Goal: Task Accomplishment & Management: Manage account settings

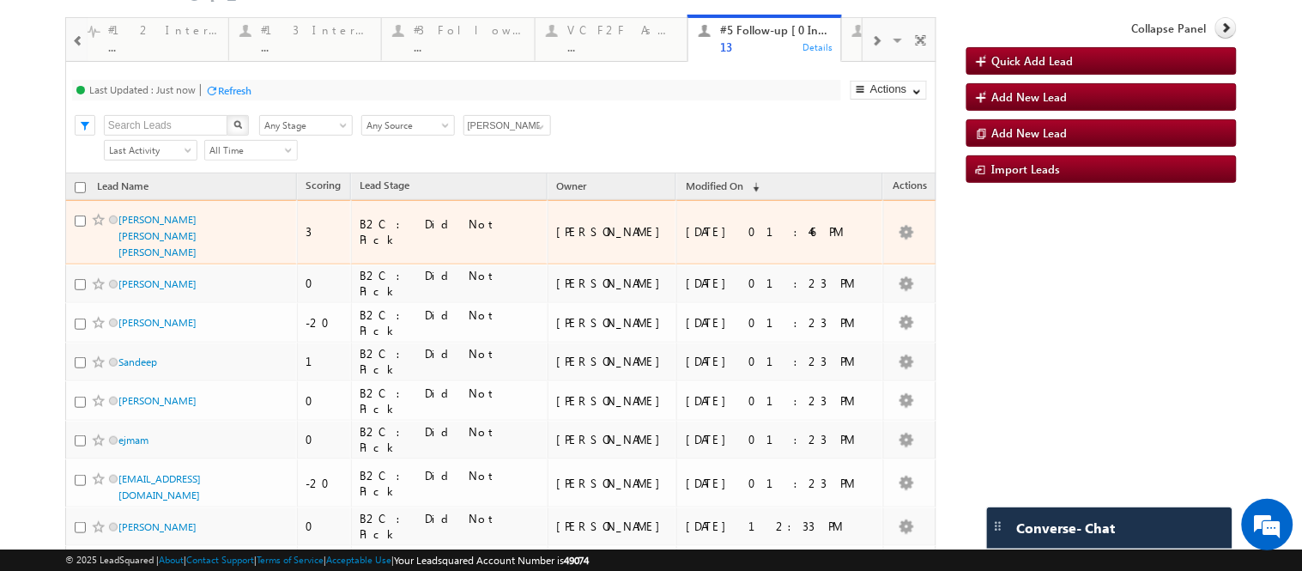
scroll to position [49, 0]
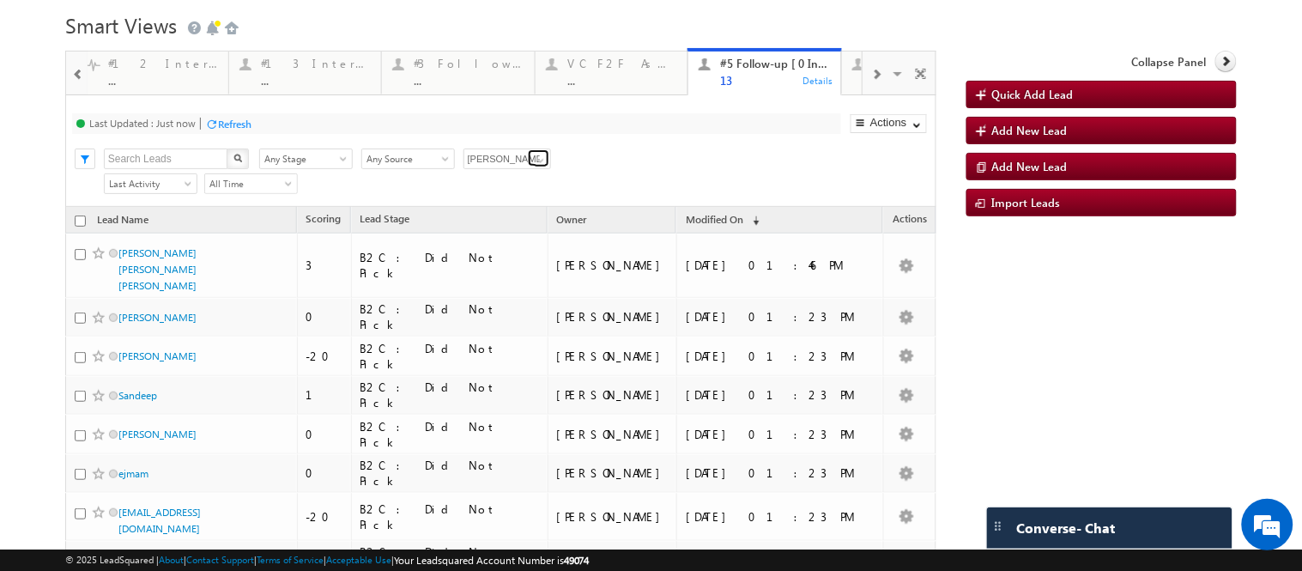
click at [535, 167] on span at bounding box center [541, 161] width 14 height 14
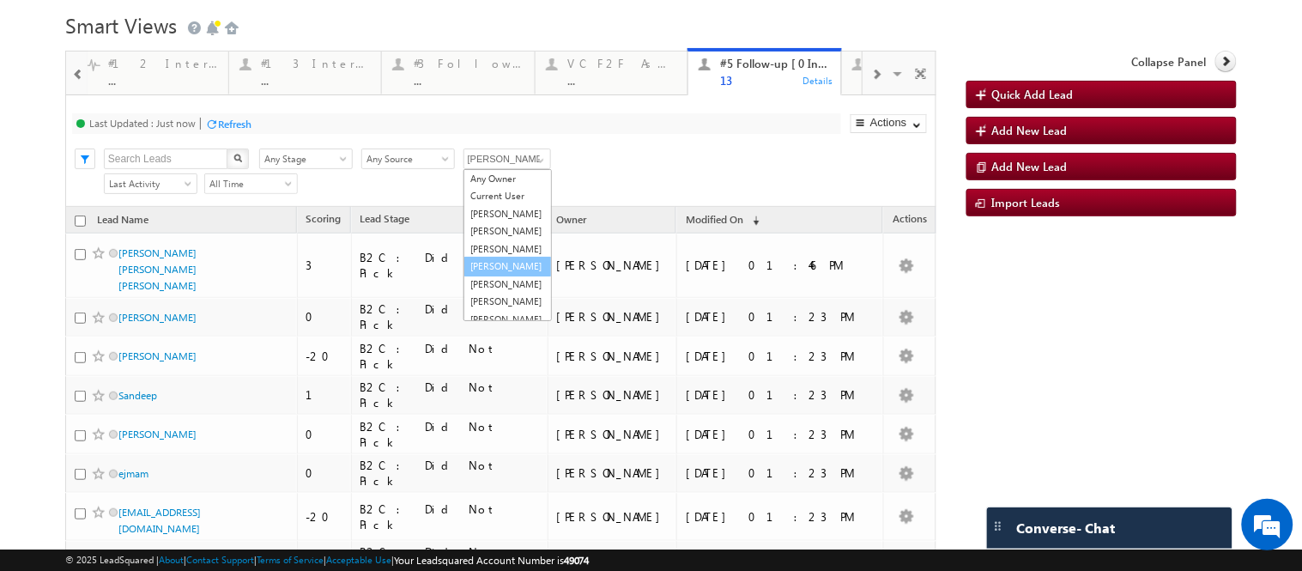
click at [492, 276] on link "[PERSON_NAME]" at bounding box center [507, 267] width 88 height 20
type input "[PERSON_NAME]"
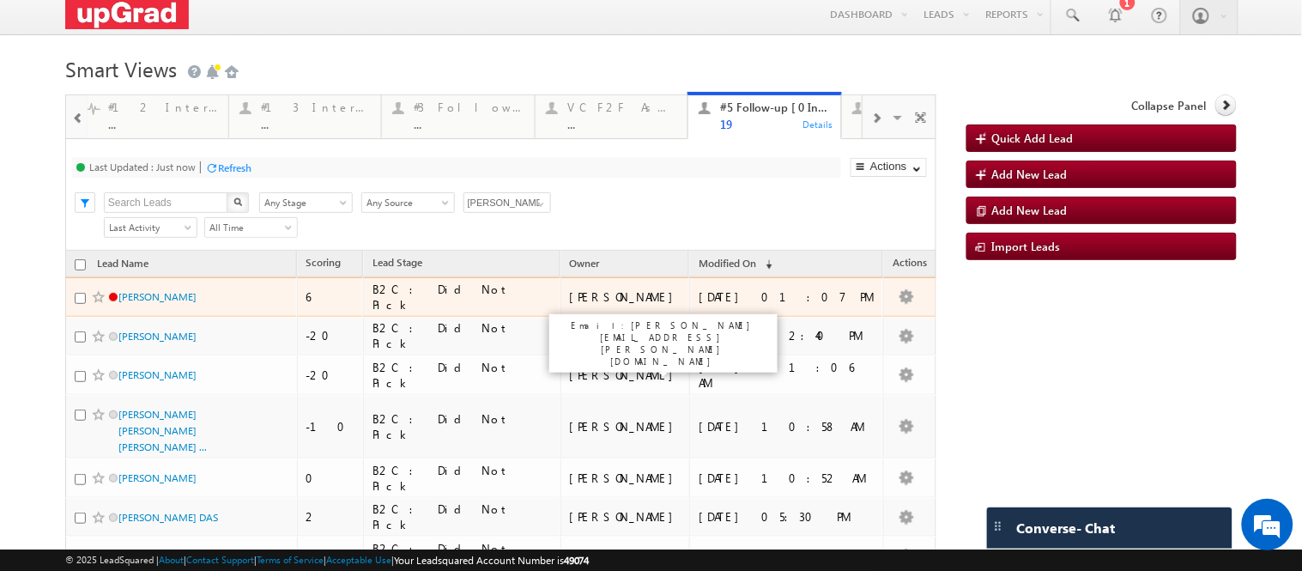
scroll to position [0, 0]
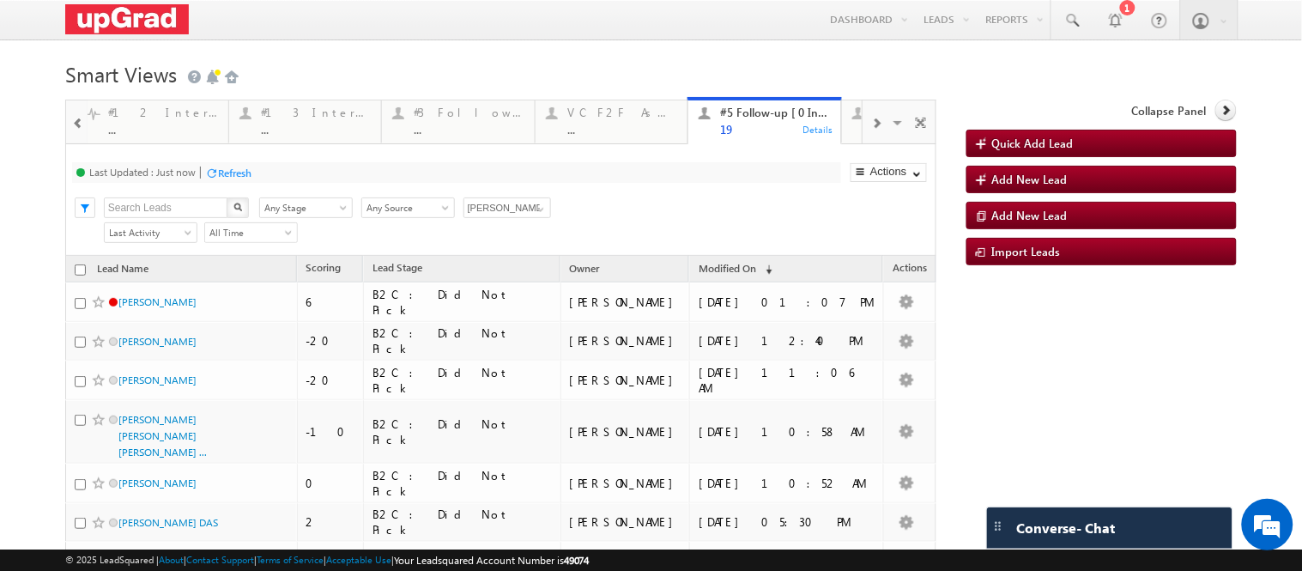
click at [78, 125] on span at bounding box center [78, 124] width 12 height 14
click at [65, 133] on div "#4 Follow Up (total pending) 4 Details #2 Fresh Leads (Not Called) 0 Details #1…" at bounding box center [500, 122] width 871 height 45
click at [862, 142] on div at bounding box center [876, 122] width 28 height 39
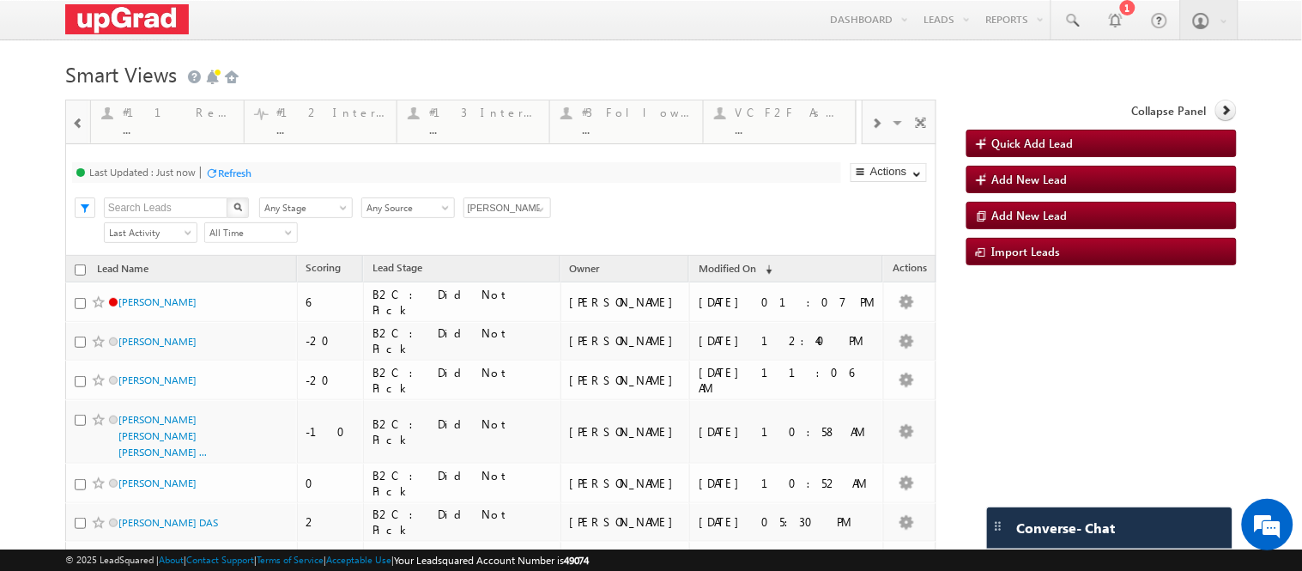
click at [862, 142] on div at bounding box center [876, 122] width 28 height 39
click at [862, 142] on div "Visible Tabs #4 Follow Up (total pending) Default #2 Fresh Leads (Not Called) D…" at bounding box center [899, 120] width 74 height 41
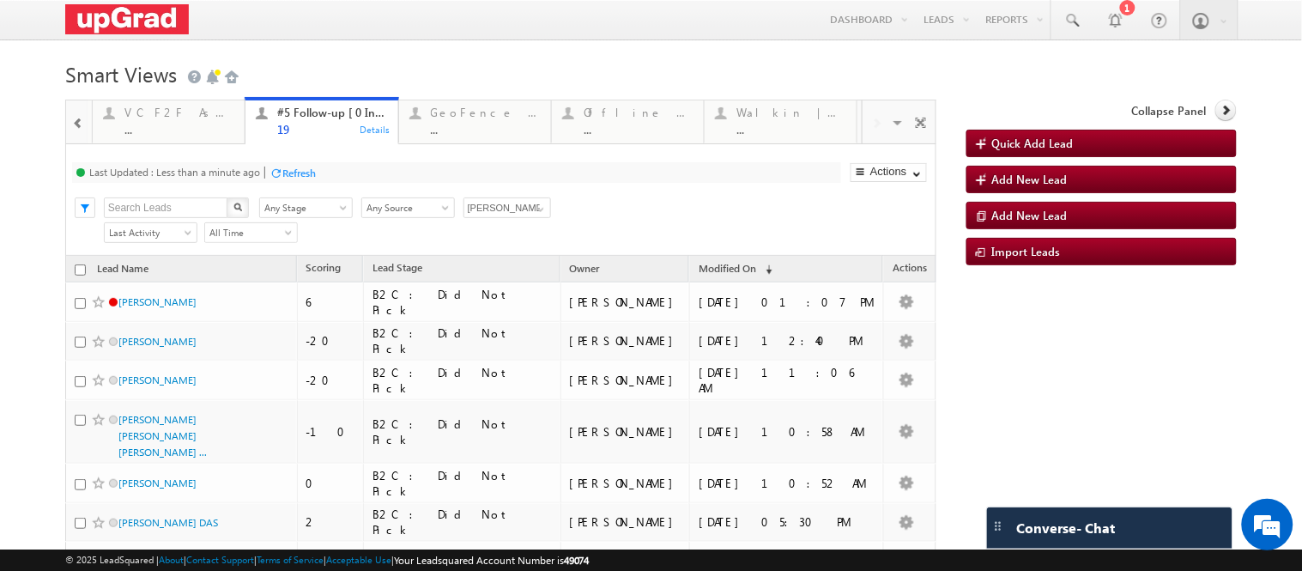
click at [74, 122] on span at bounding box center [78, 124] width 12 height 14
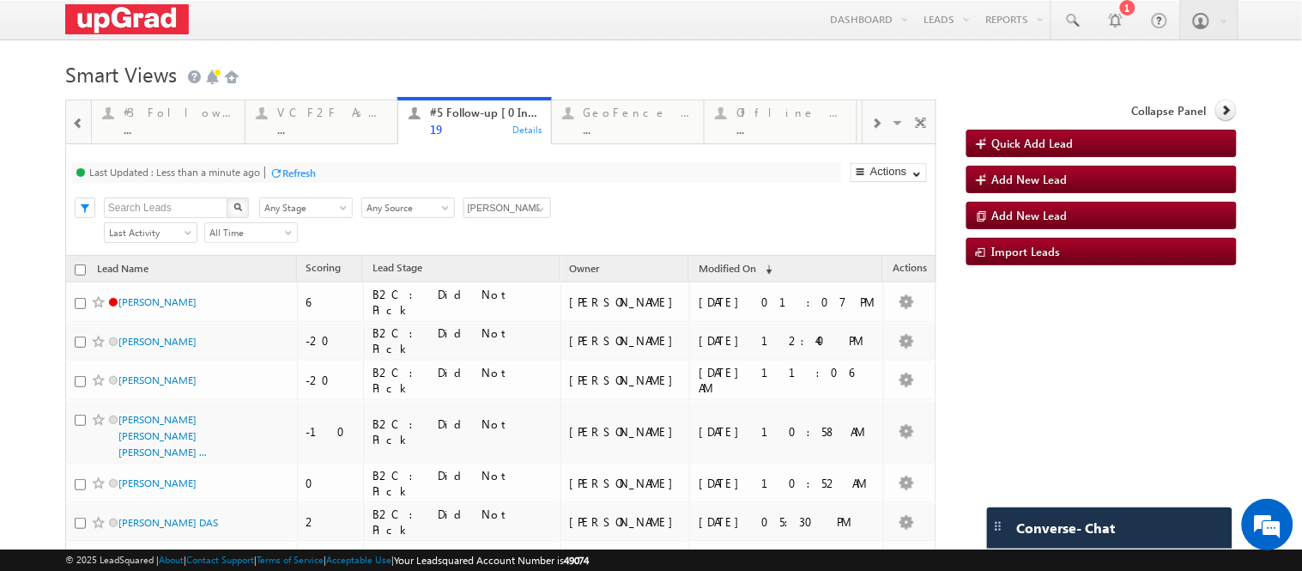
click at [74, 122] on span at bounding box center [78, 124] width 12 height 14
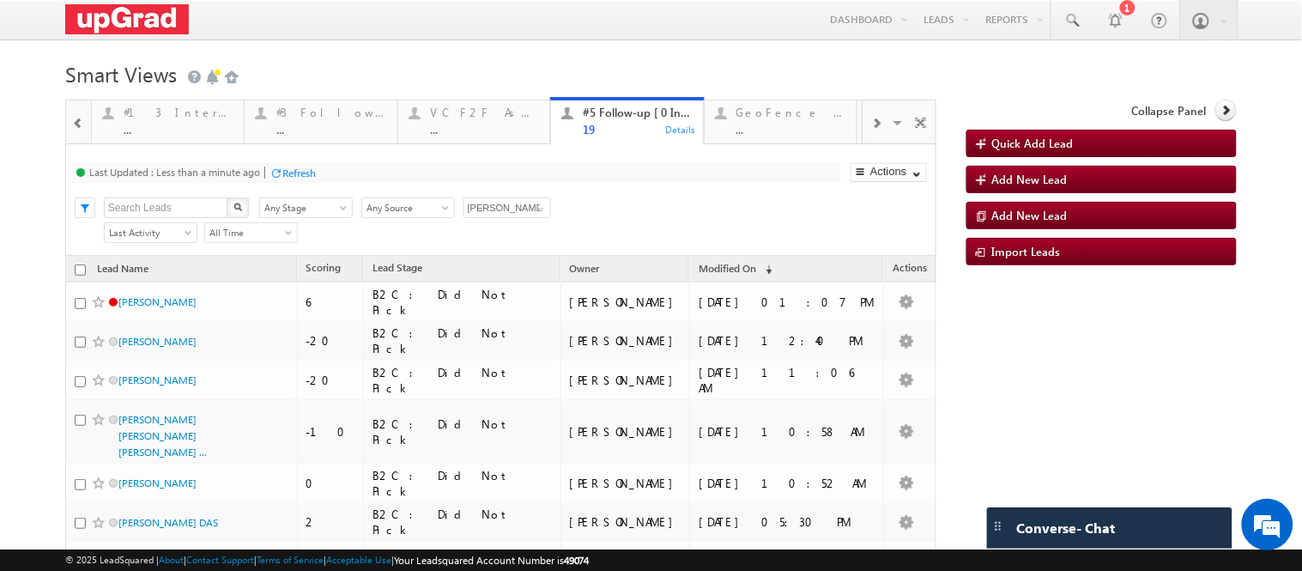
click at [74, 122] on span at bounding box center [78, 124] width 12 height 14
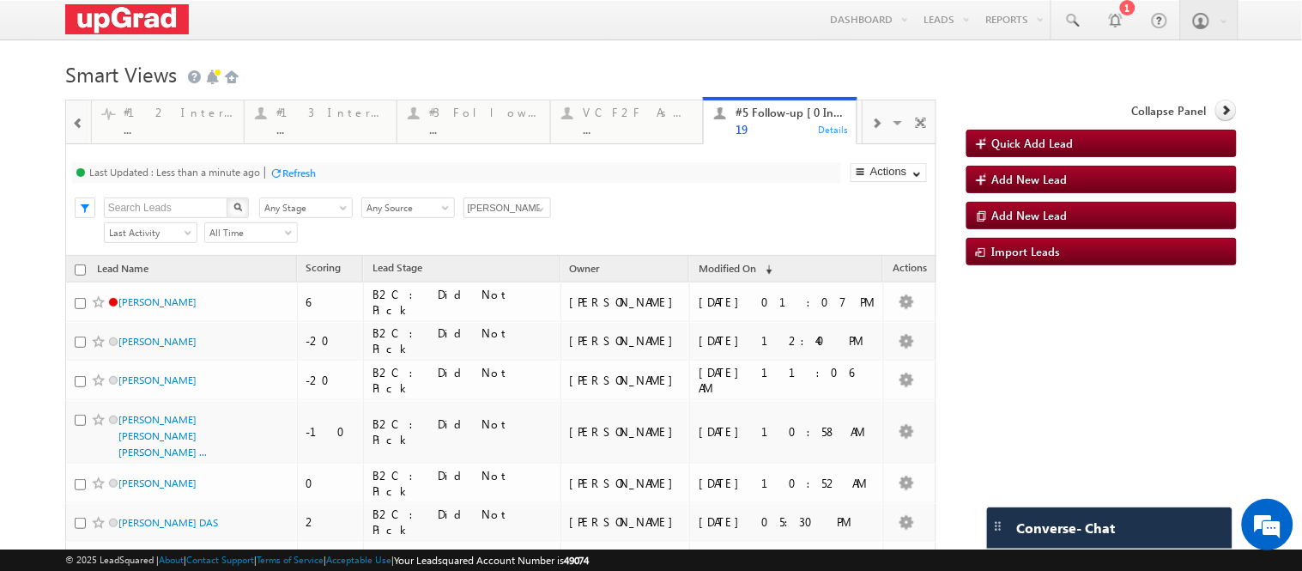
click at [74, 122] on span at bounding box center [78, 124] width 12 height 14
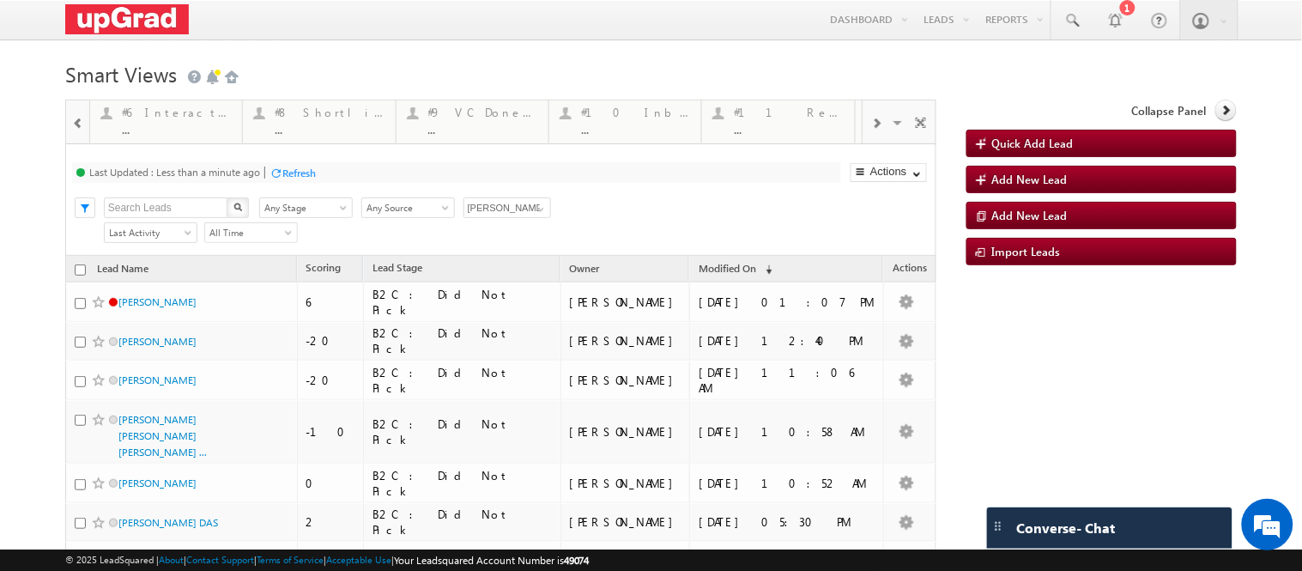
click at [74, 122] on span at bounding box center [78, 124] width 12 height 14
click at [312, 116] on div "#2 Fresh Leads (Not Called)" at bounding box center [329, 113] width 110 height 14
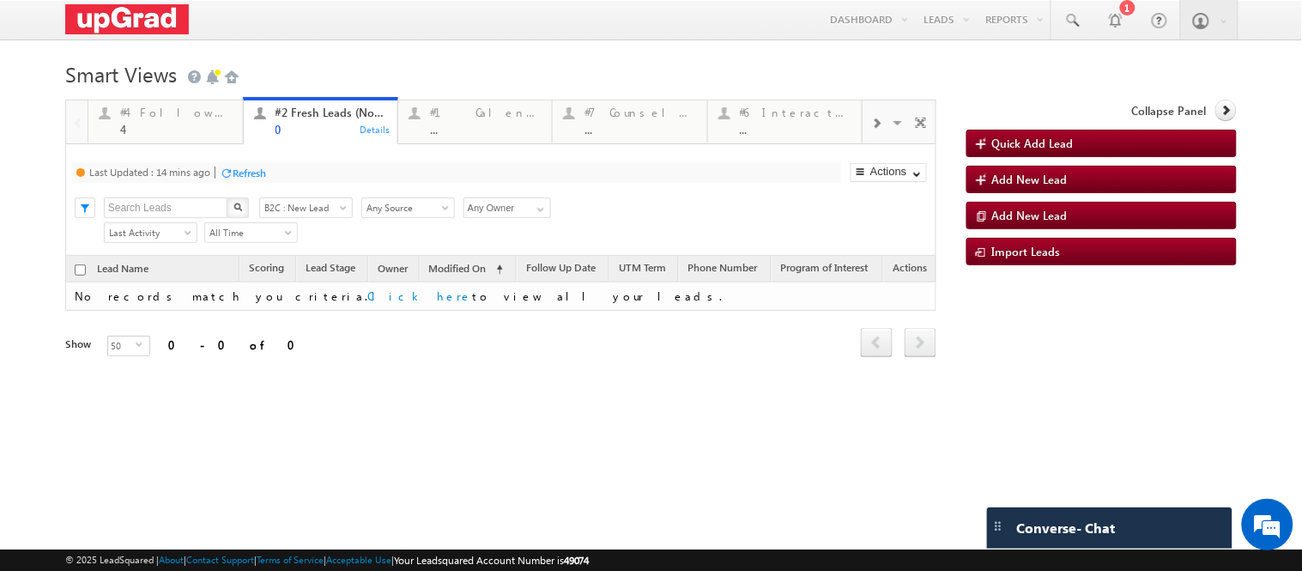
click at [237, 179] on div "Refresh" at bounding box center [249, 172] width 33 height 13
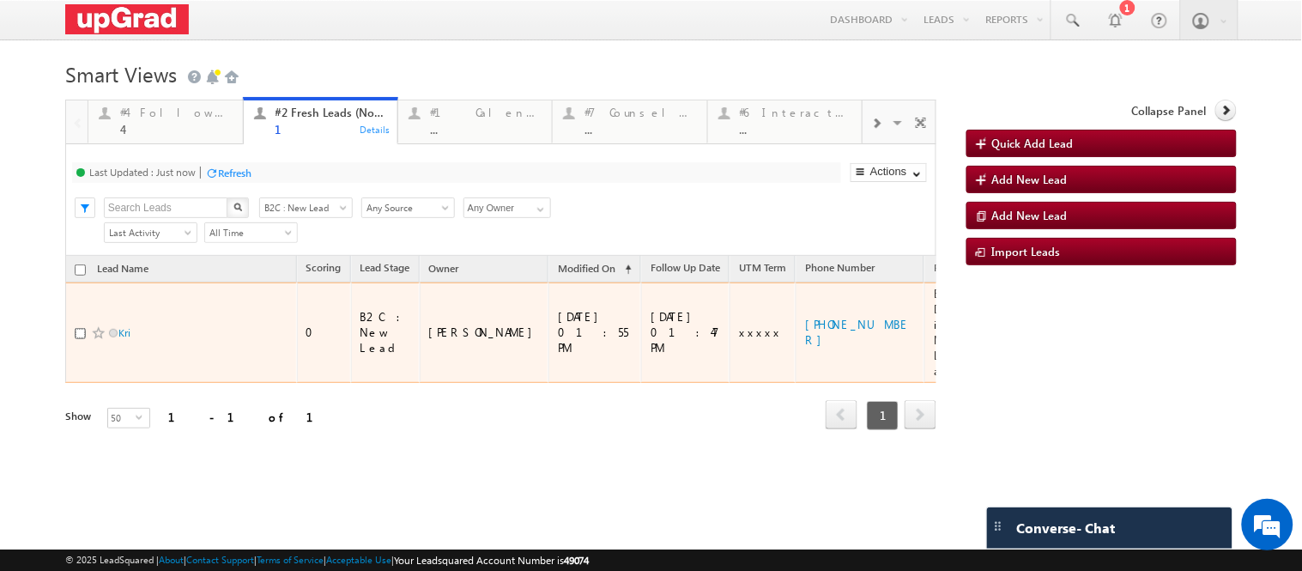
click at [79, 339] on input "checkbox" at bounding box center [80, 333] width 11 height 11
checkbox input "true"
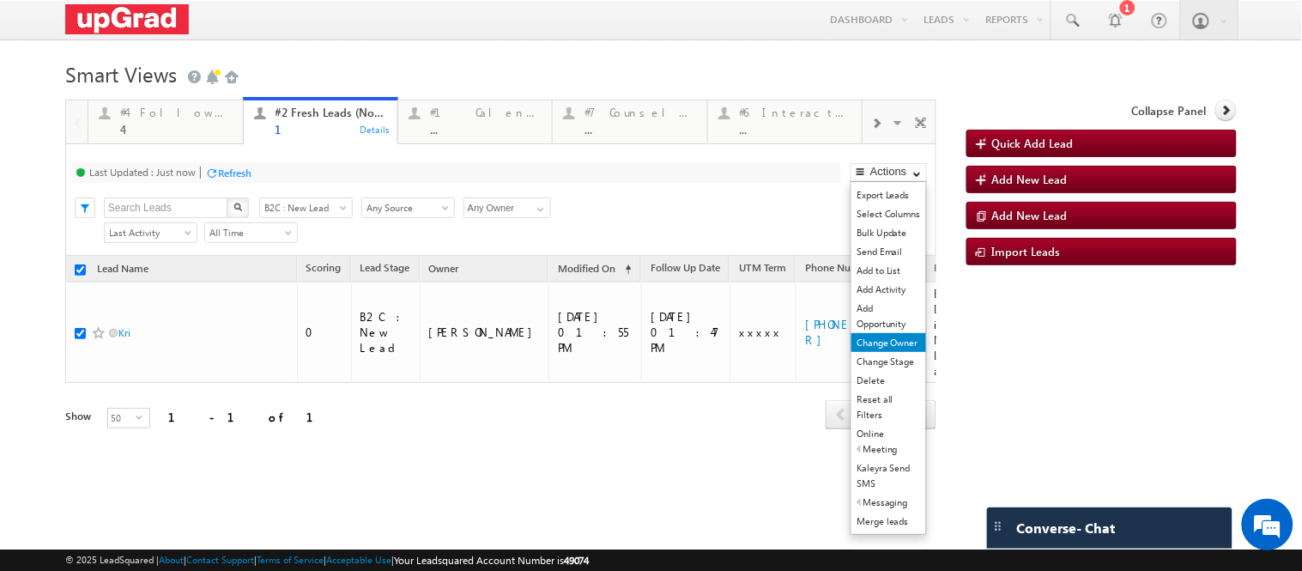
click at [897, 352] on link "Change Owner" at bounding box center [888, 342] width 75 height 19
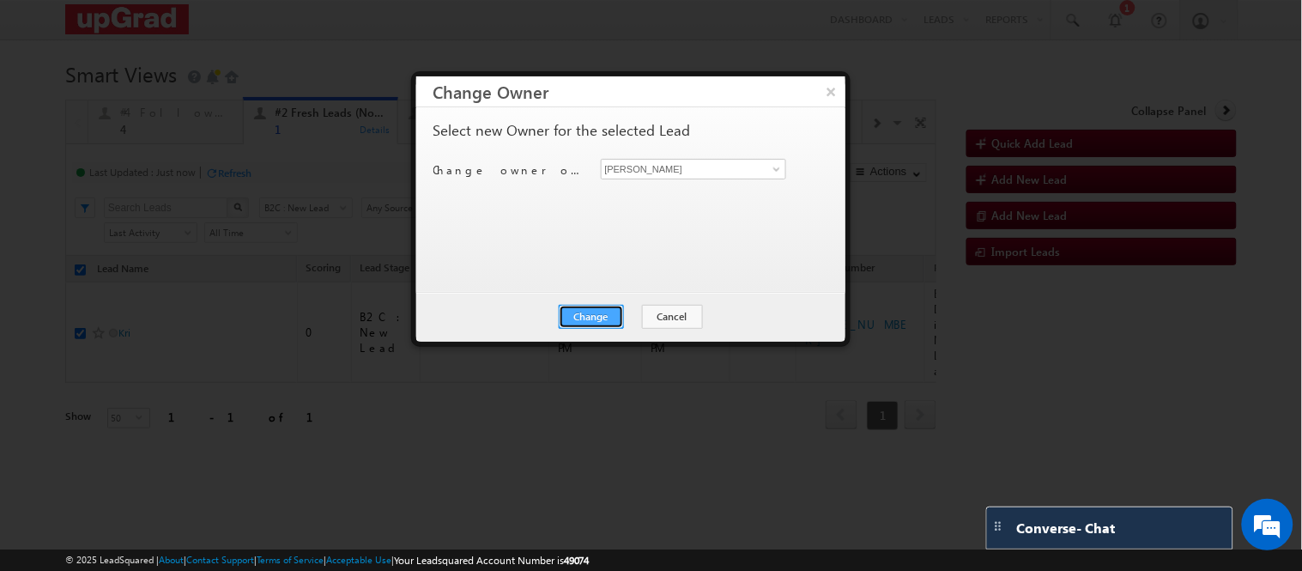
click at [605, 305] on button "Change" at bounding box center [591, 317] width 65 height 24
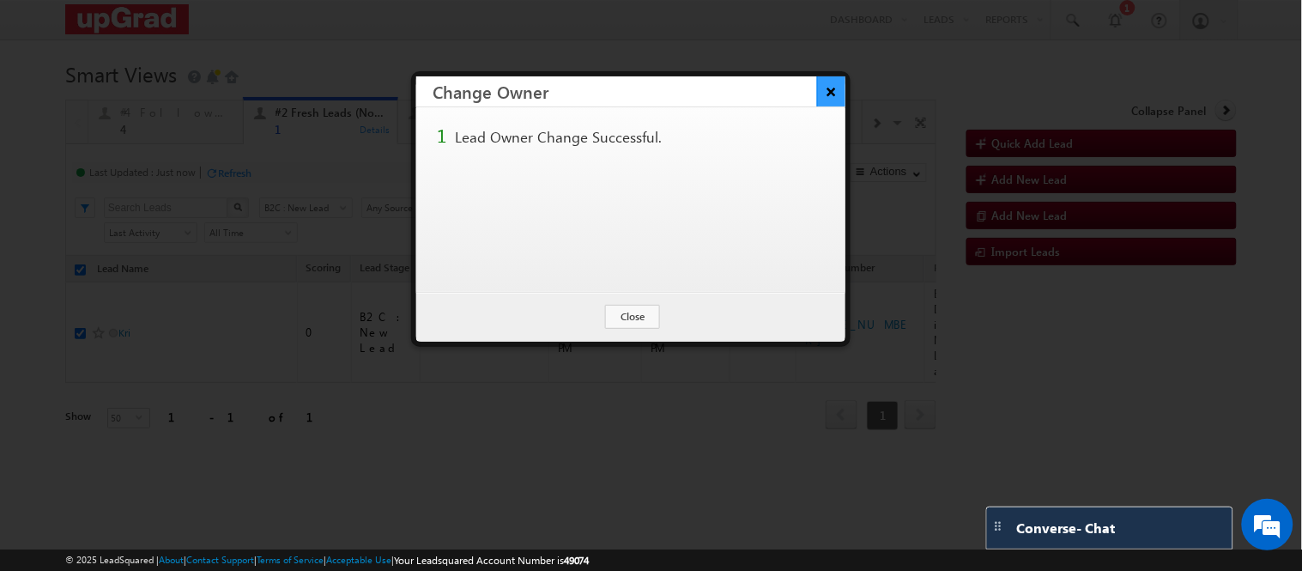
click at [824, 87] on button "×" at bounding box center [831, 91] width 28 height 30
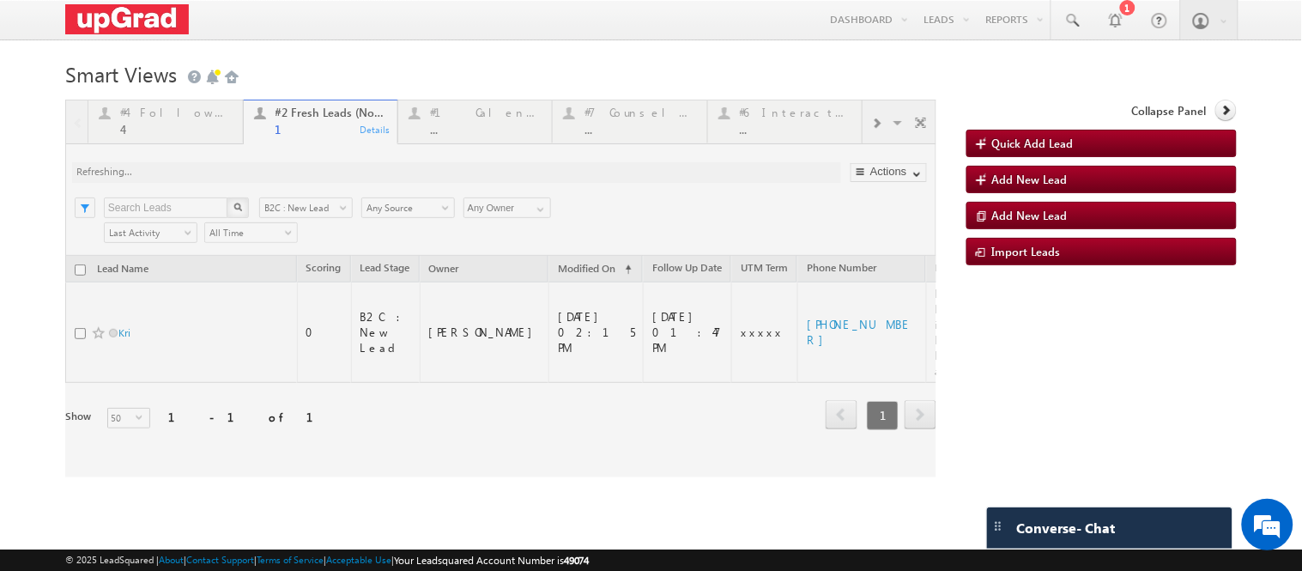
checkbox input "false"
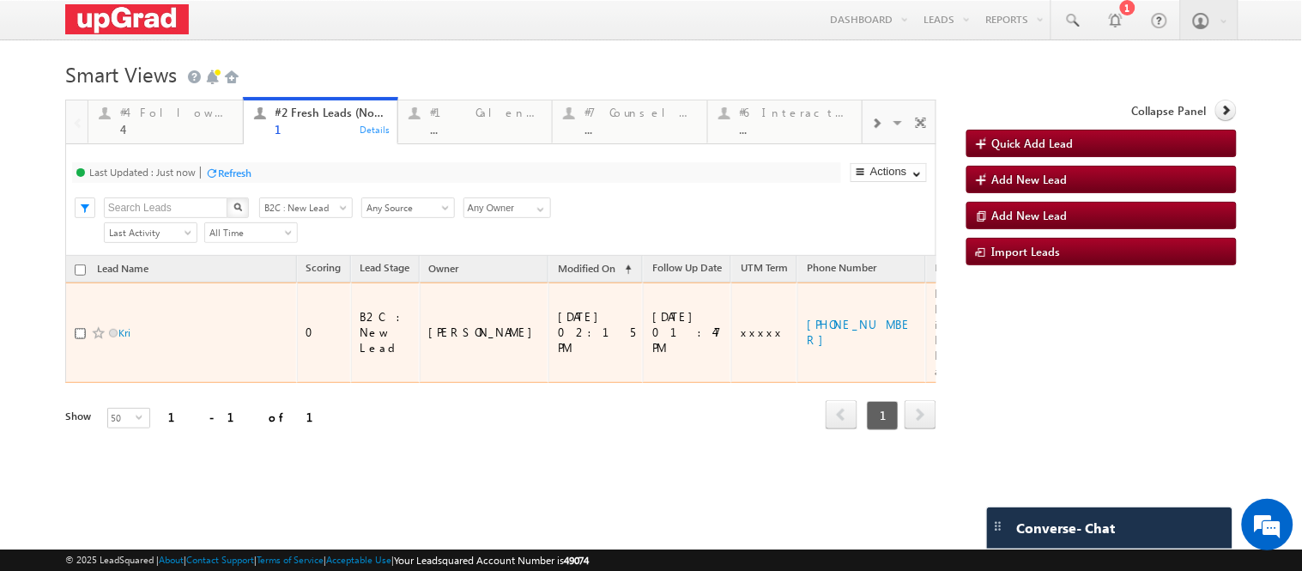
click at [75, 339] on input "checkbox" at bounding box center [80, 333] width 11 height 11
checkbox input "true"
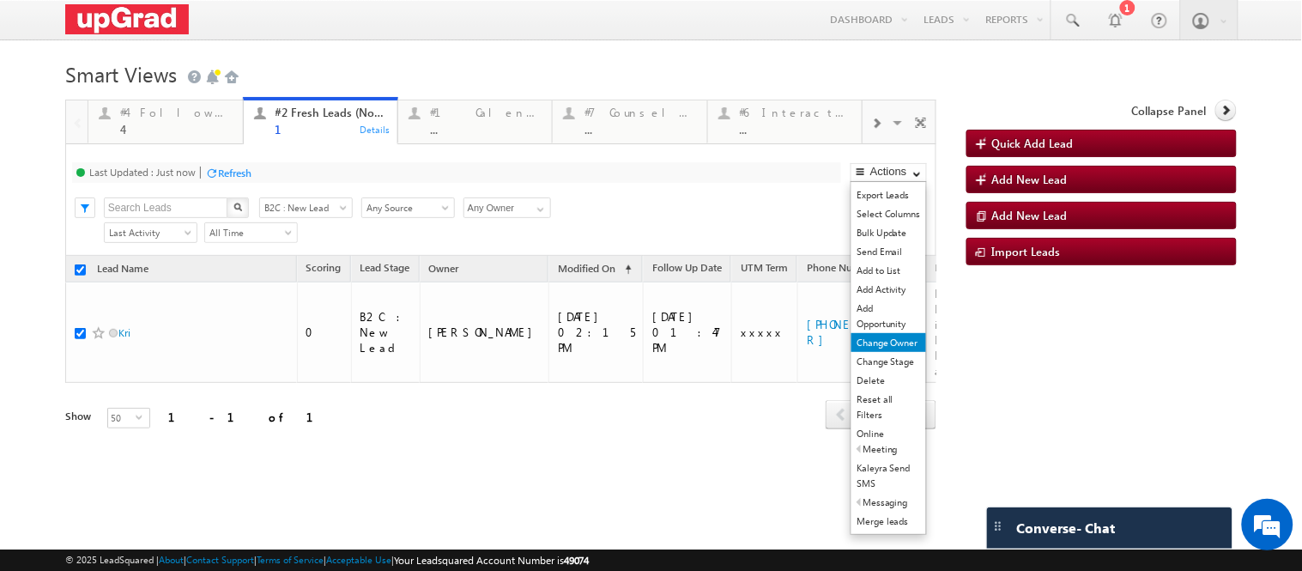
click at [897, 352] on link "Change Owner" at bounding box center [888, 342] width 75 height 19
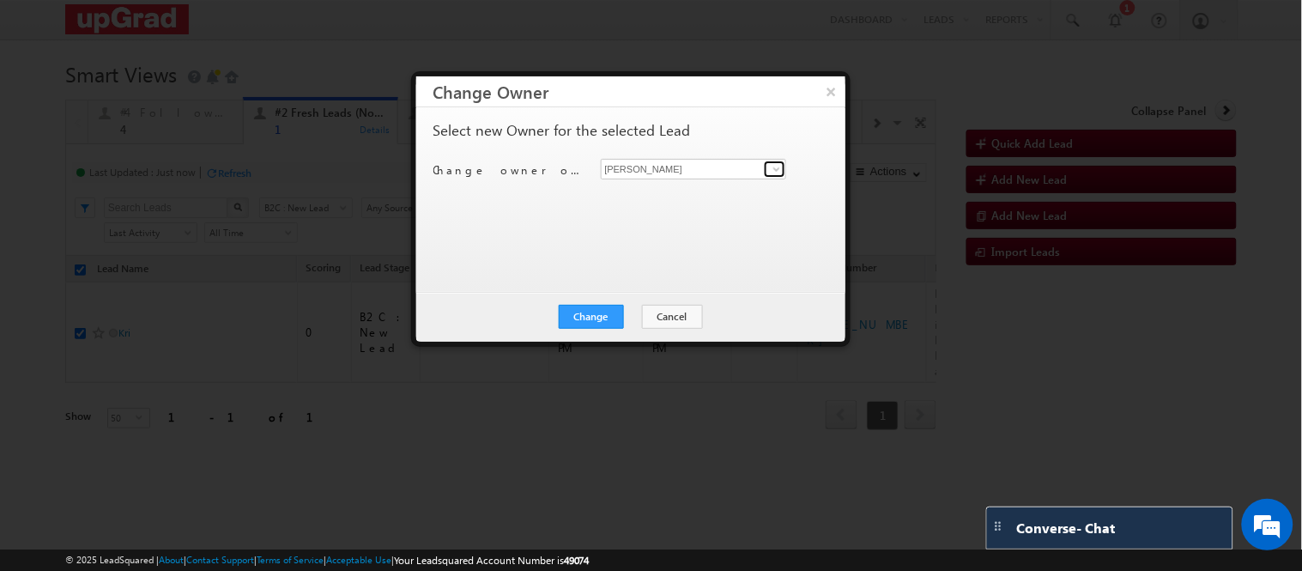
click at [773, 160] on link at bounding box center [774, 168] width 21 height 17
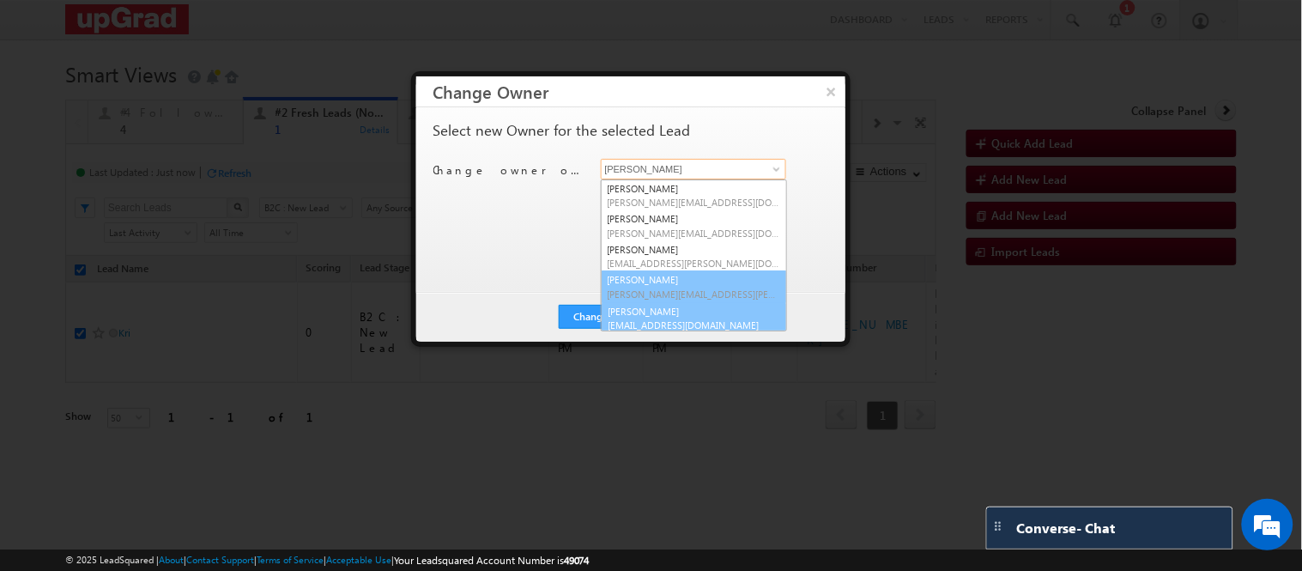
scroll to position [5, 0]
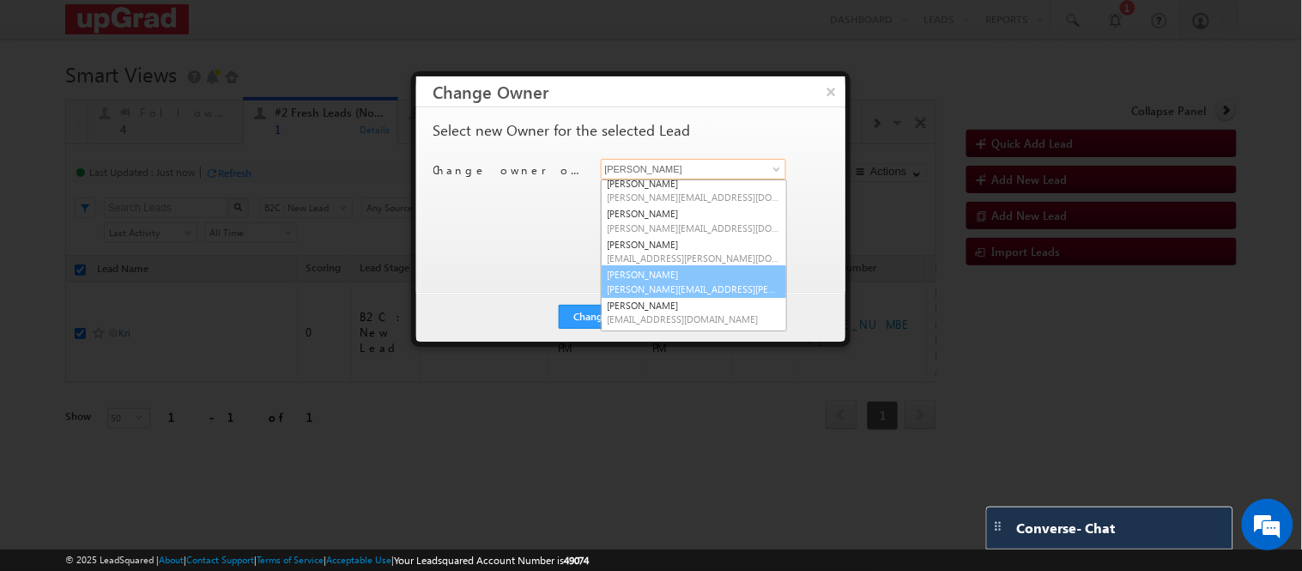
click at [658, 278] on link "Kavya Bathula kavya.bathula@upgrad.com" at bounding box center [694, 281] width 186 height 33
type input "[PERSON_NAME]"
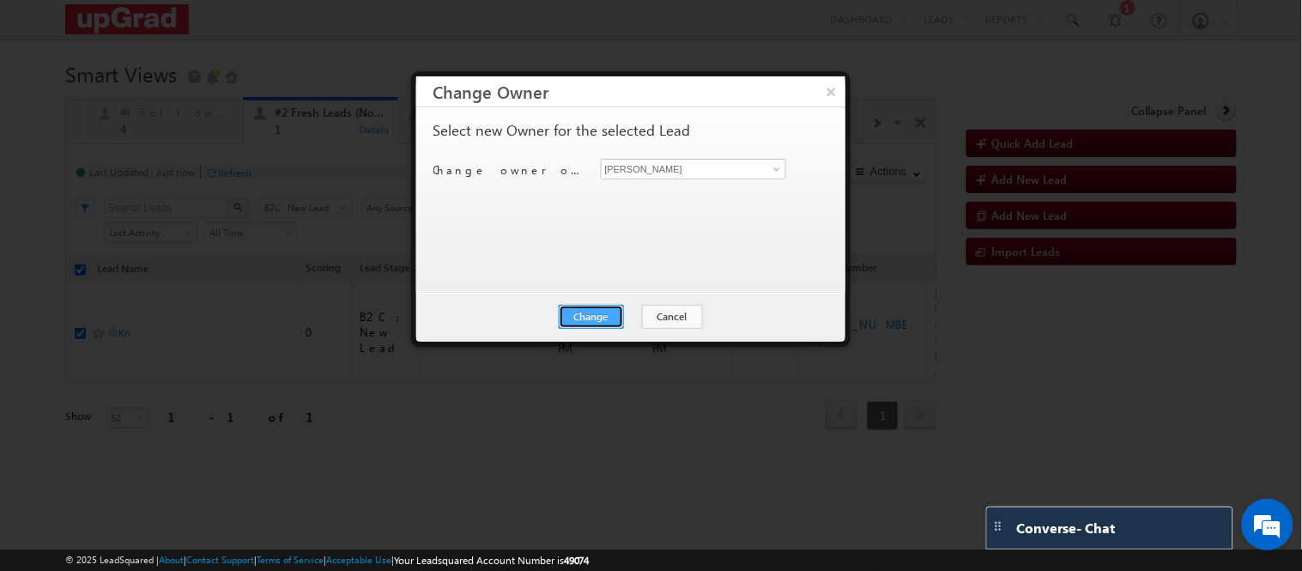
click at [613, 315] on button "Change" at bounding box center [591, 317] width 65 height 24
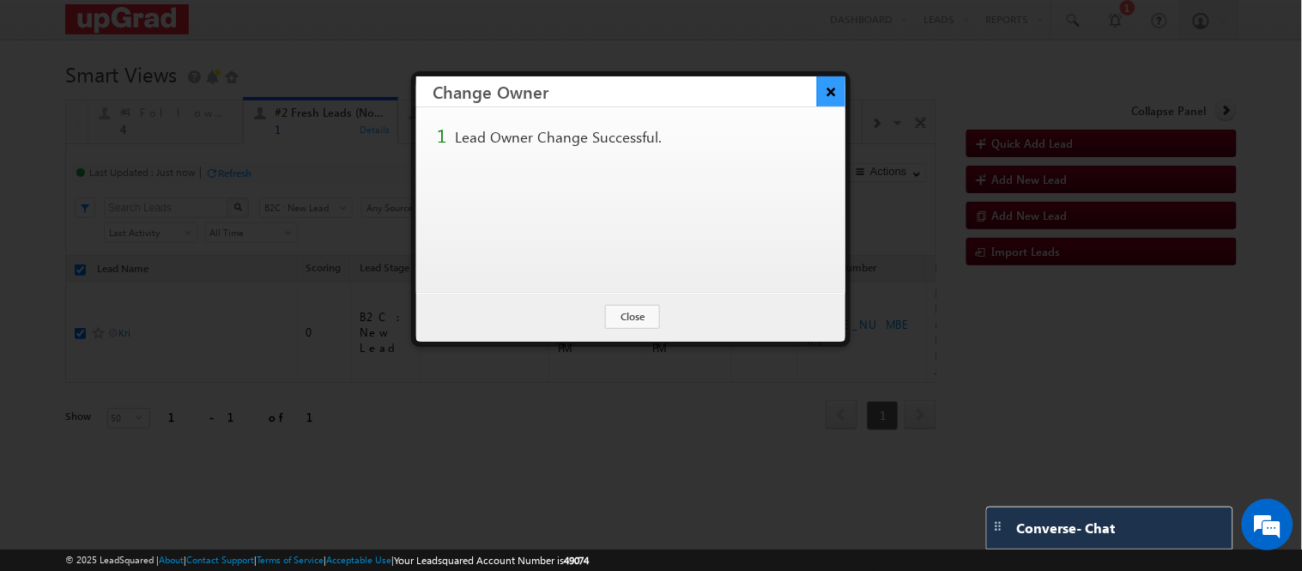
click at [825, 100] on button "×" at bounding box center [831, 91] width 28 height 30
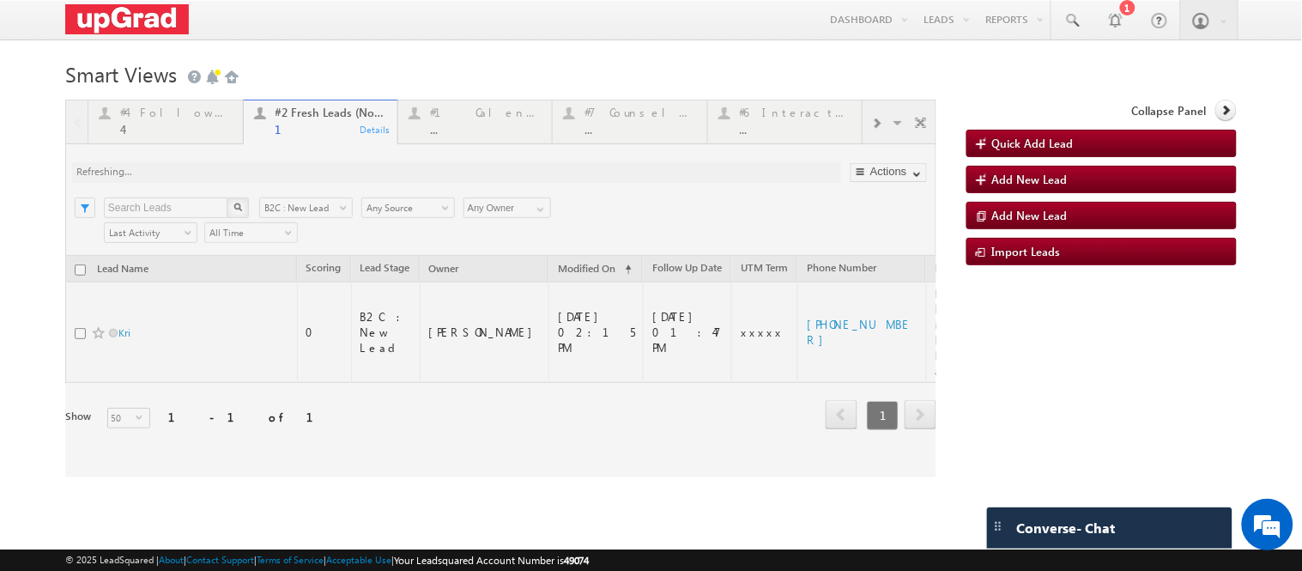
checkbox input "false"
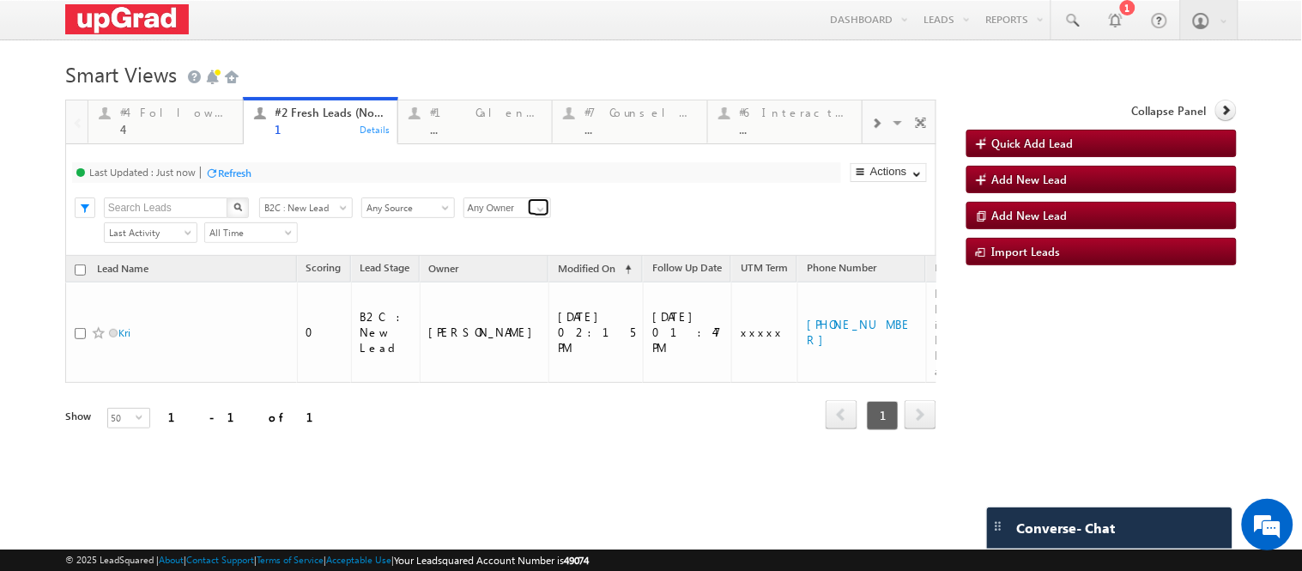
click at [543, 216] on span at bounding box center [541, 209] width 14 height 14
click at [871, 130] on span at bounding box center [876, 124] width 10 height 14
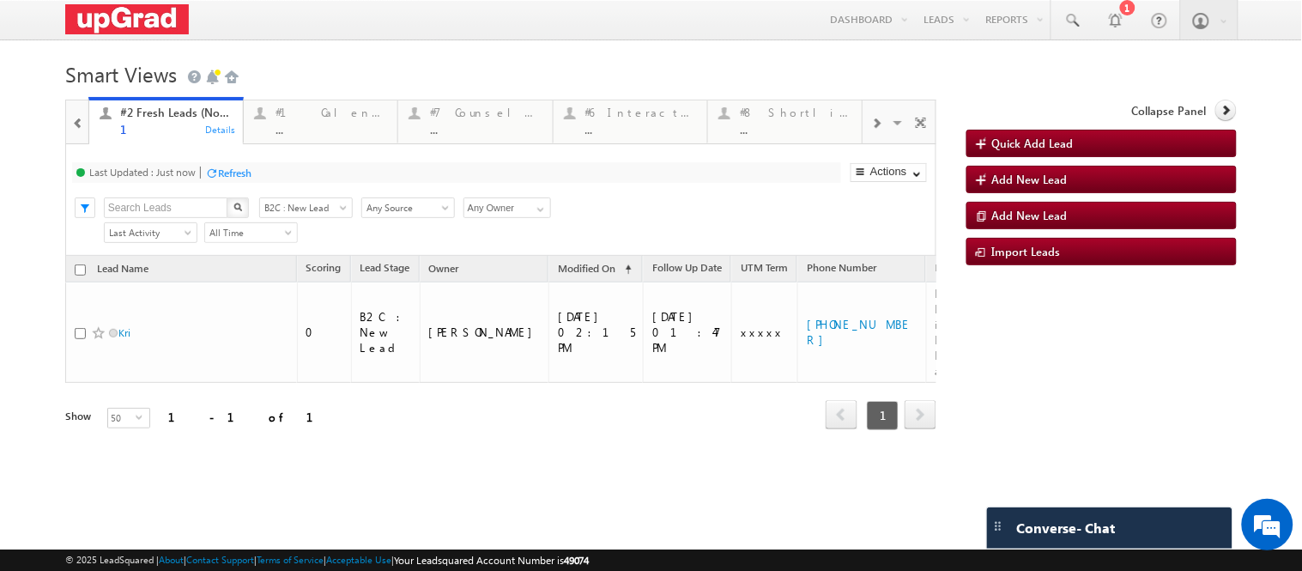
click at [871, 130] on span at bounding box center [876, 124] width 10 height 14
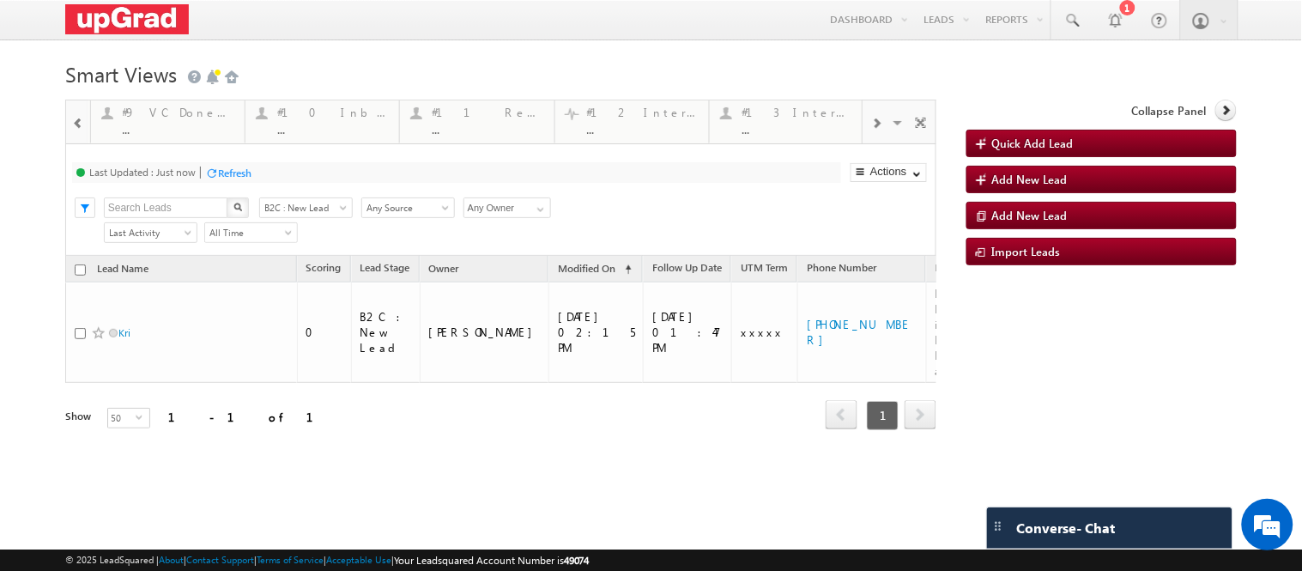
click at [871, 130] on span at bounding box center [876, 124] width 10 height 14
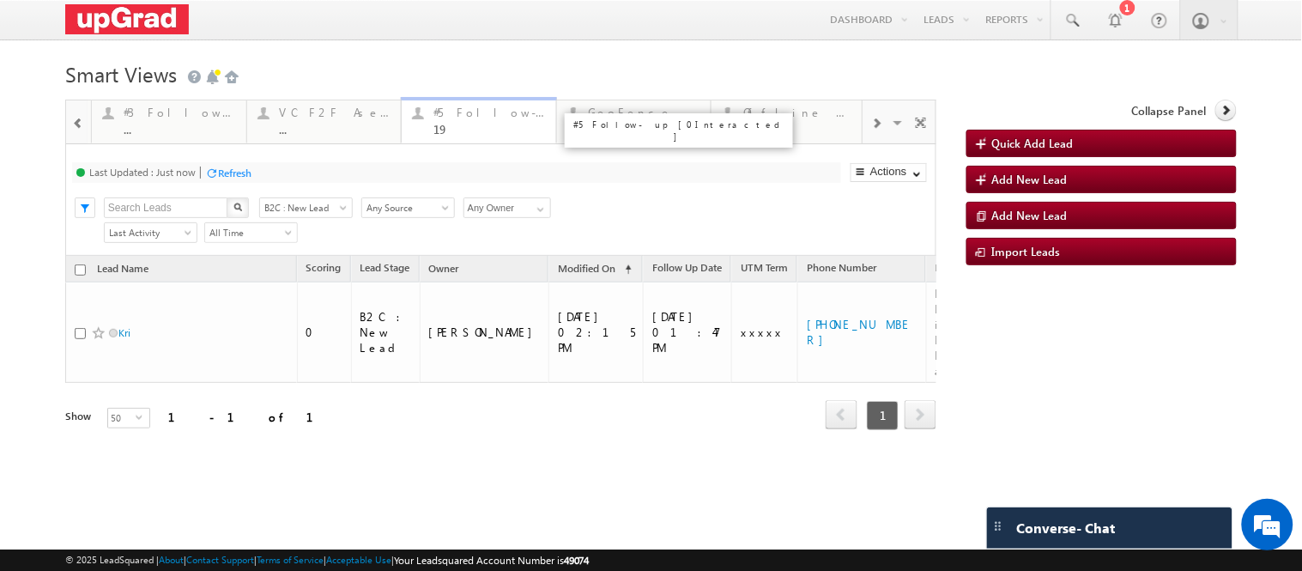
click at [460, 104] on div "#5 Follow-up [ 0 Interacted ] 19" at bounding box center [489, 118] width 112 height 33
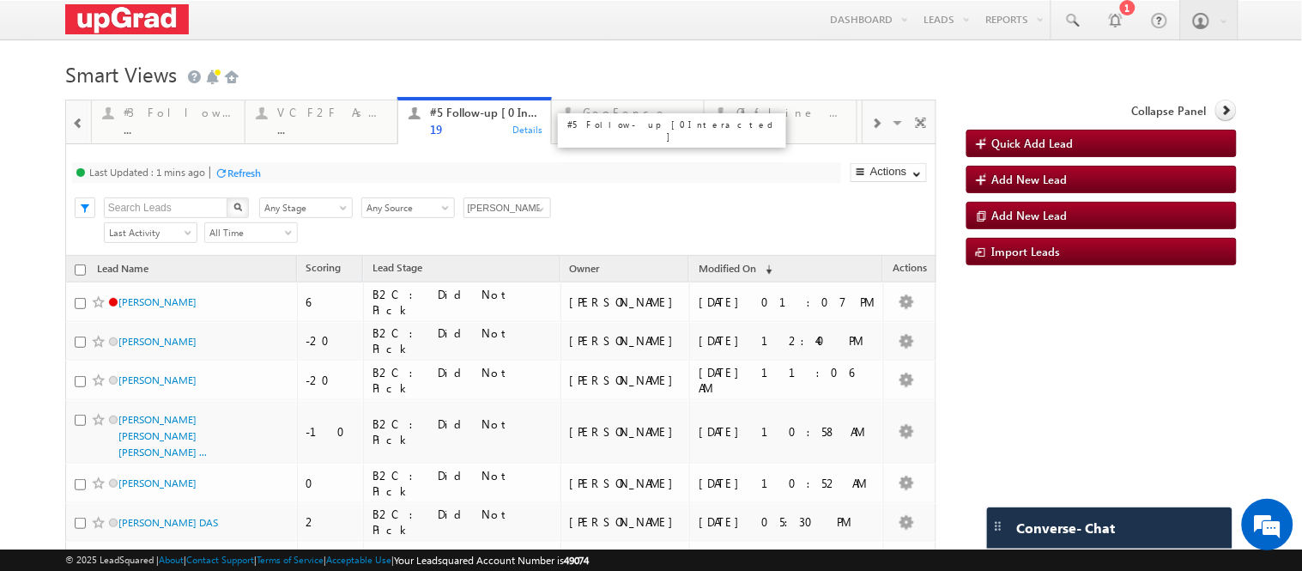
click at [474, 121] on div "#5 Follow-up [ 0 Interacted ] 19" at bounding box center [485, 118] width 110 height 33
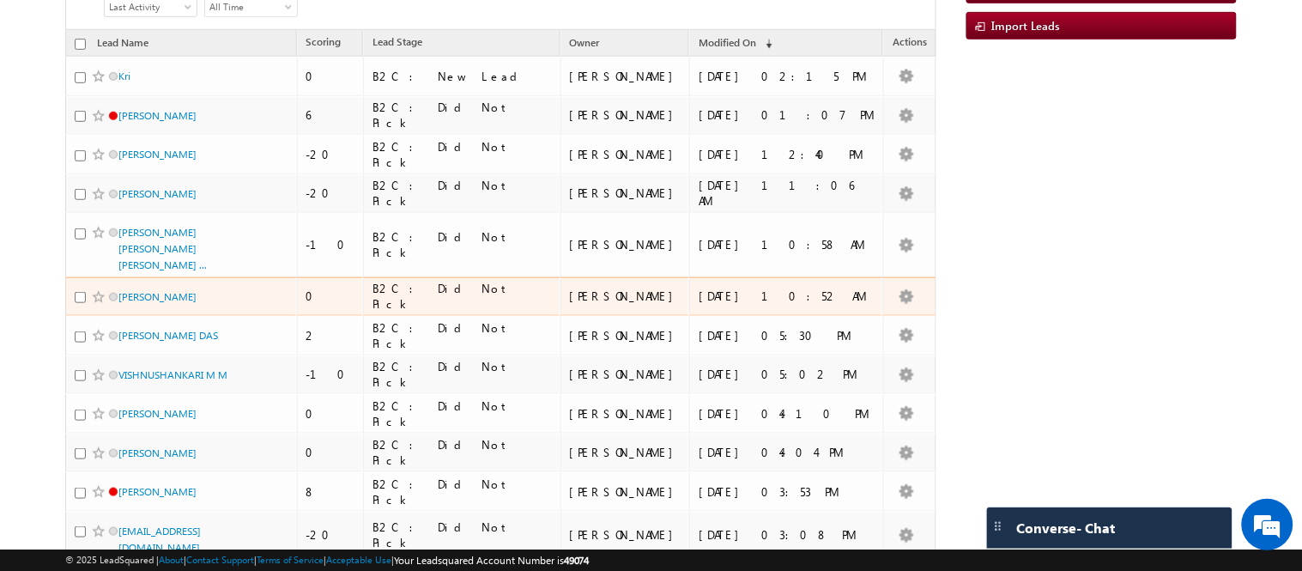
scroll to position [48, 0]
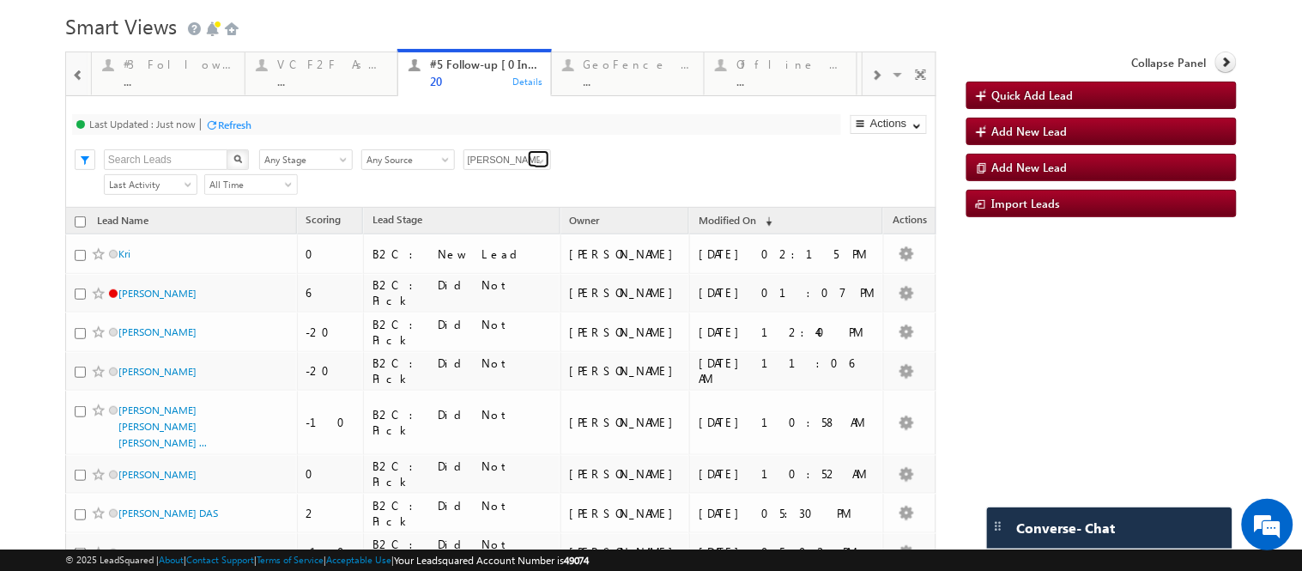
click at [541, 168] on span at bounding box center [541, 161] width 14 height 14
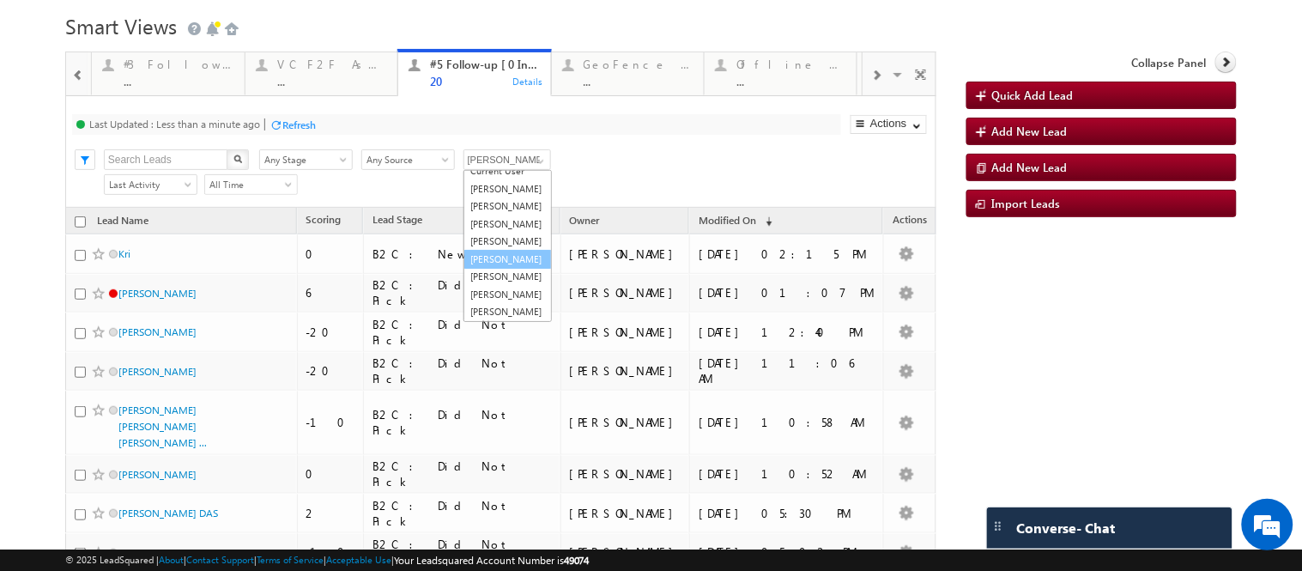
scroll to position [0, 0]
click at [504, 242] on link "Gulafsha Bano" at bounding box center [507, 232] width 88 height 20
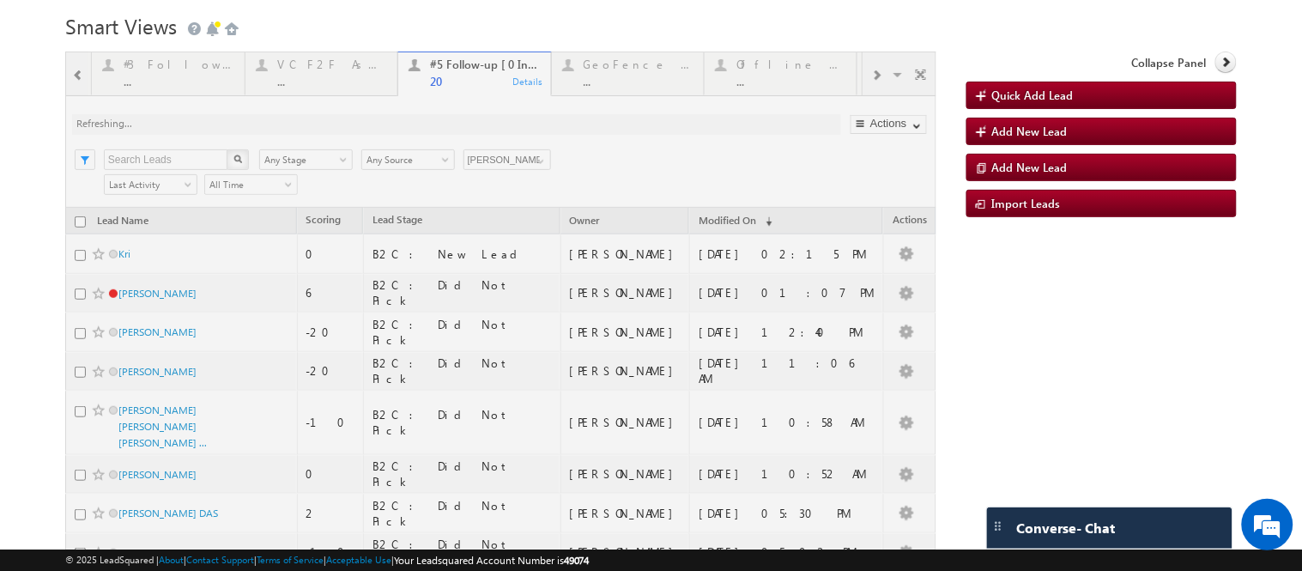
type input "Gulafsha Bano"
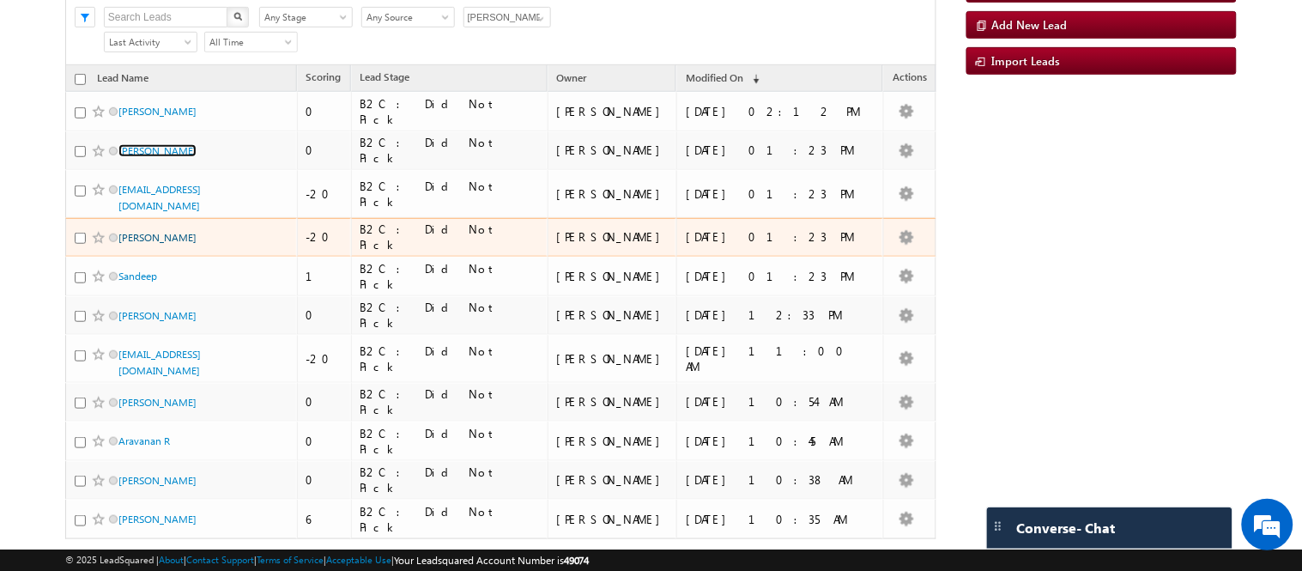
scroll to position [286, 0]
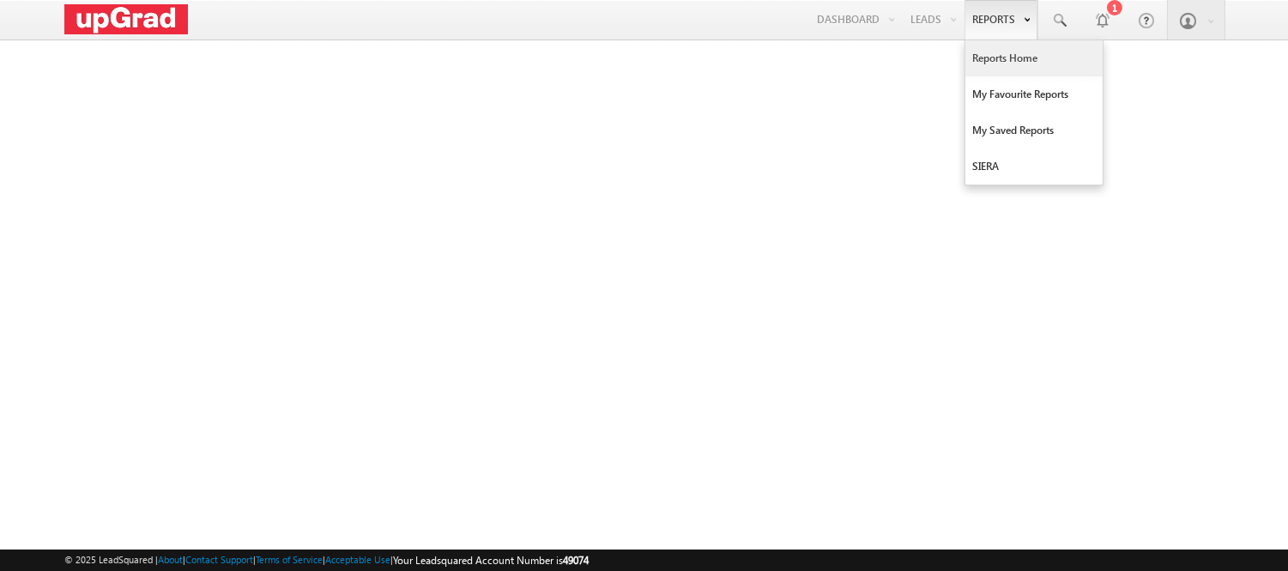
click at [1006, 53] on link "Reports Home" at bounding box center [1033, 58] width 137 height 36
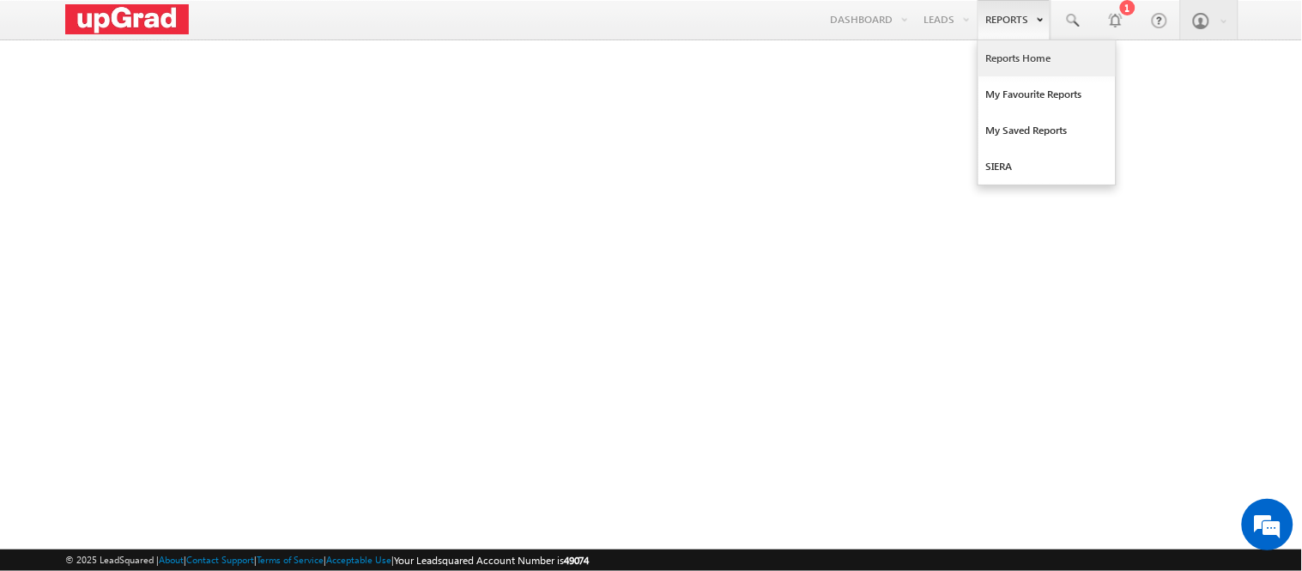
click at [1019, 56] on link "Reports Home" at bounding box center [1046, 58] width 137 height 36
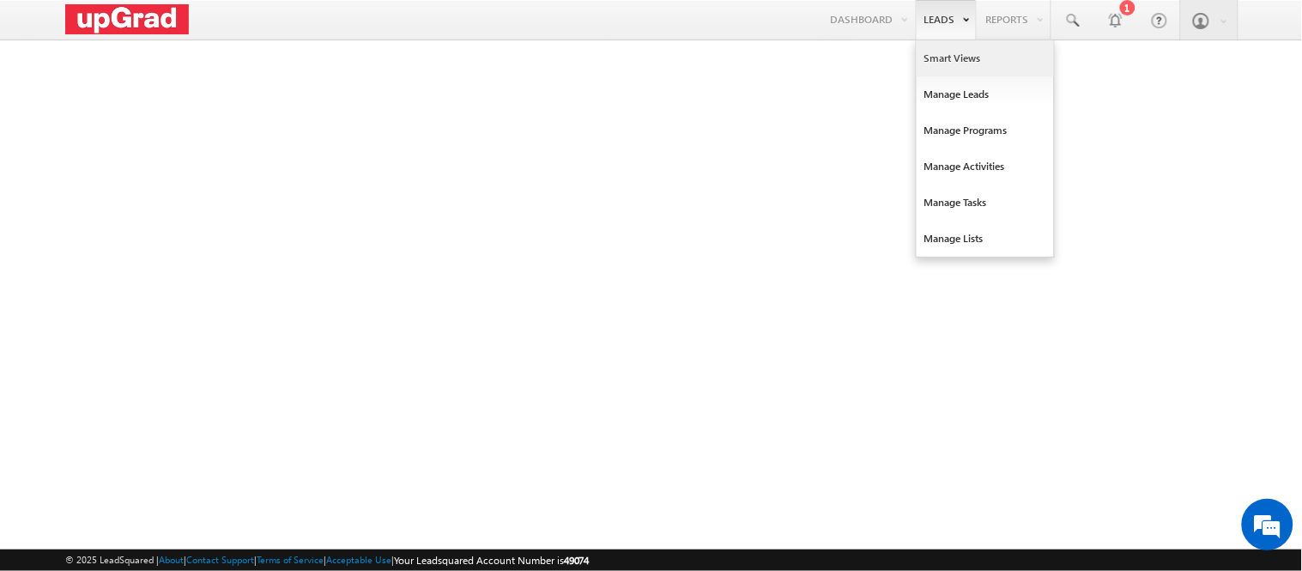
click at [946, 56] on link "Smart Views" at bounding box center [984, 58] width 137 height 36
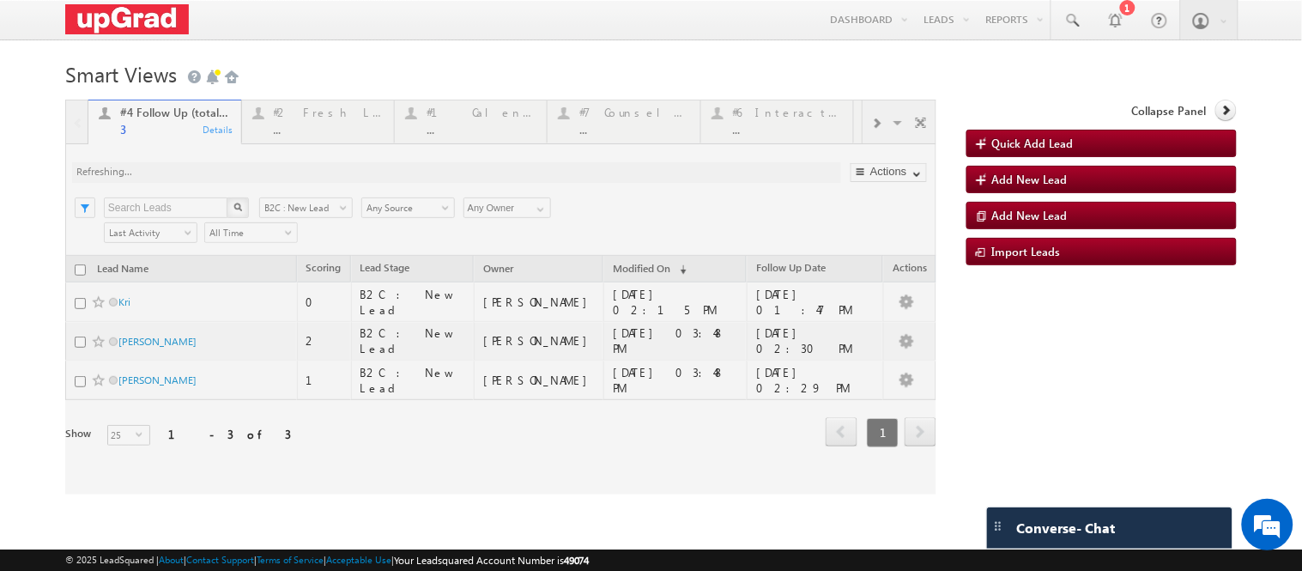
click at [76, 165] on div at bounding box center [500, 297] width 871 height 395
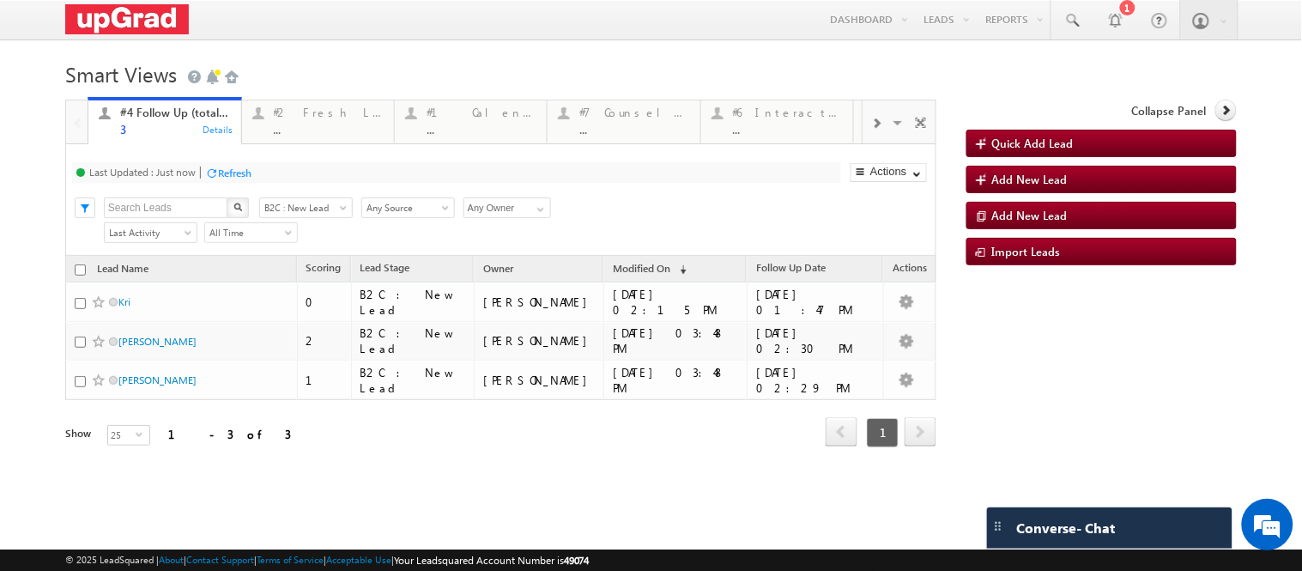
click at [871, 130] on span at bounding box center [876, 124] width 10 height 14
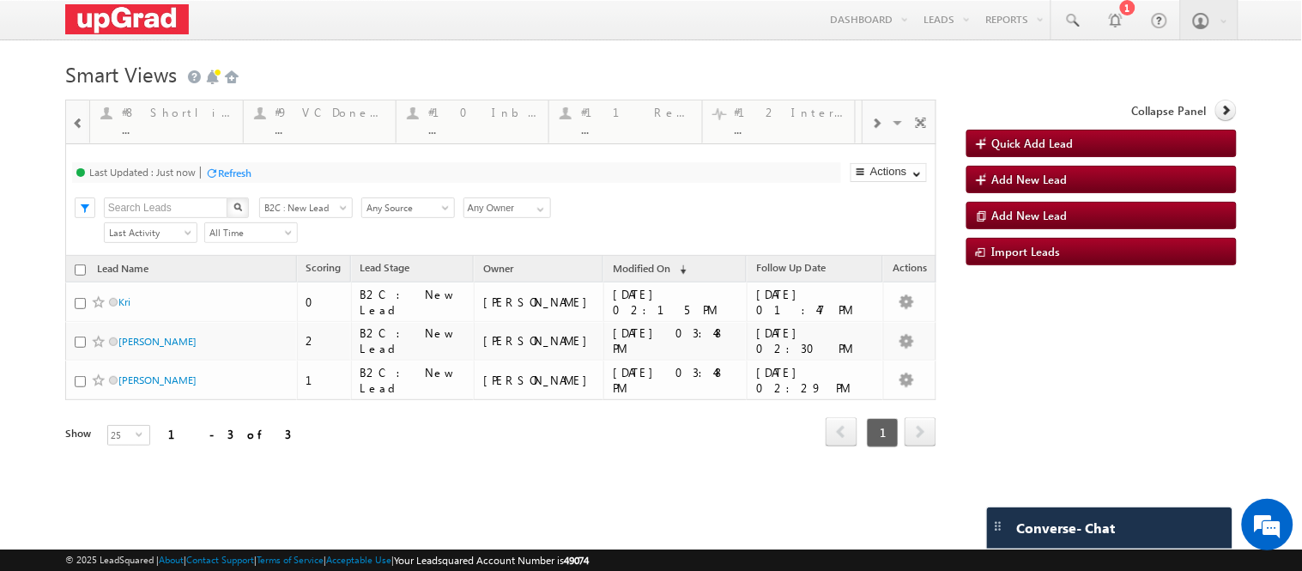
click at [871, 130] on span at bounding box center [876, 124] width 10 height 14
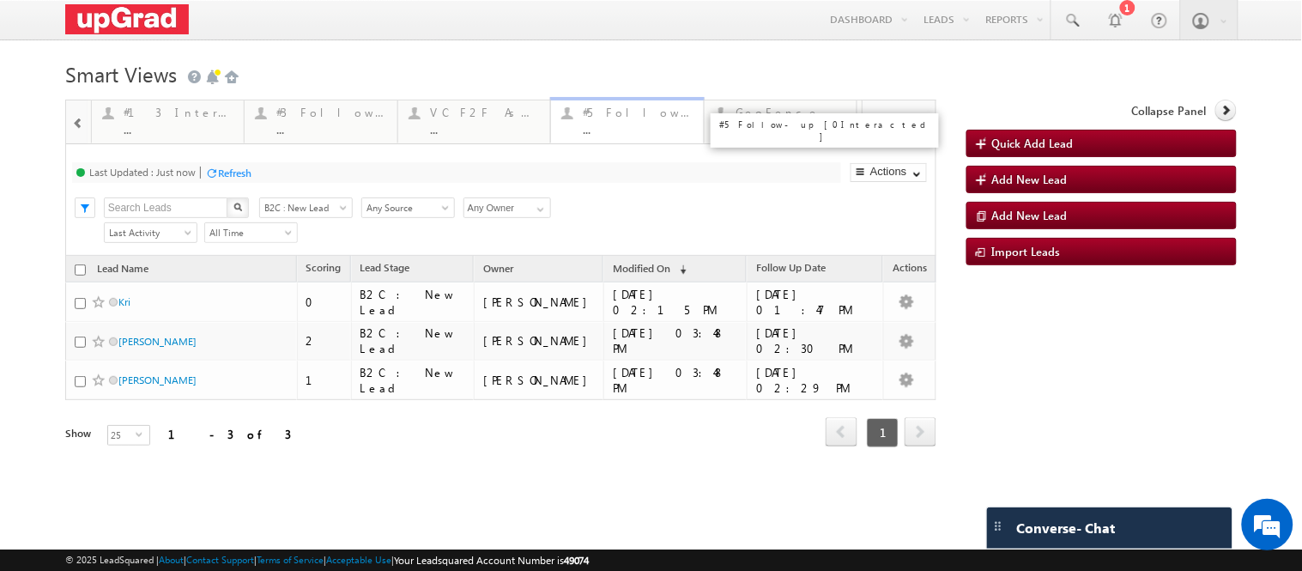
click at [638, 122] on div "#5 Follow-up [ 0 Interacted ] ..." at bounding box center [638, 118] width 110 height 33
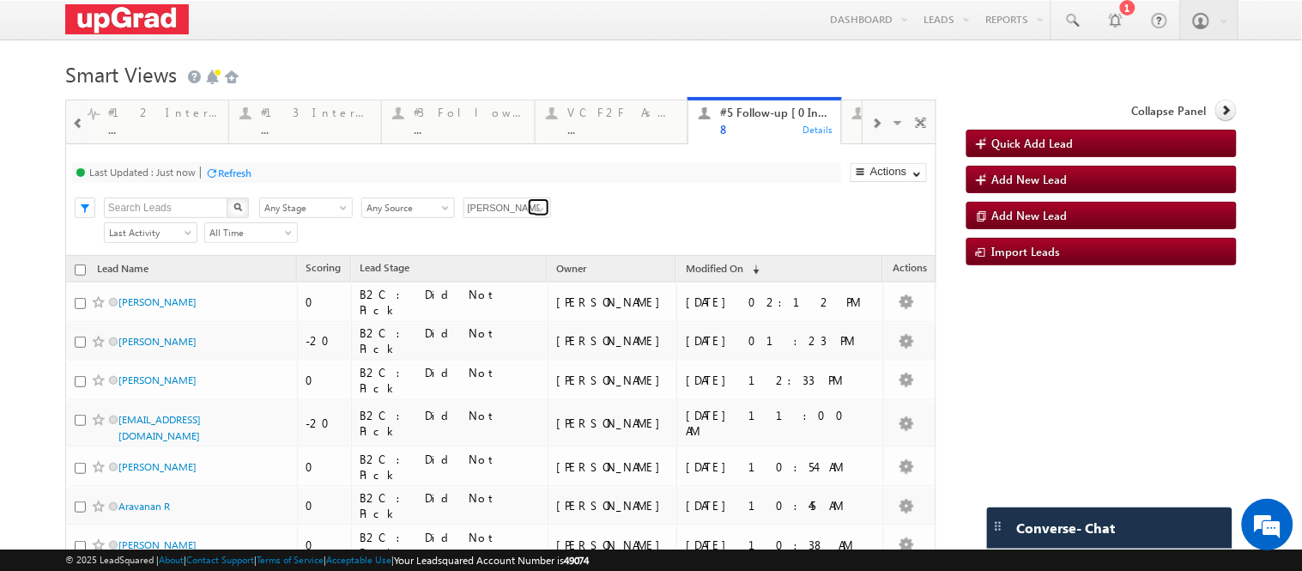
click at [541, 216] on span at bounding box center [541, 209] width 14 height 14
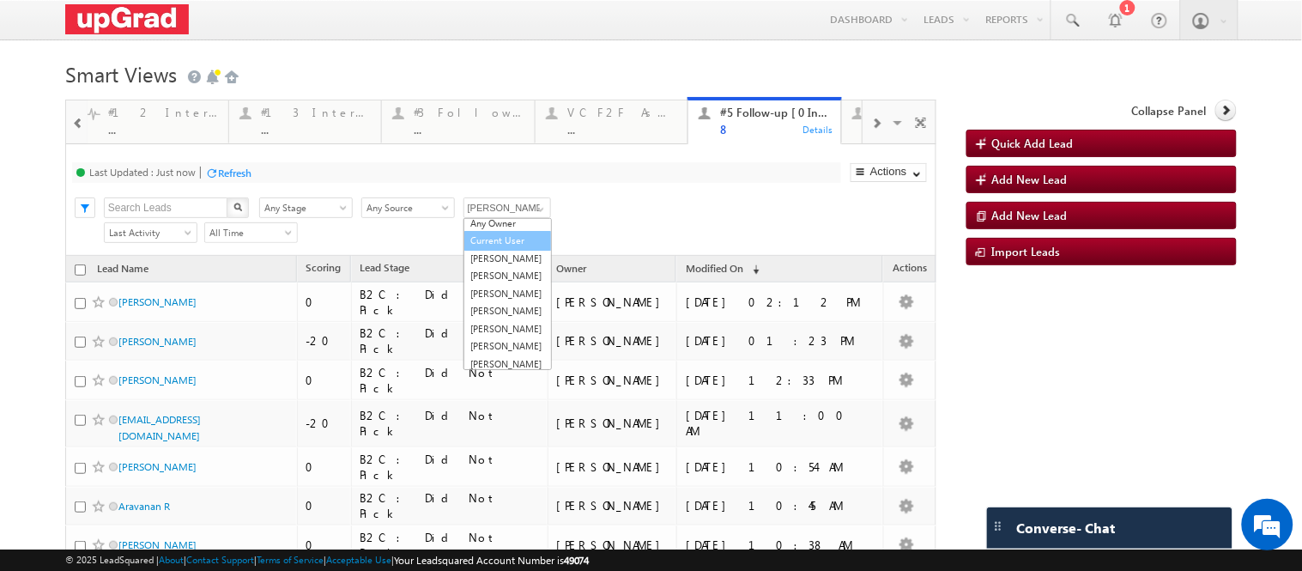
scroll to position [69, 0]
click at [506, 335] on link "[PERSON_NAME]" at bounding box center [507, 325] width 88 height 20
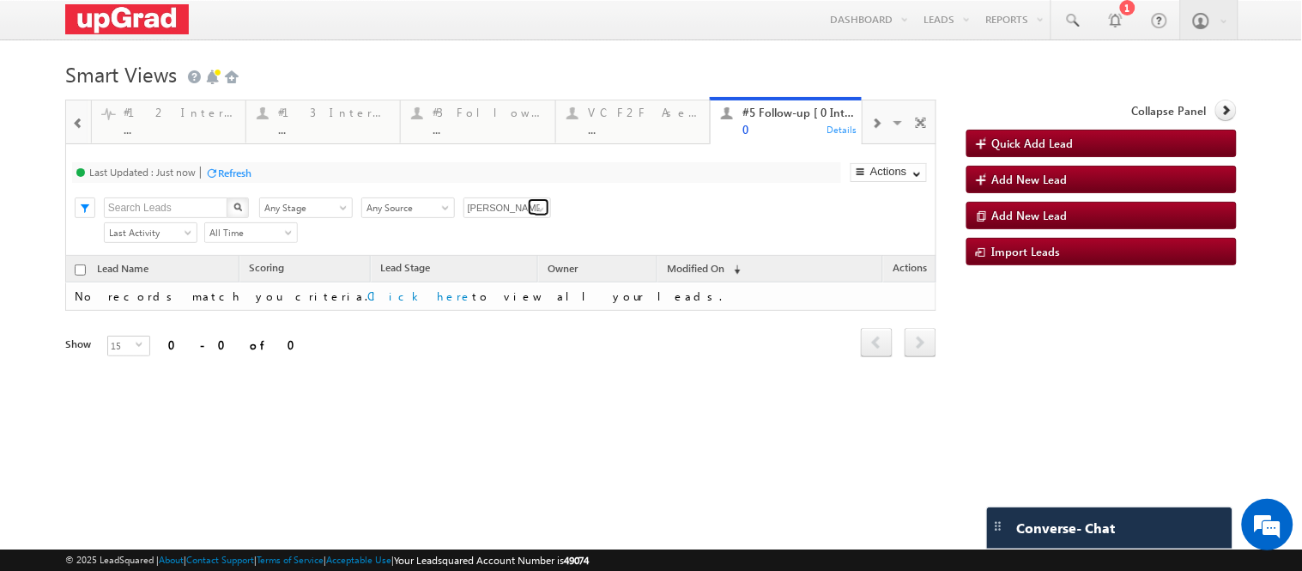
click at [534, 216] on span at bounding box center [541, 209] width 14 height 14
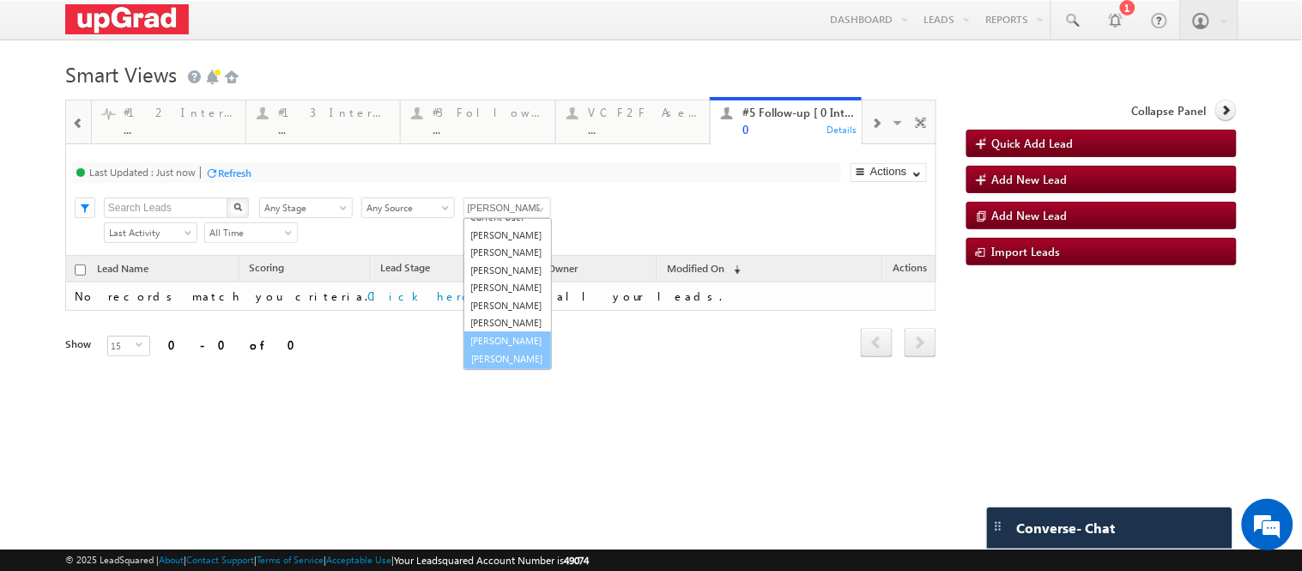
scroll to position [70, 0]
click at [495, 369] on link "Suprabha Behera" at bounding box center [507, 359] width 88 height 20
type input "Suprabha Behera"
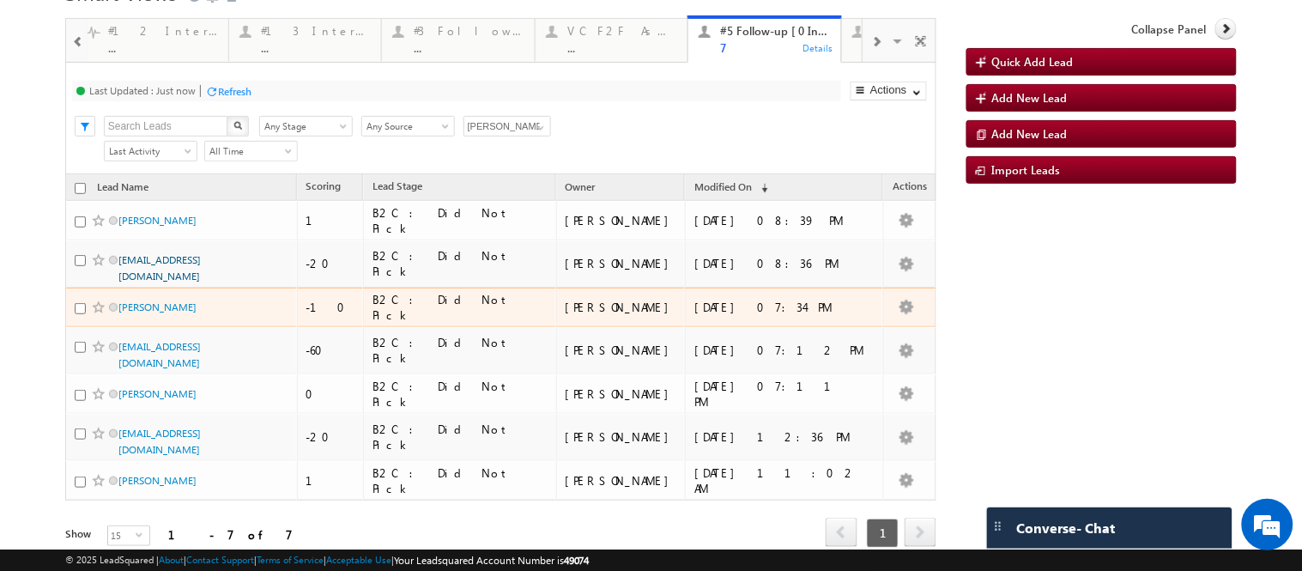
scroll to position [116, 0]
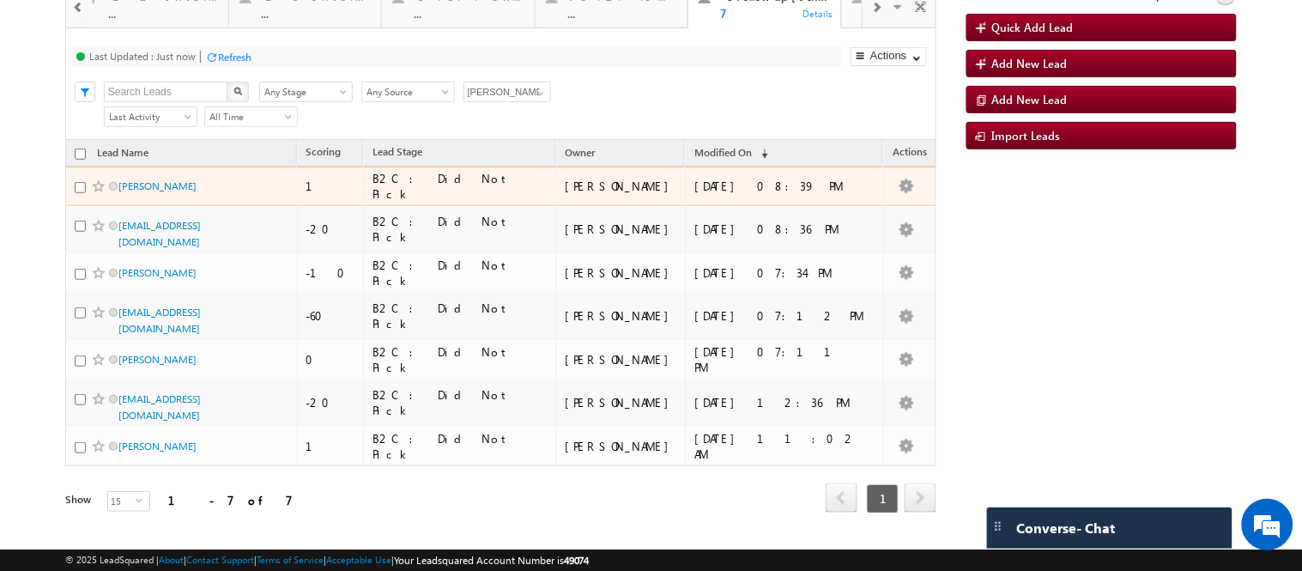
click at [70, 206] on td "Femi Sathar" at bounding box center [181, 185] width 232 height 39
click at [75, 193] on input "checkbox" at bounding box center [80, 187] width 11 height 11
checkbox input "true"
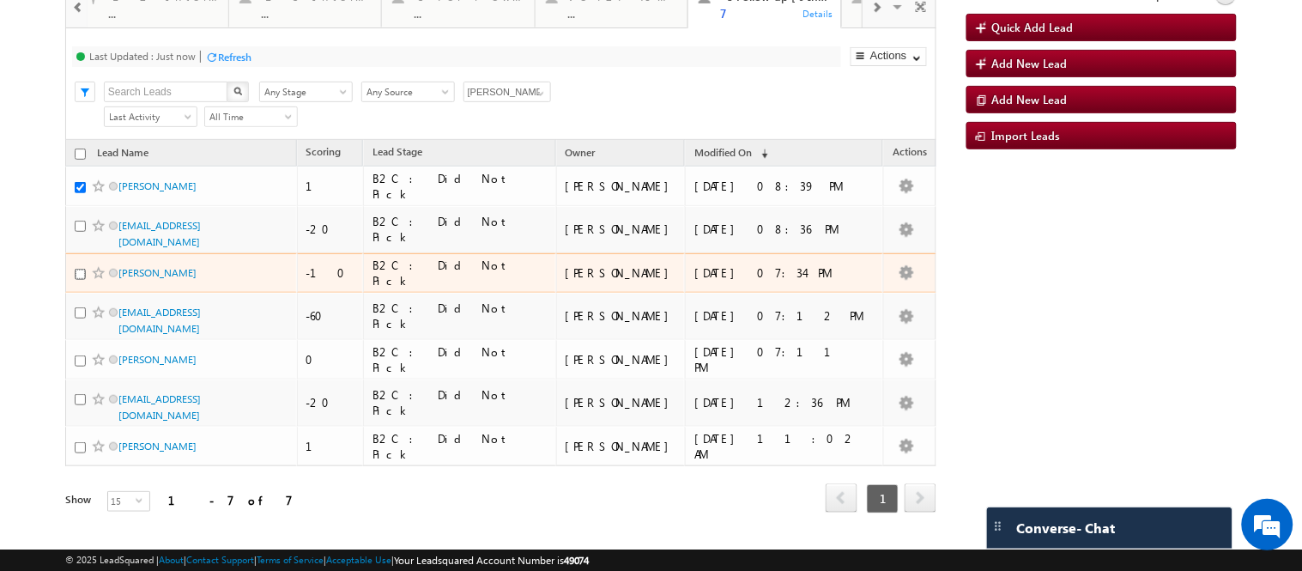
click at [76, 280] on input "checkbox" at bounding box center [80, 274] width 11 height 11
checkbox input "true"
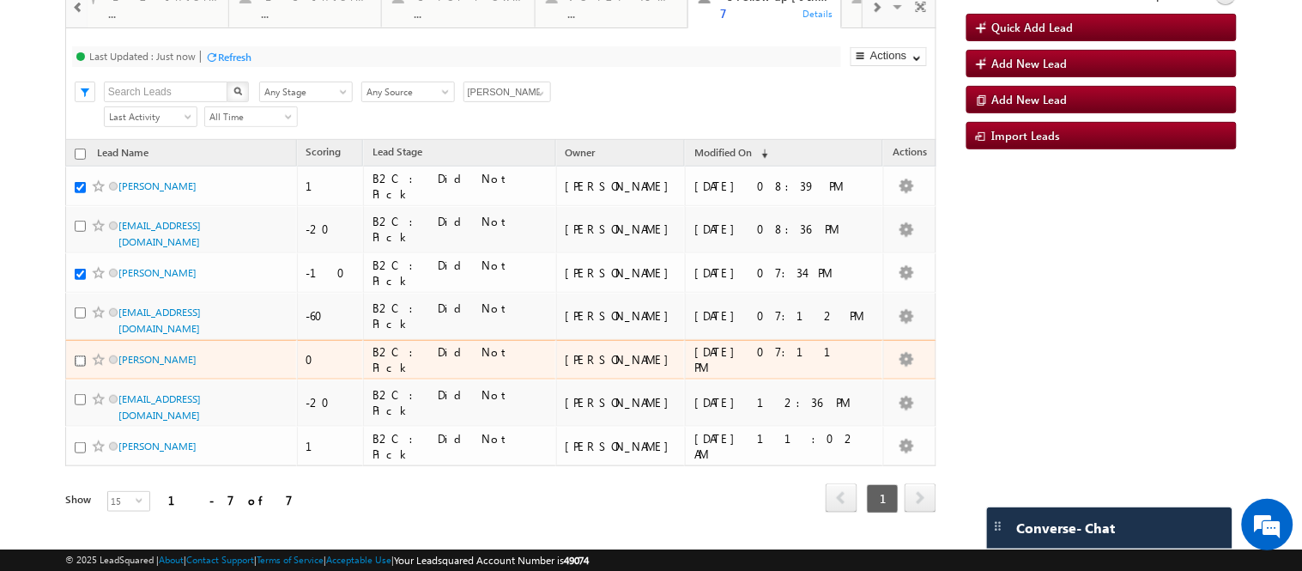
click at [75, 366] on input "checkbox" at bounding box center [80, 360] width 11 height 11
checkbox input "true"
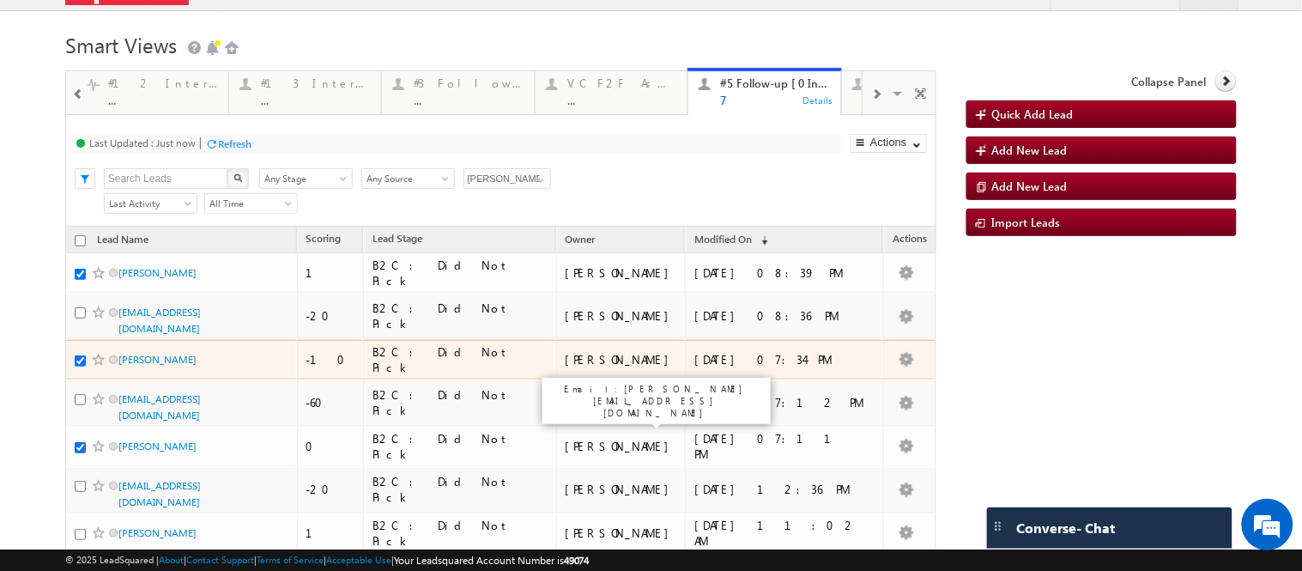
scroll to position [21, 0]
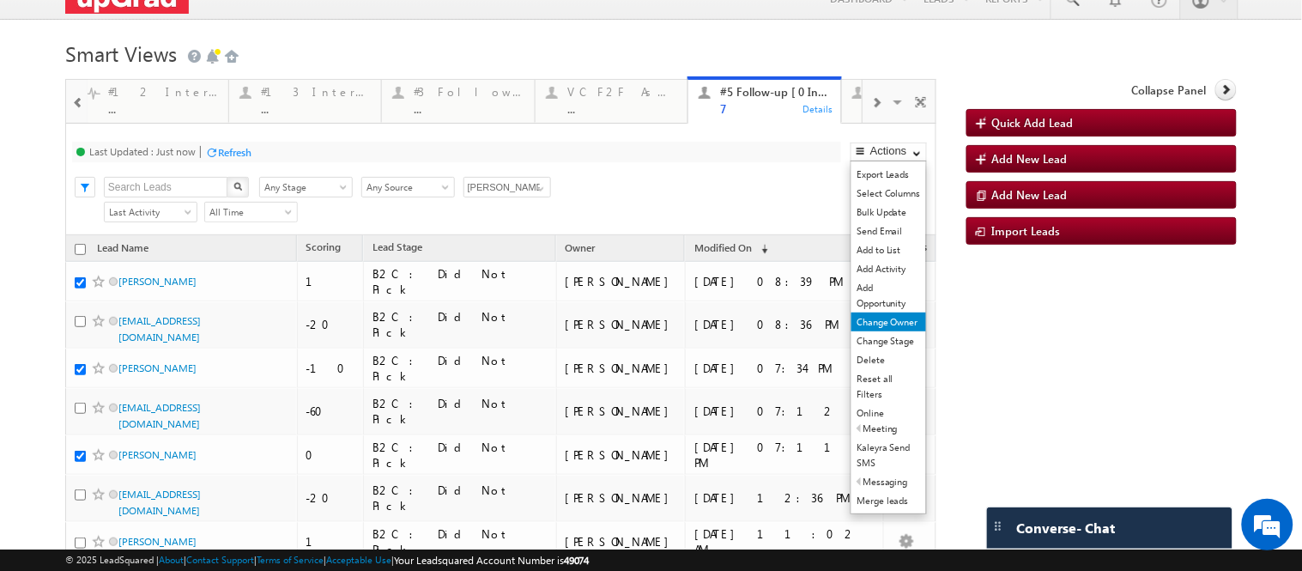
click at [873, 331] on link "Change Owner" at bounding box center [888, 321] width 75 height 19
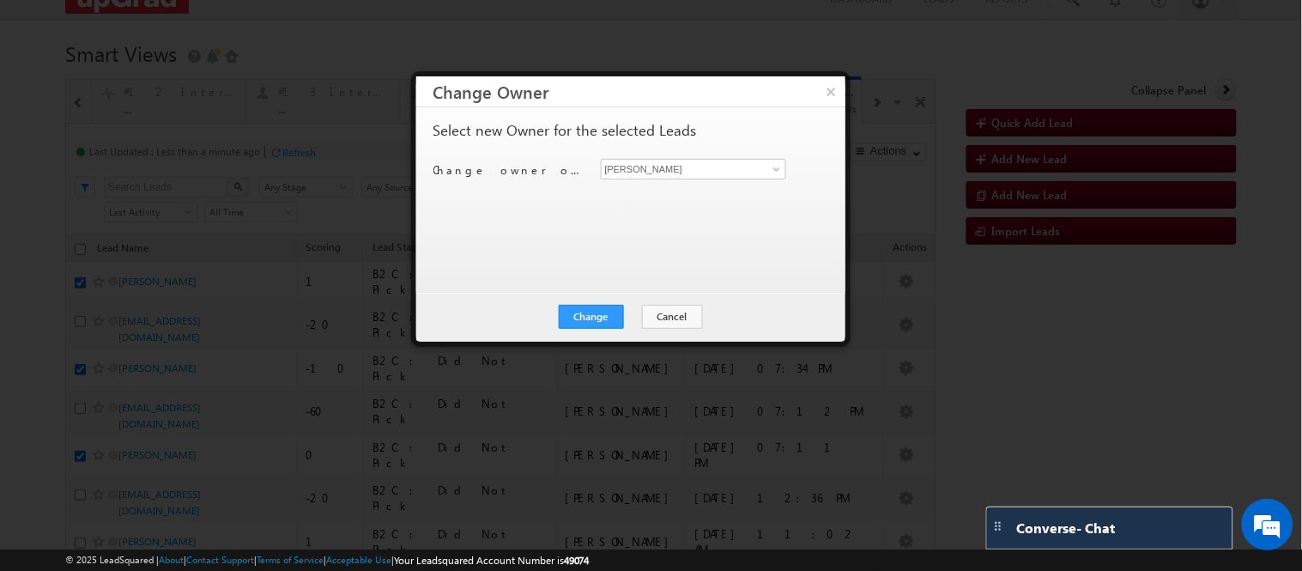
click at [604, 302] on div "Change Cancel Close" at bounding box center [630, 317] width 429 height 50
click at [599, 307] on button "Change" at bounding box center [591, 317] width 65 height 24
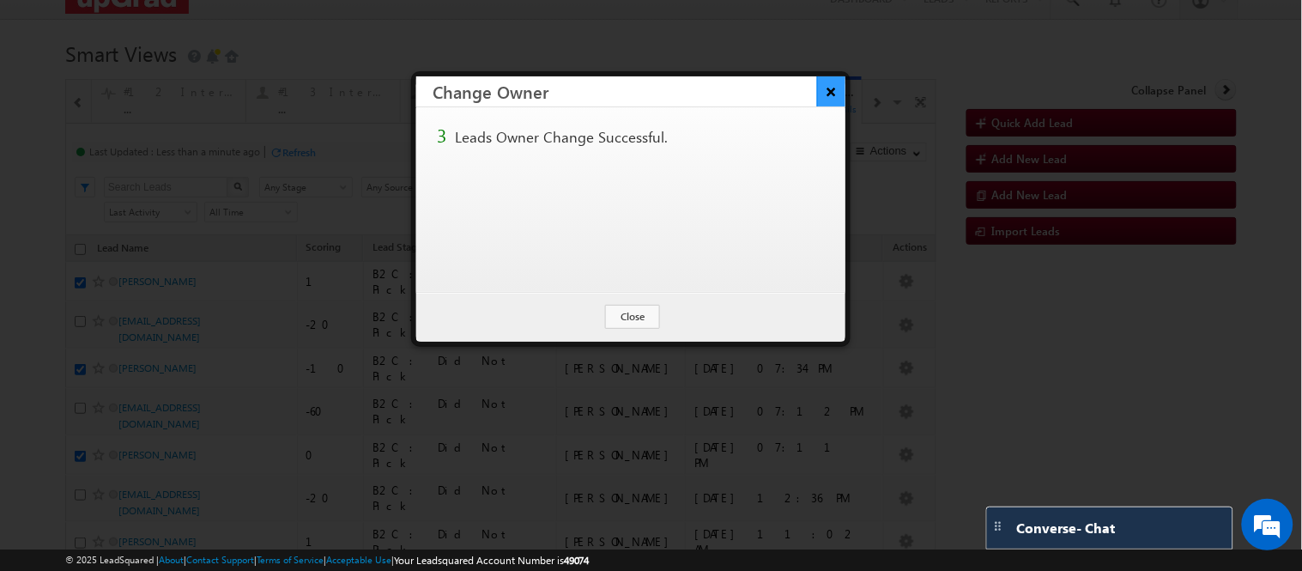
click at [820, 90] on button "×" at bounding box center [831, 91] width 28 height 30
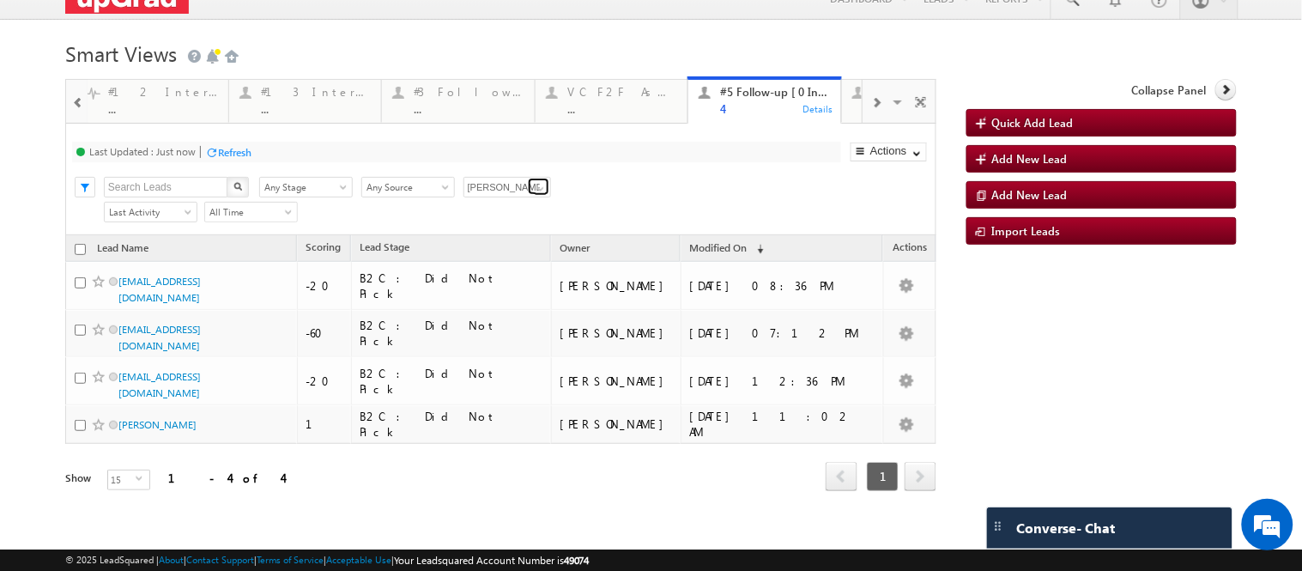
click at [541, 196] on span at bounding box center [541, 189] width 14 height 14
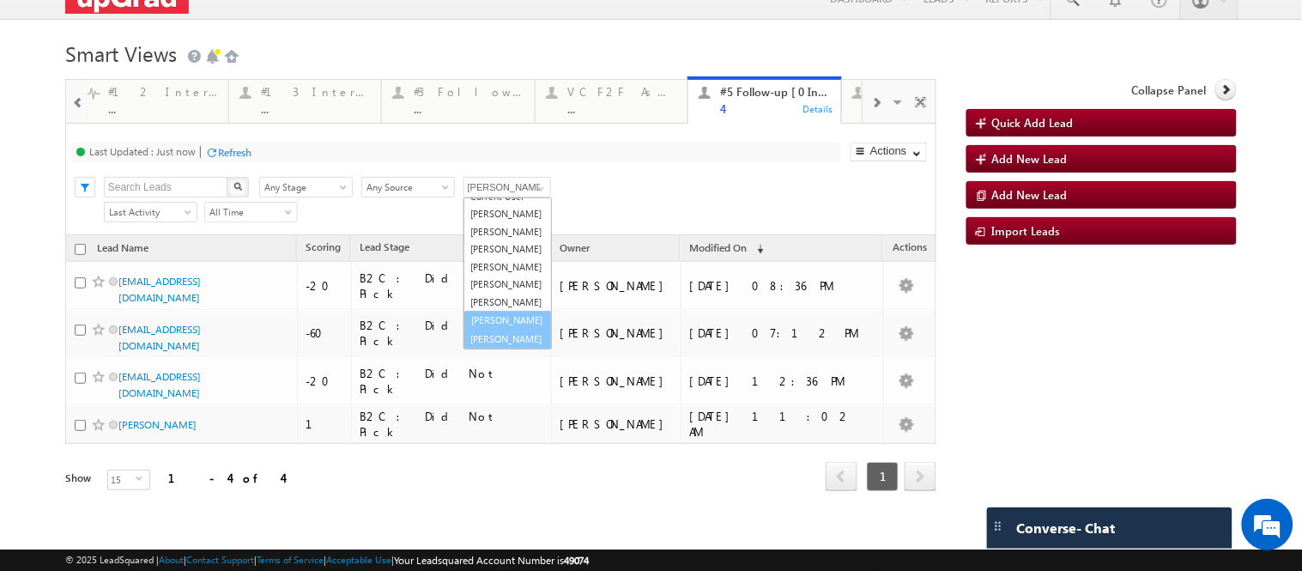
scroll to position [69, 0]
click at [491, 332] on link "Sara Dutta" at bounding box center [507, 322] width 88 height 20
type input "Sara Dutta"
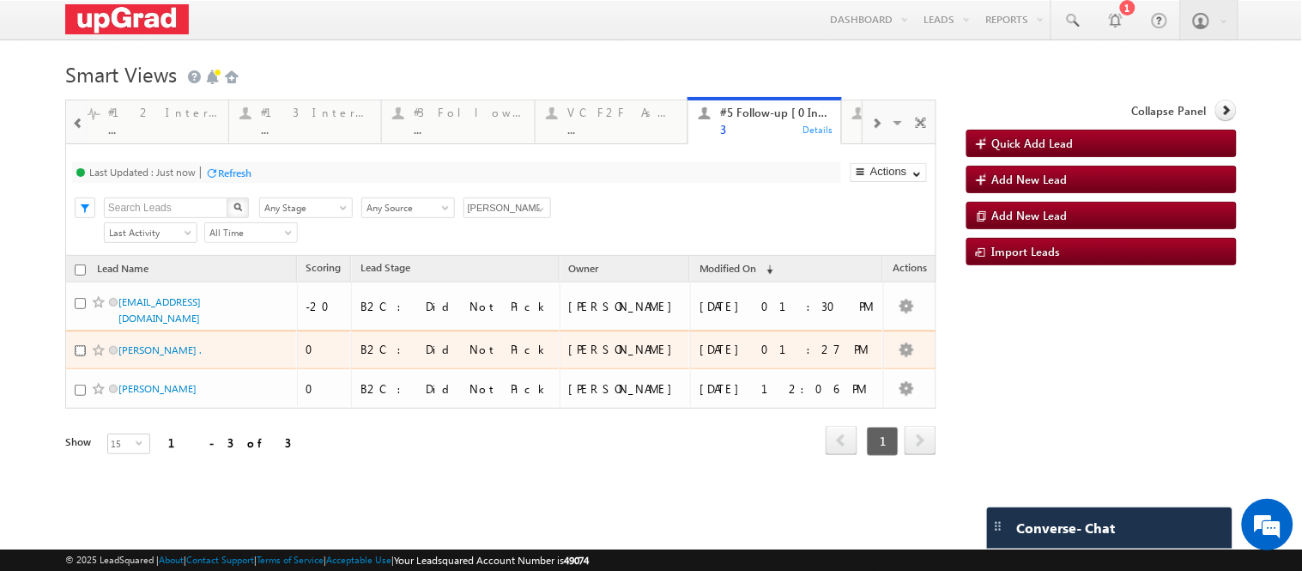
click at [76, 356] on input "checkbox" at bounding box center [80, 350] width 11 height 11
checkbox input "true"
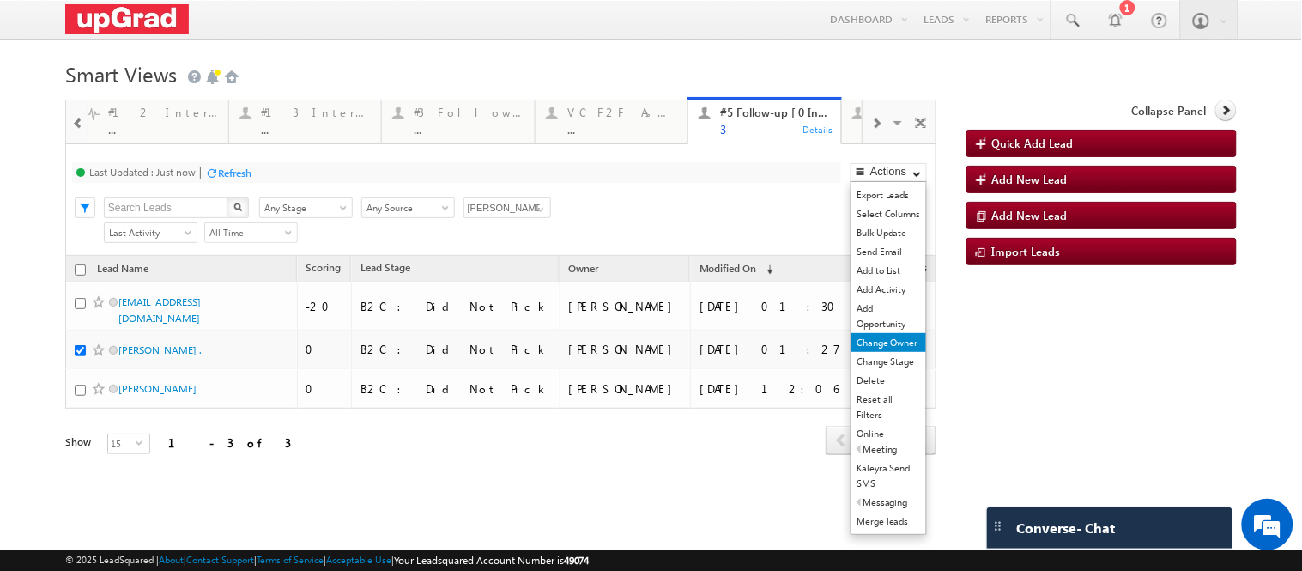
click at [879, 352] on link "Change Owner" at bounding box center [888, 342] width 75 height 19
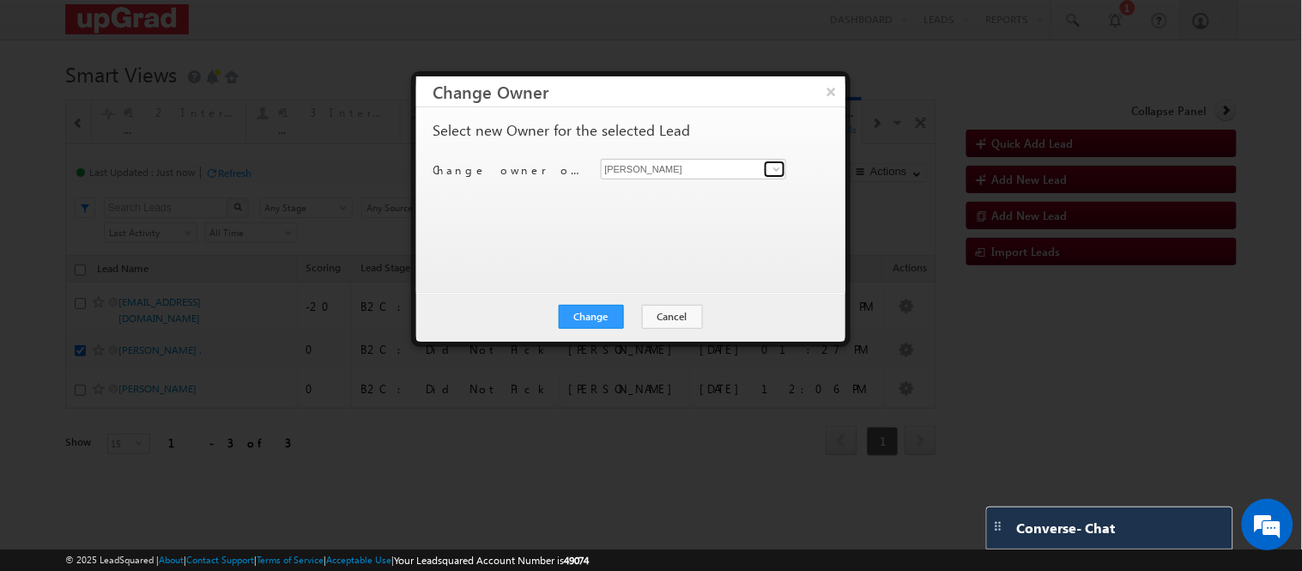
click at [770, 168] on span at bounding box center [777, 169] width 14 height 14
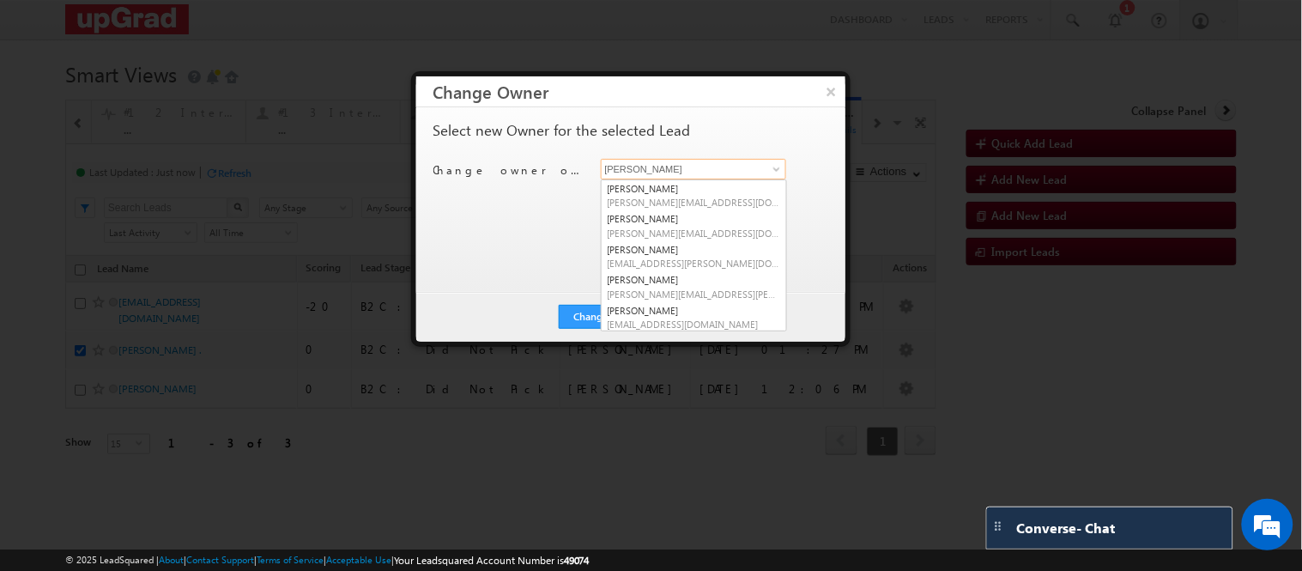
click at [658, 167] on input "[PERSON_NAME]" at bounding box center [694, 169] width 186 height 21
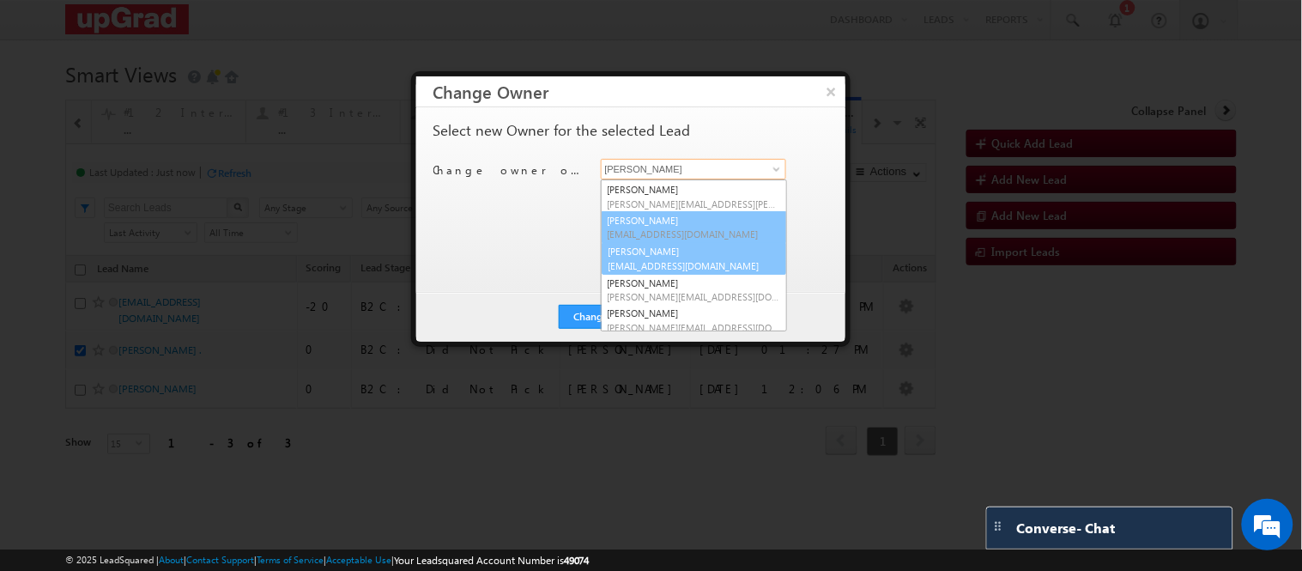
scroll to position [94, 0]
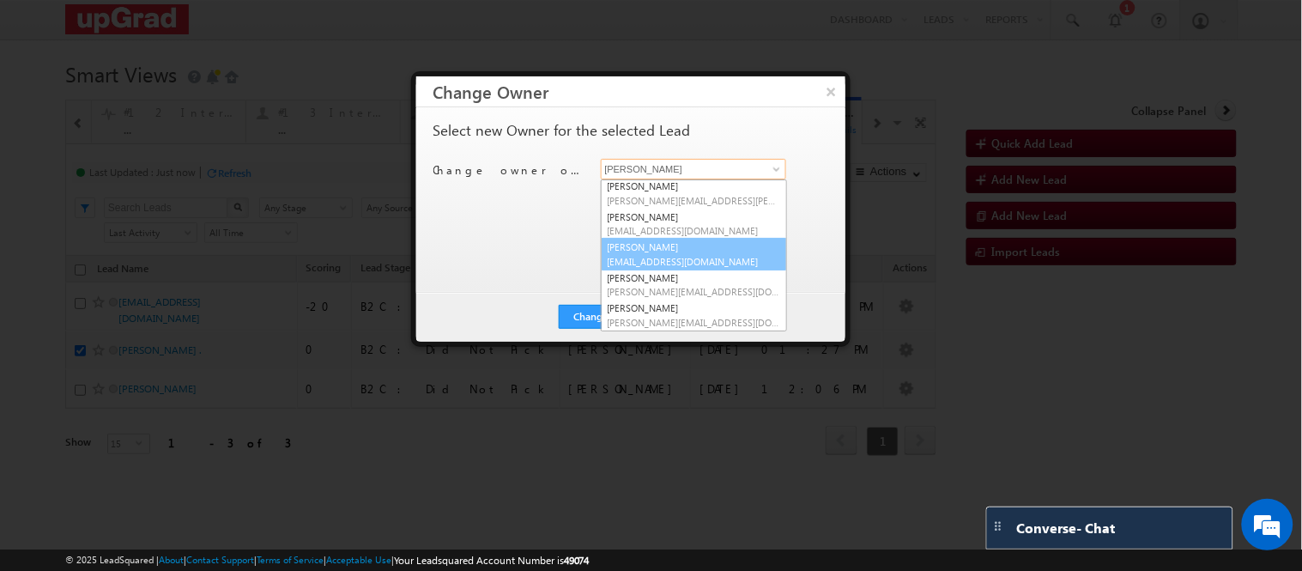
click at [638, 245] on link "Ritu Raj ritu.raj@upgrad.com" at bounding box center [694, 254] width 186 height 33
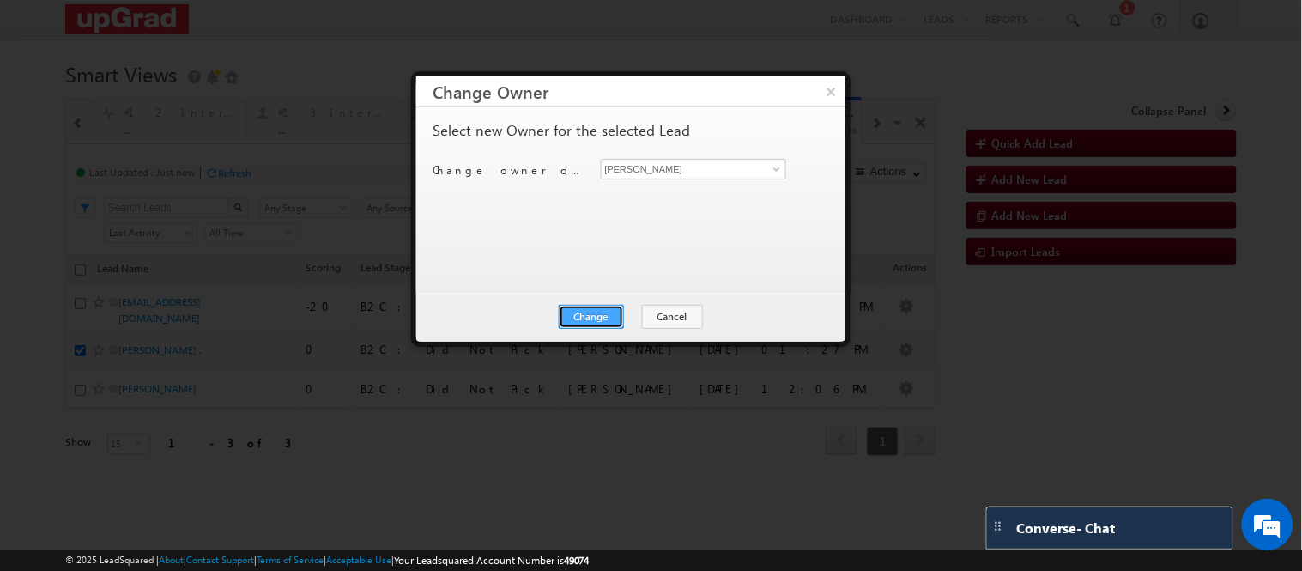
click at [583, 309] on button "Change" at bounding box center [591, 317] width 65 height 24
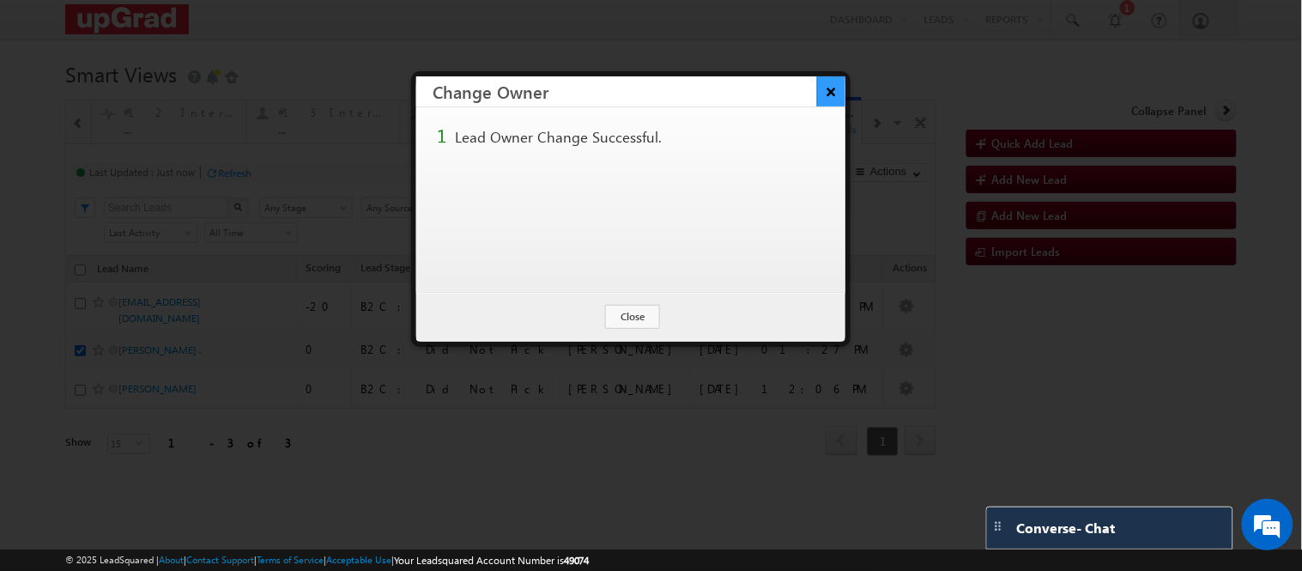
click at [826, 87] on button "×" at bounding box center [831, 91] width 28 height 30
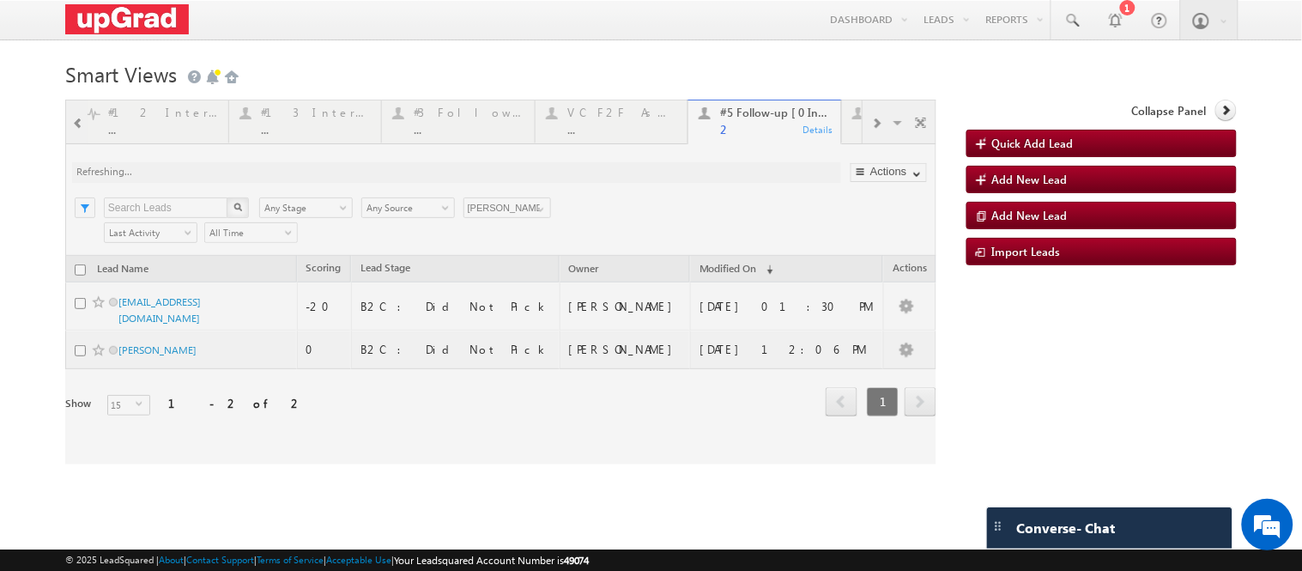
scroll to position [0, 0]
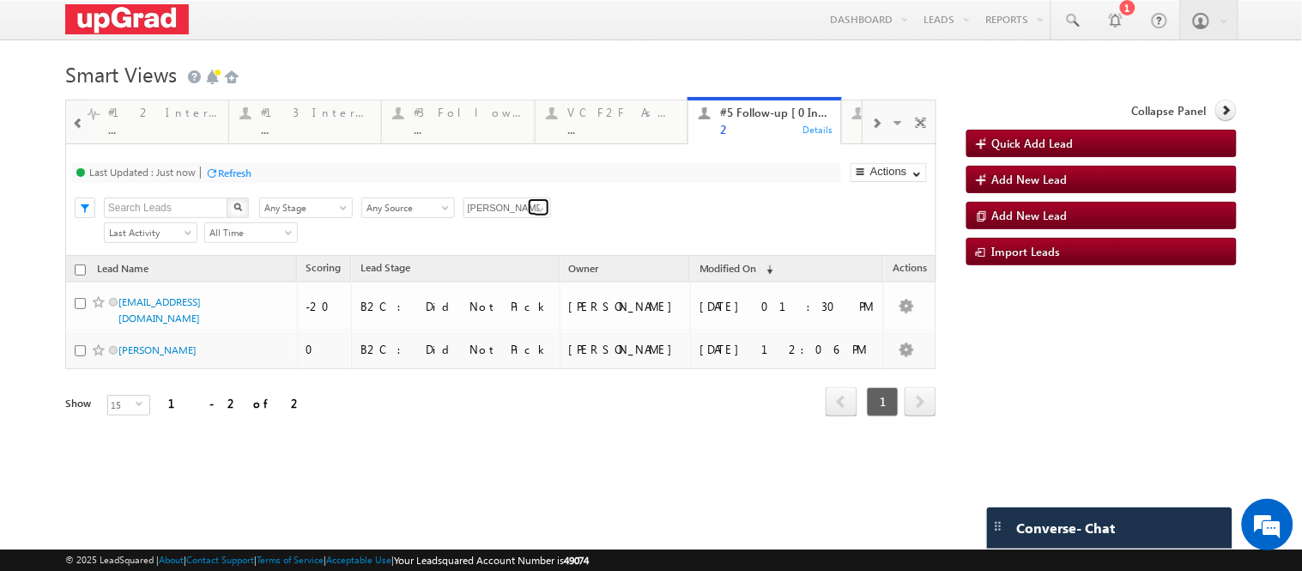
click at [534, 216] on span at bounding box center [541, 209] width 14 height 14
click at [505, 317] on link "Mahadevi Roddanavar" at bounding box center [507, 308] width 88 height 20
type input "Mahadevi Roddanavar"
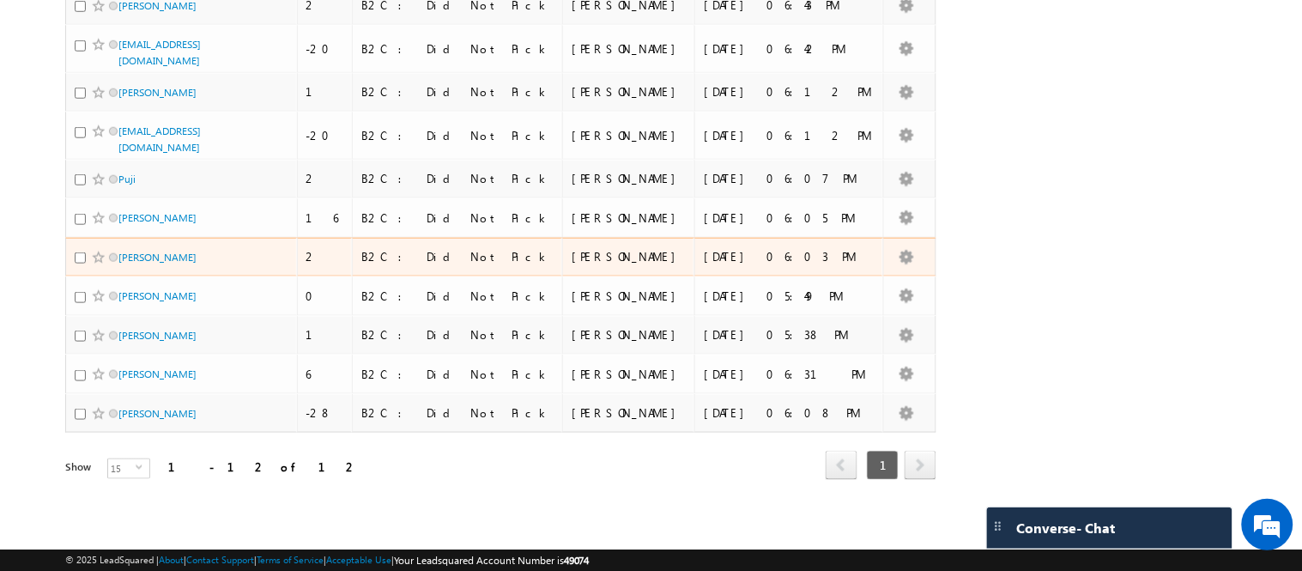
scroll to position [382, 0]
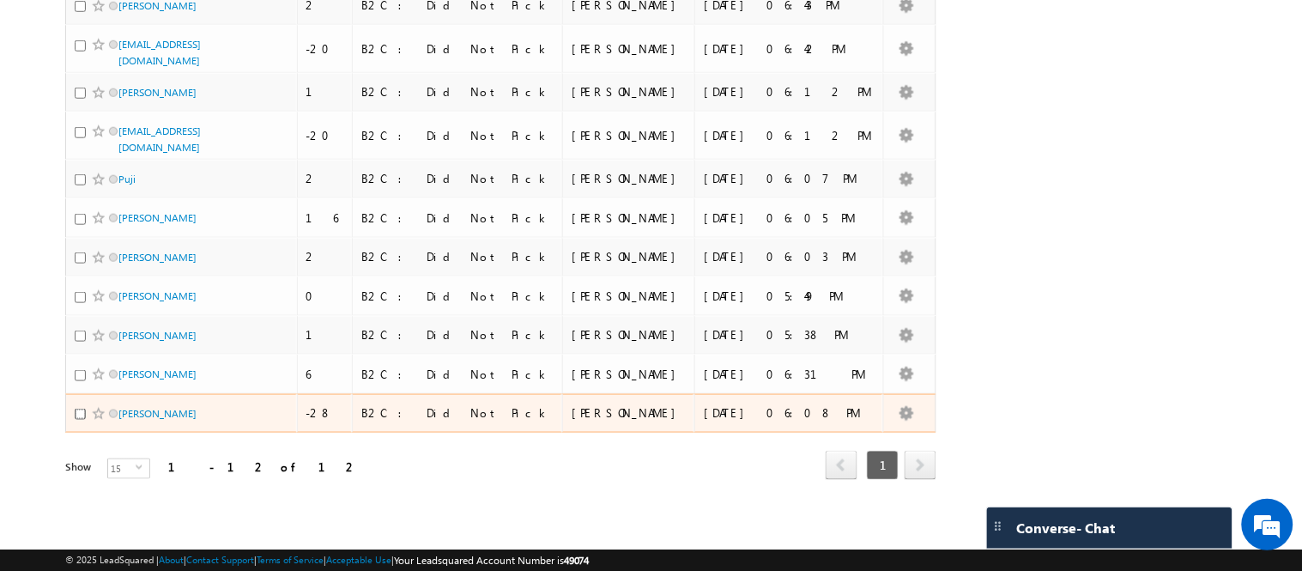
click at [82, 414] on input "checkbox" at bounding box center [80, 413] width 11 height 11
checkbox input "true"
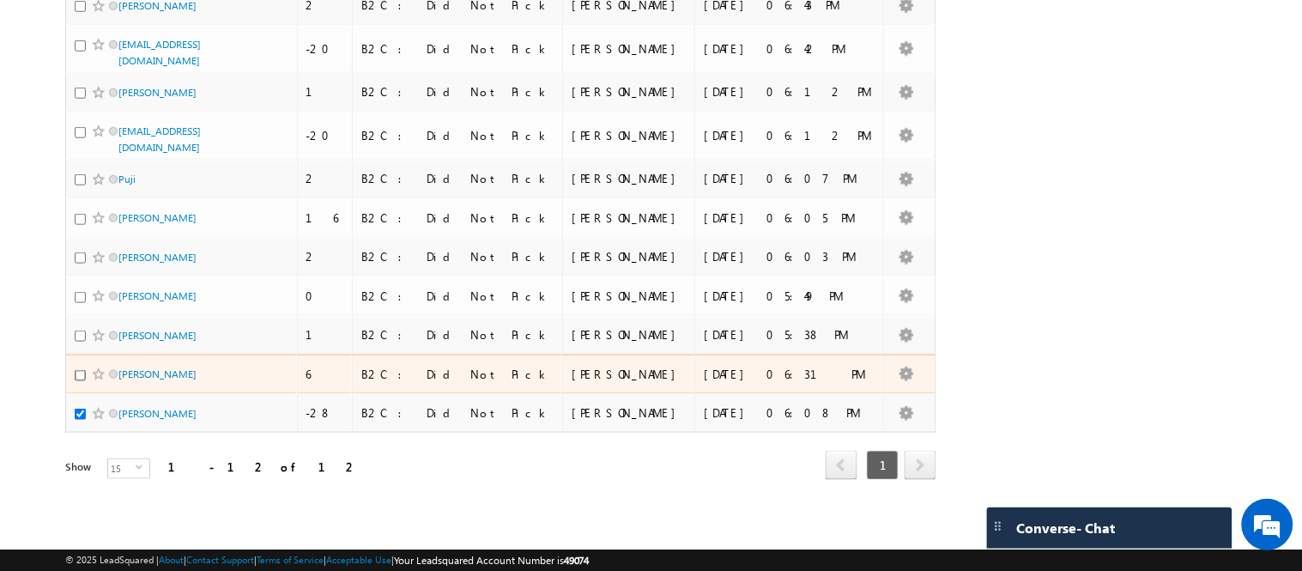
click at [83, 372] on input "checkbox" at bounding box center [80, 375] width 11 height 11
checkbox input "true"
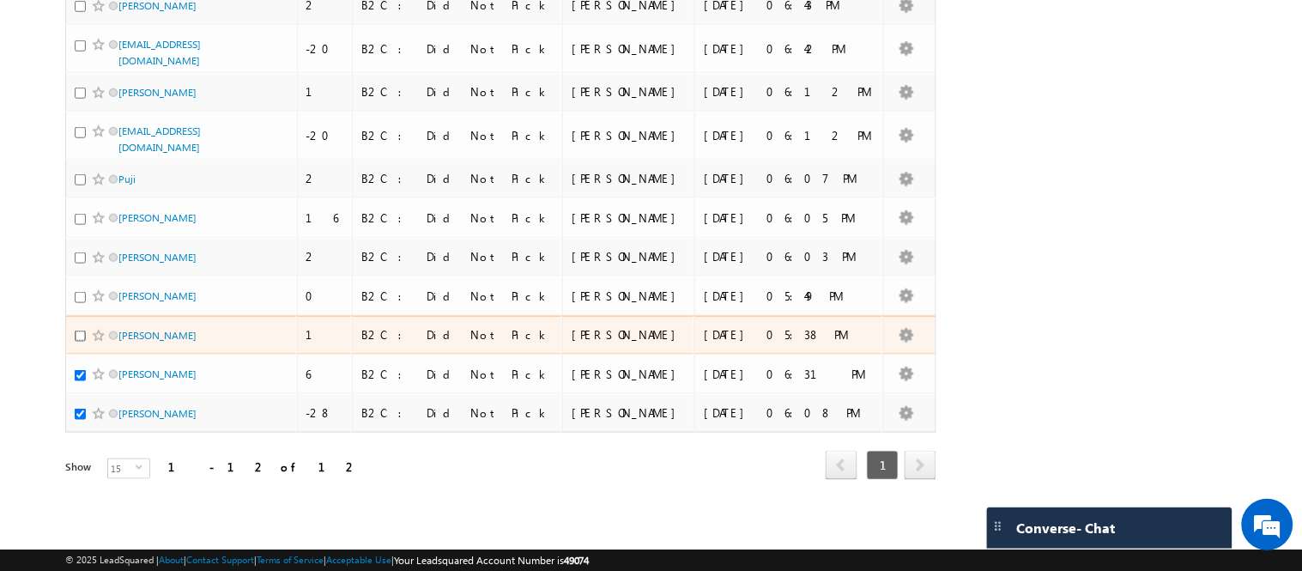
click at [81, 331] on input "checkbox" at bounding box center [80, 335] width 11 height 11
checkbox input "true"
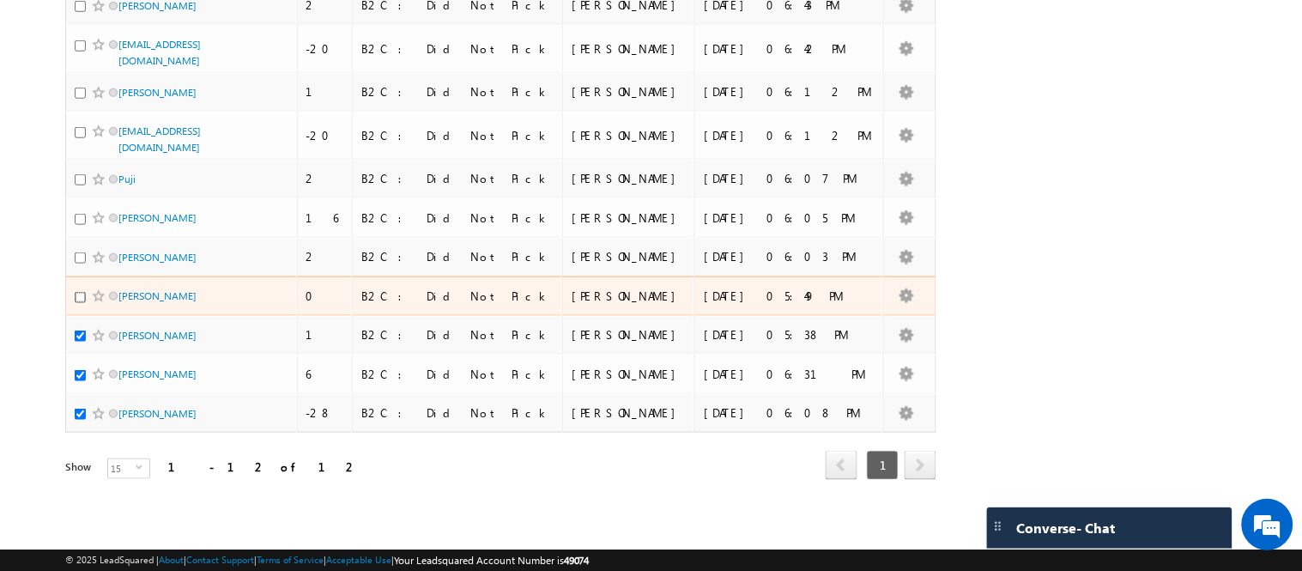
click at [81, 295] on input "checkbox" at bounding box center [80, 297] width 11 height 11
checkbox input "true"
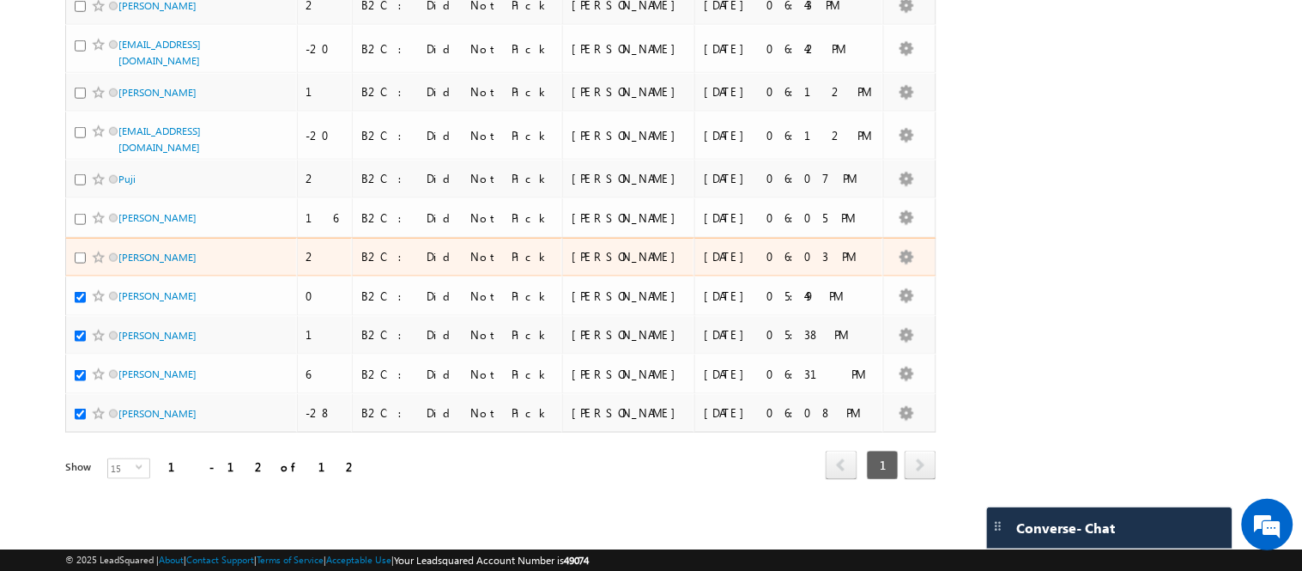
click at [81, 251] on div at bounding box center [101, 257] width 52 height 17
click at [78, 253] on input "checkbox" at bounding box center [80, 257] width 11 height 11
checkbox input "true"
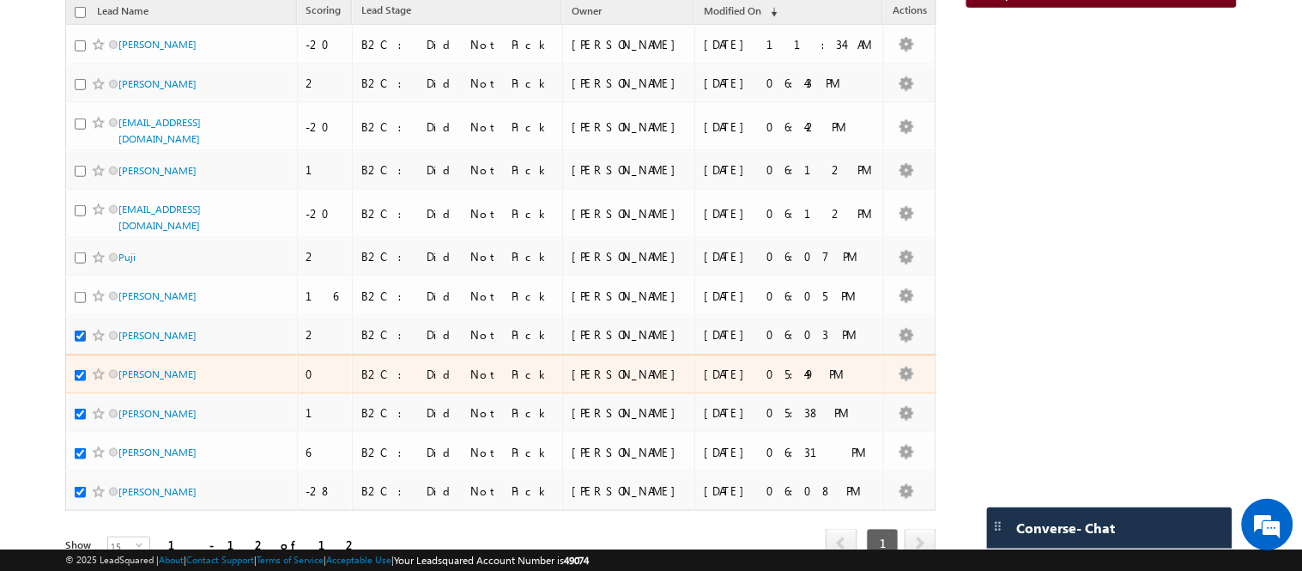
scroll to position [96, 0]
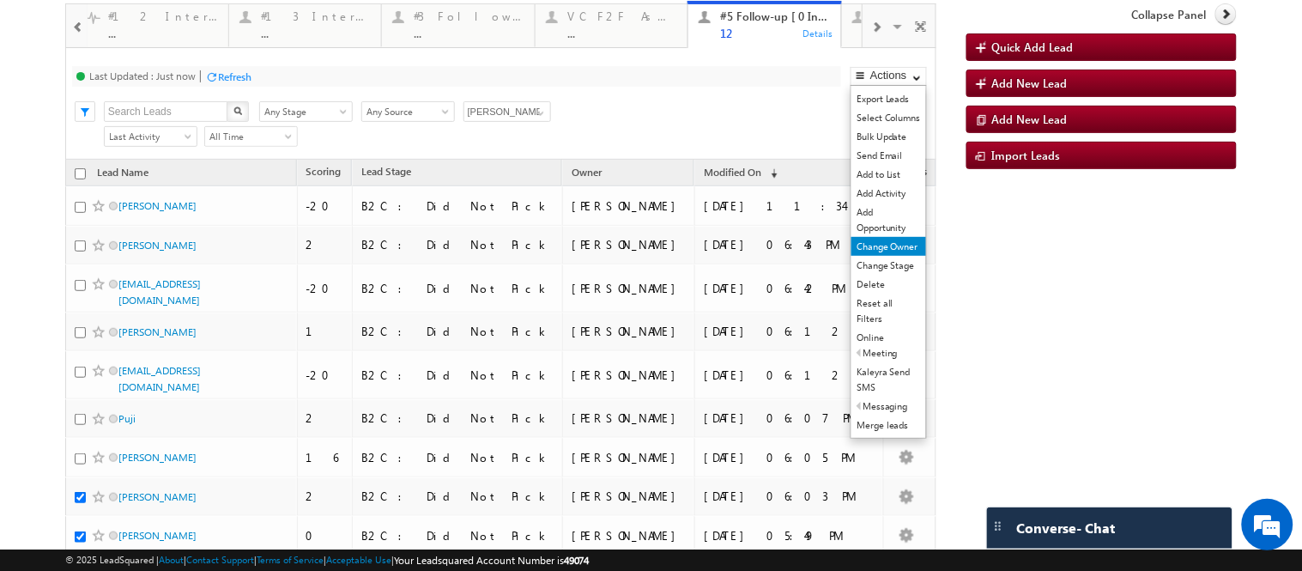
click at [873, 256] on link "Change Owner" at bounding box center [888, 246] width 75 height 19
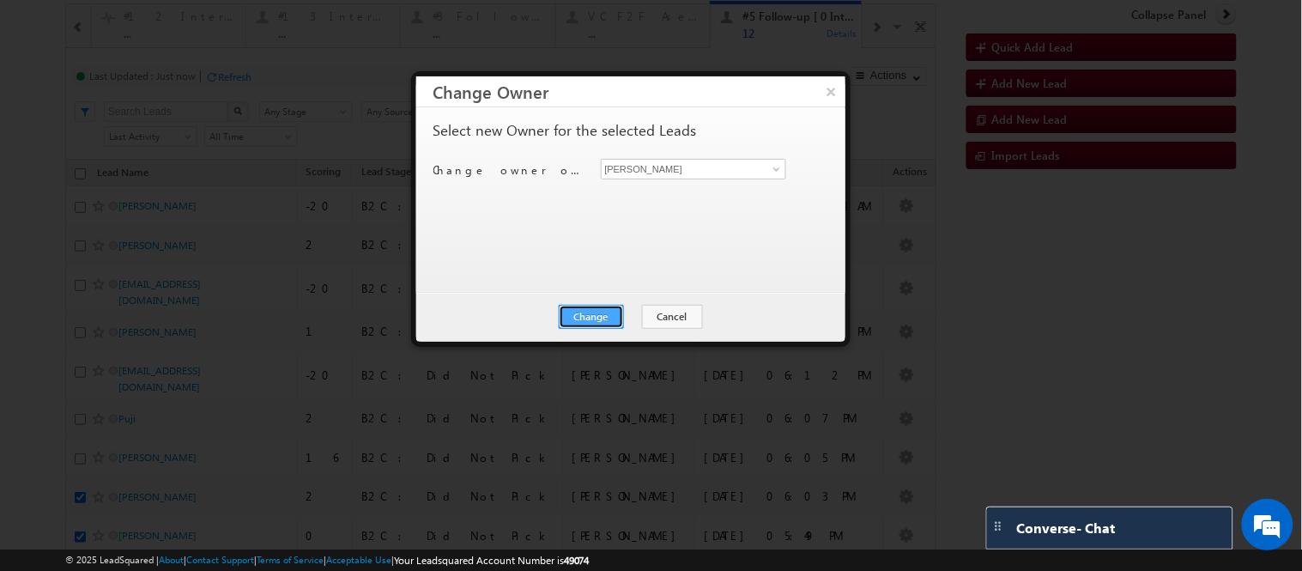
click at [596, 317] on button "Change" at bounding box center [591, 317] width 65 height 24
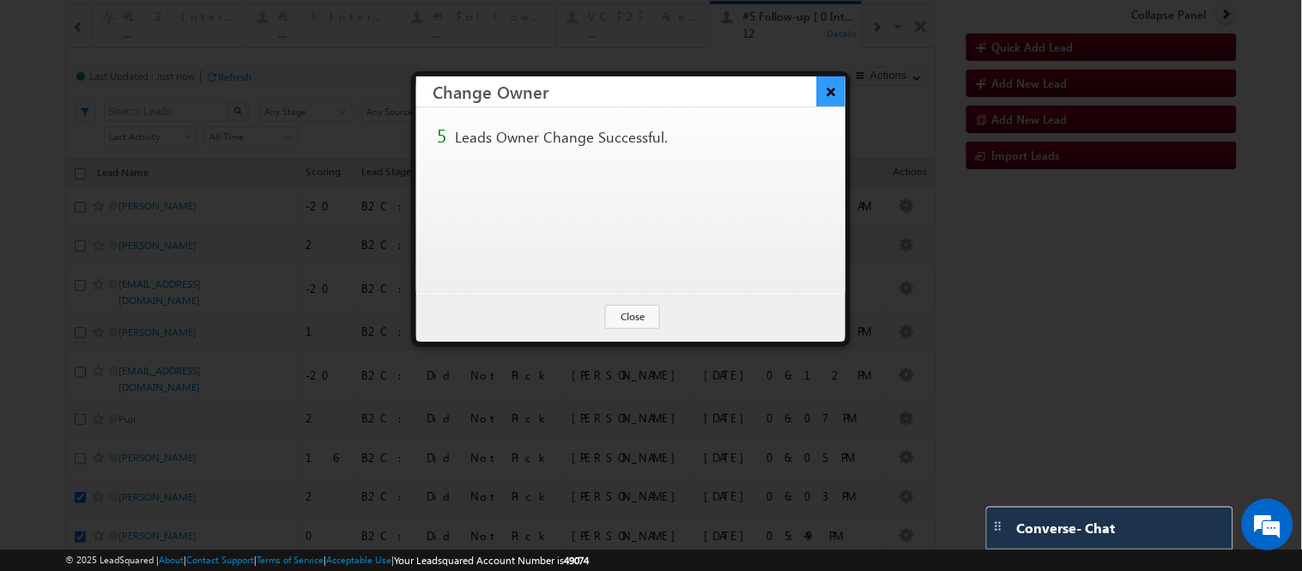
click at [825, 87] on button "×" at bounding box center [831, 91] width 28 height 30
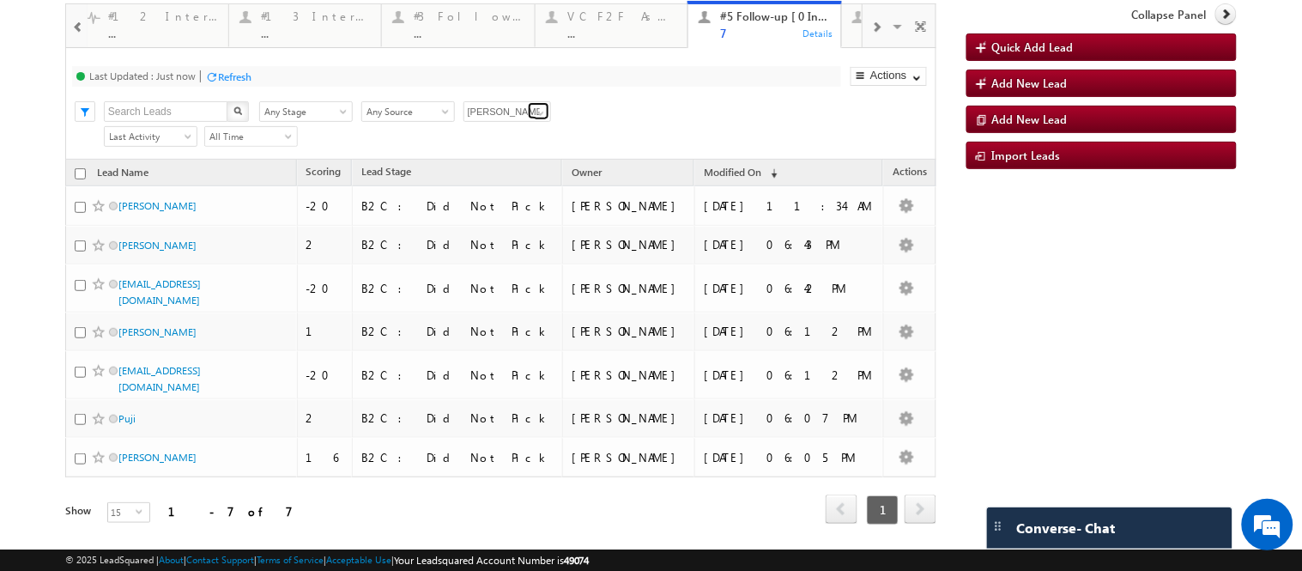
click at [536, 120] on span at bounding box center [541, 113] width 14 height 14
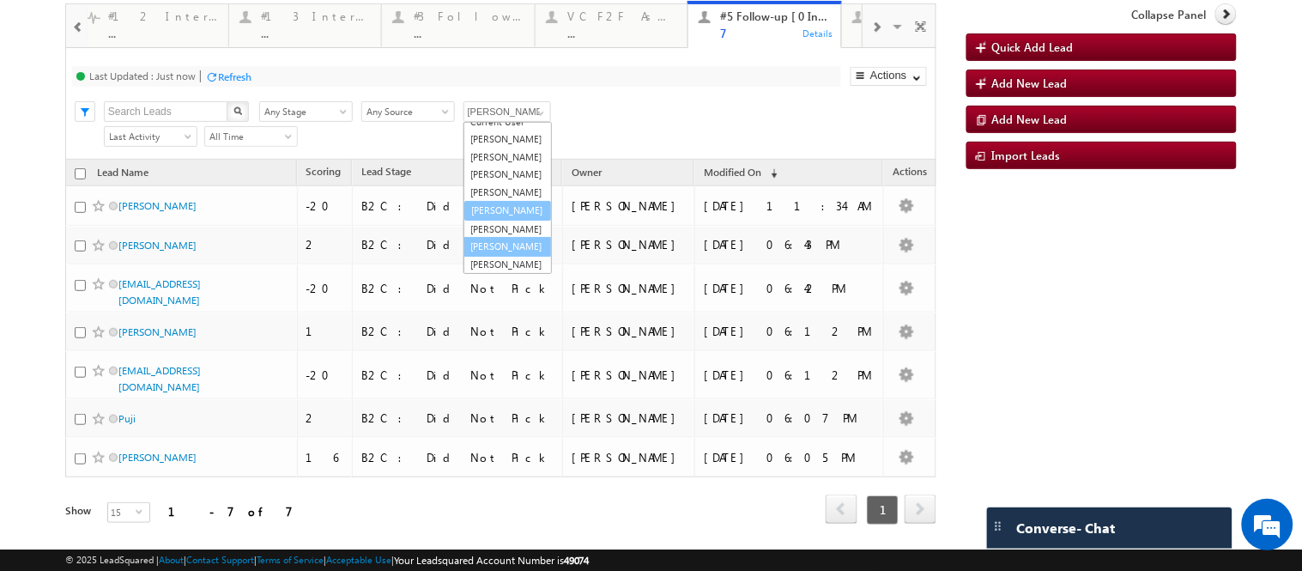
scroll to position [69, 0]
click at [505, 186] on link "[PERSON_NAME]" at bounding box center [507, 176] width 88 height 20
type input "[PERSON_NAME]"
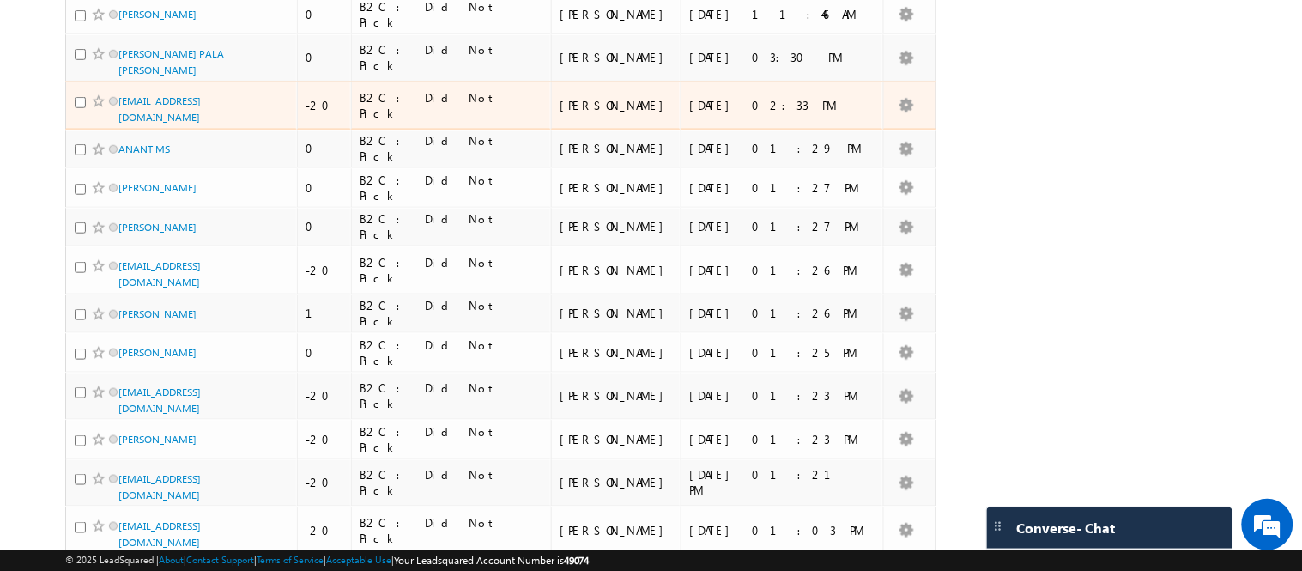
scroll to position [535, 0]
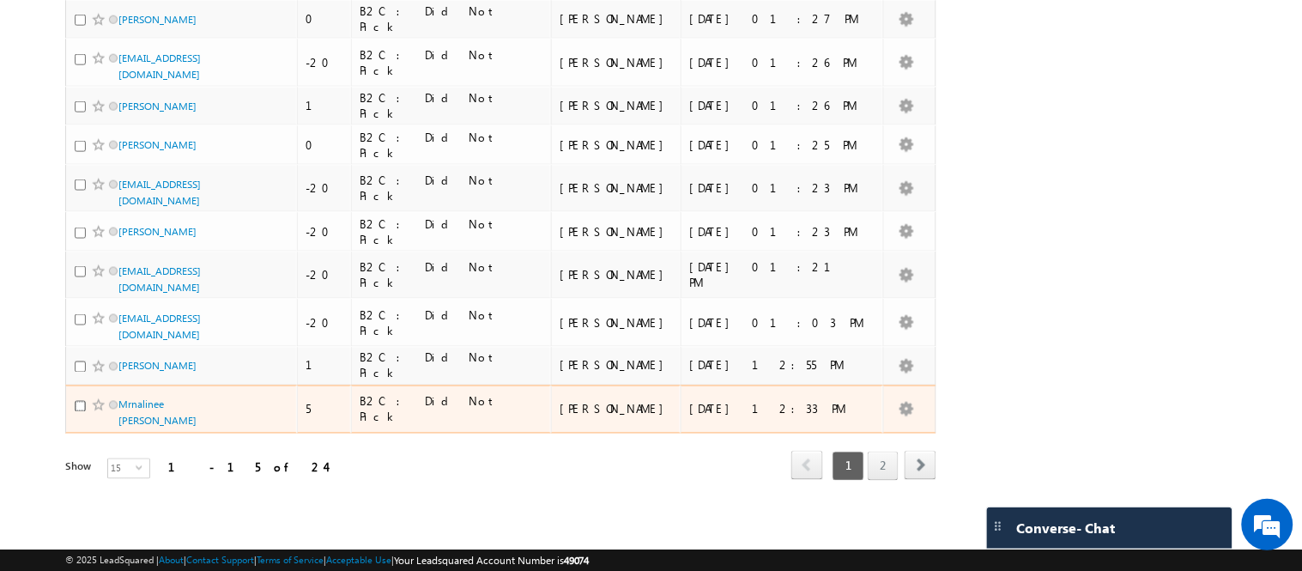
click at [75, 412] on input "checkbox" at bounding box center [80, 406] width 11 height 11
checkbox input "true"
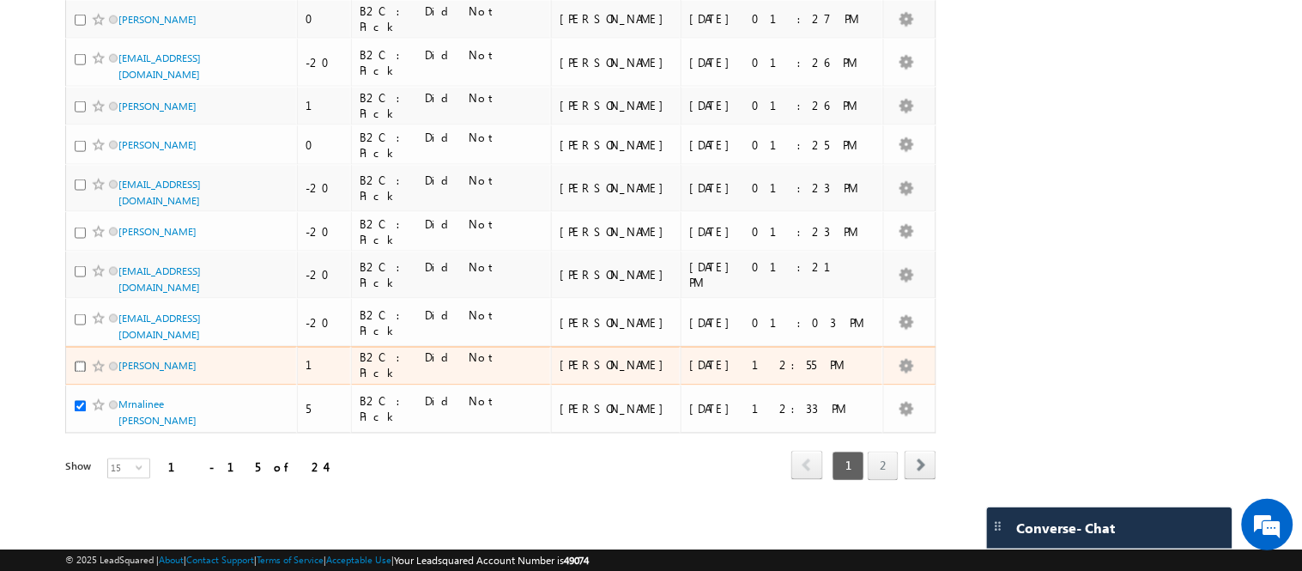
click at [78, 371] on input "checkbox" at bounding box center [80, 366] width 11 height 11
checkbox input "true"
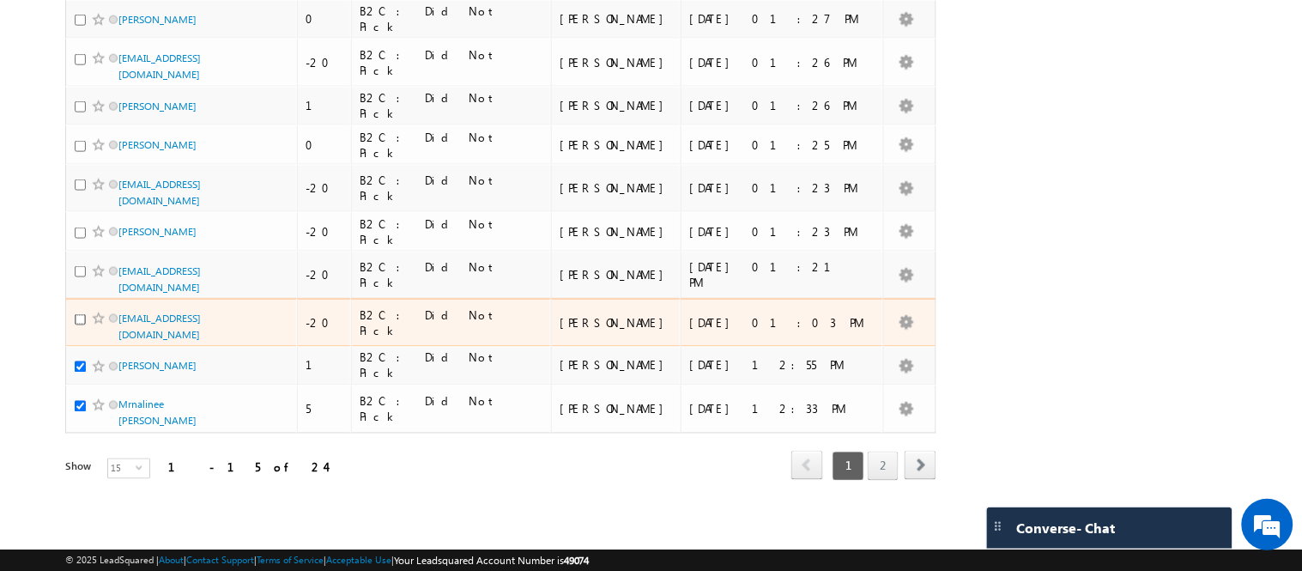
click at [78, 322] on input "checkbox" at bounding box center [80, 319] width 11 height 11
checkbox input "true"
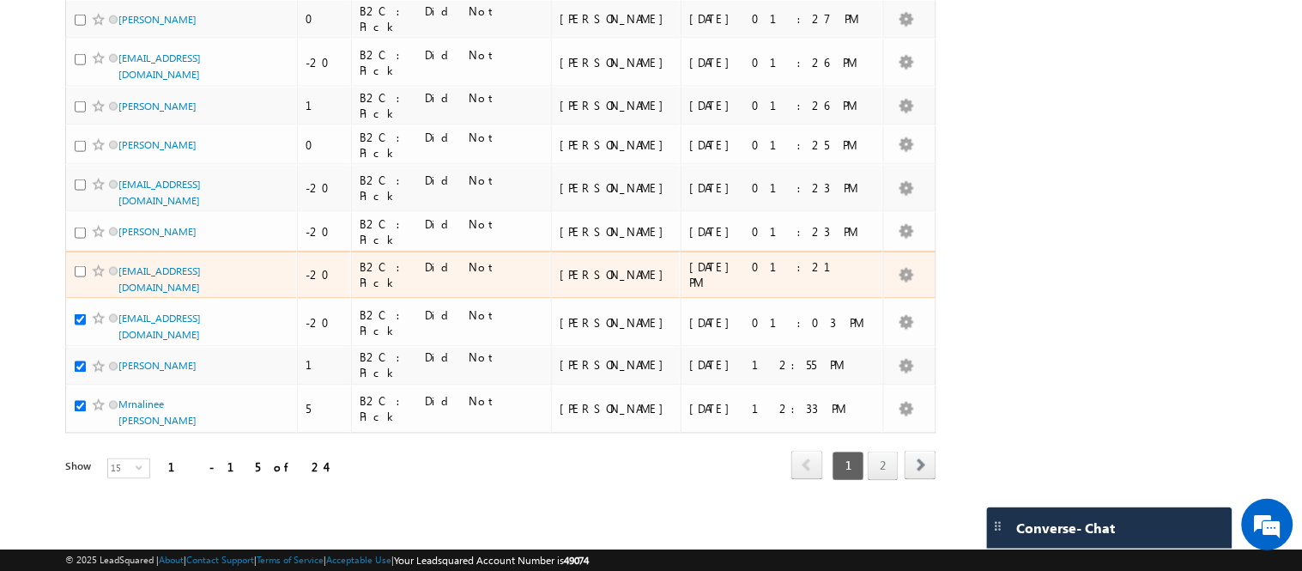
click at [82, 270] on div at bounding box center [101, 271] width 52 height 17
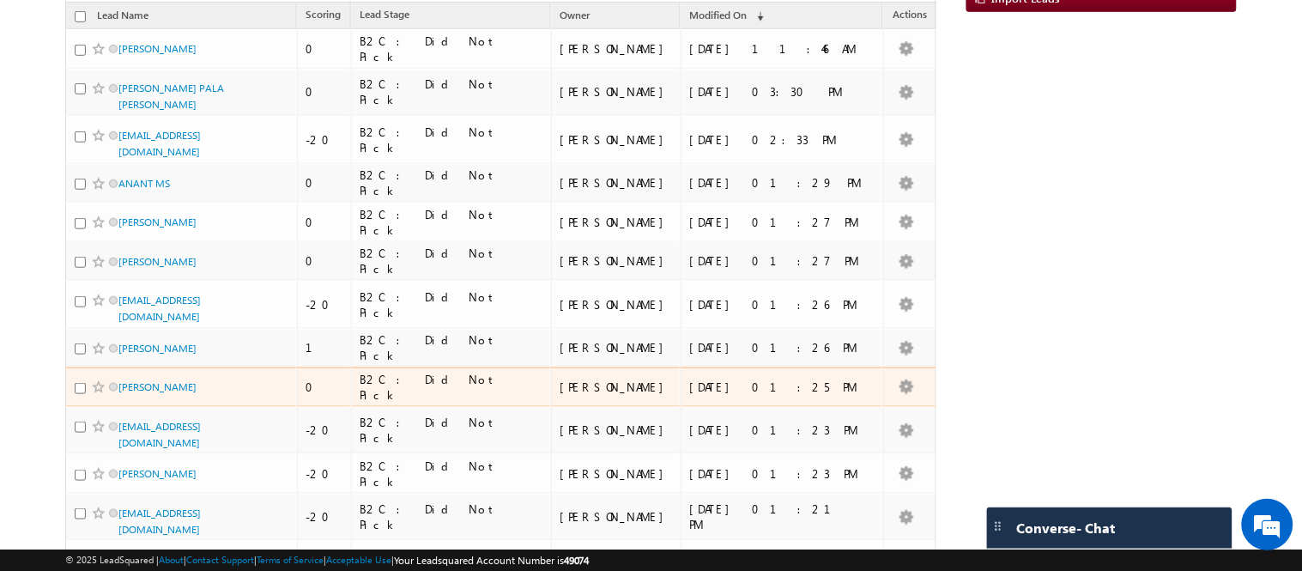
scroll to position [154, 0]
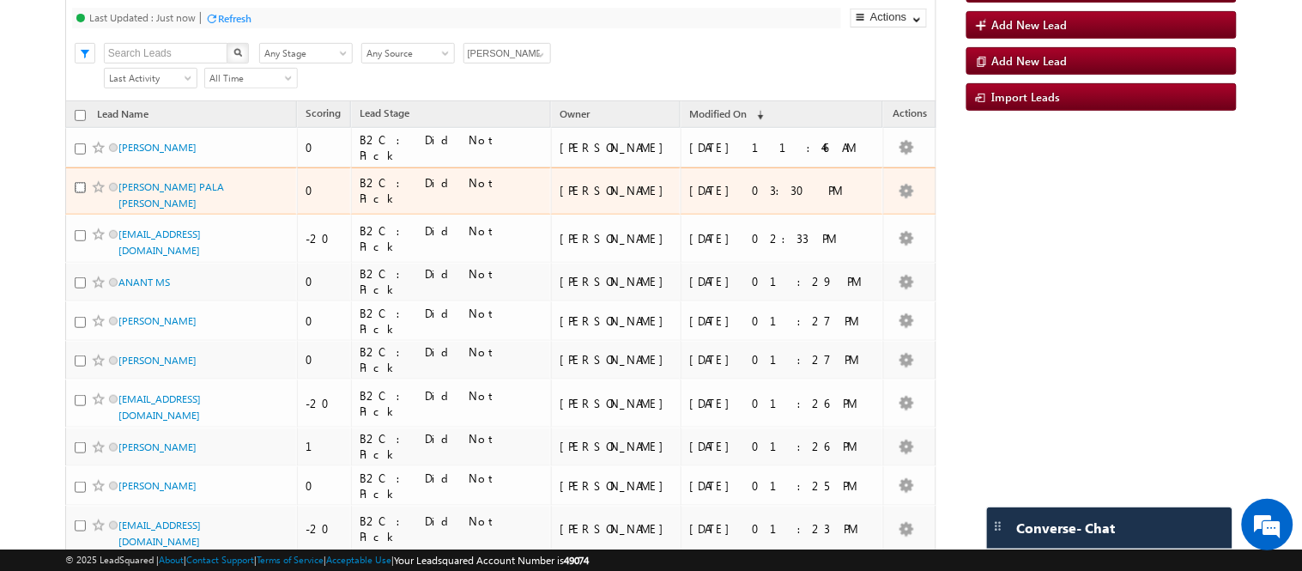
click at [76, 193] on input "checkbox" at bounding box center [80, 187] width 11 height 11
checkbox input "true"
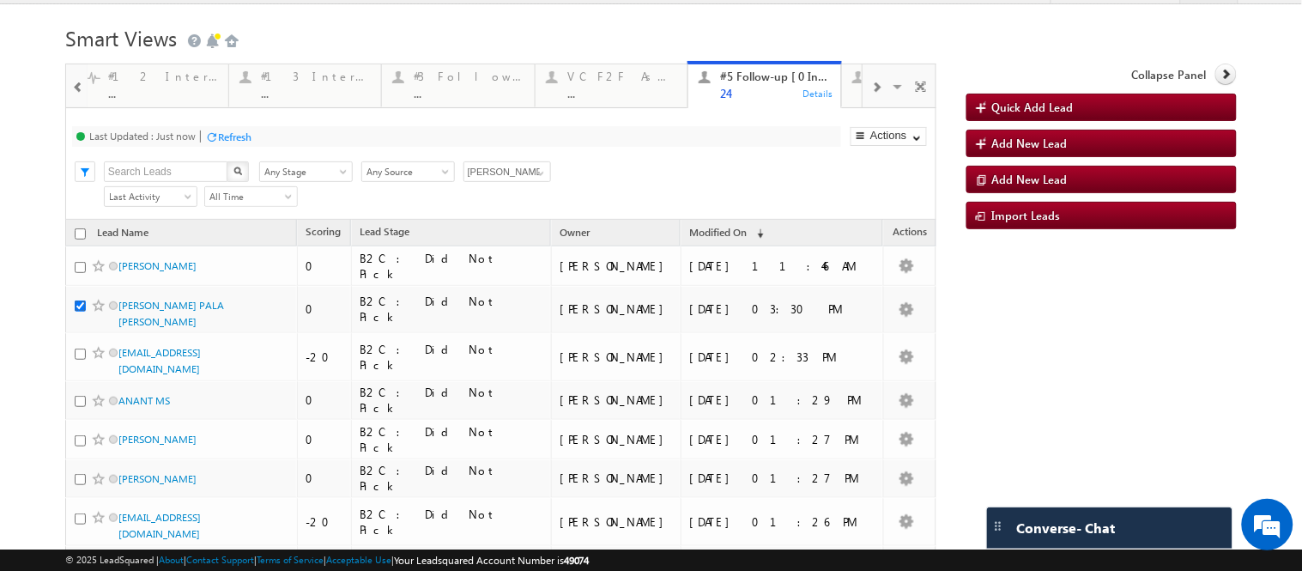
scroll to position [0, 0]
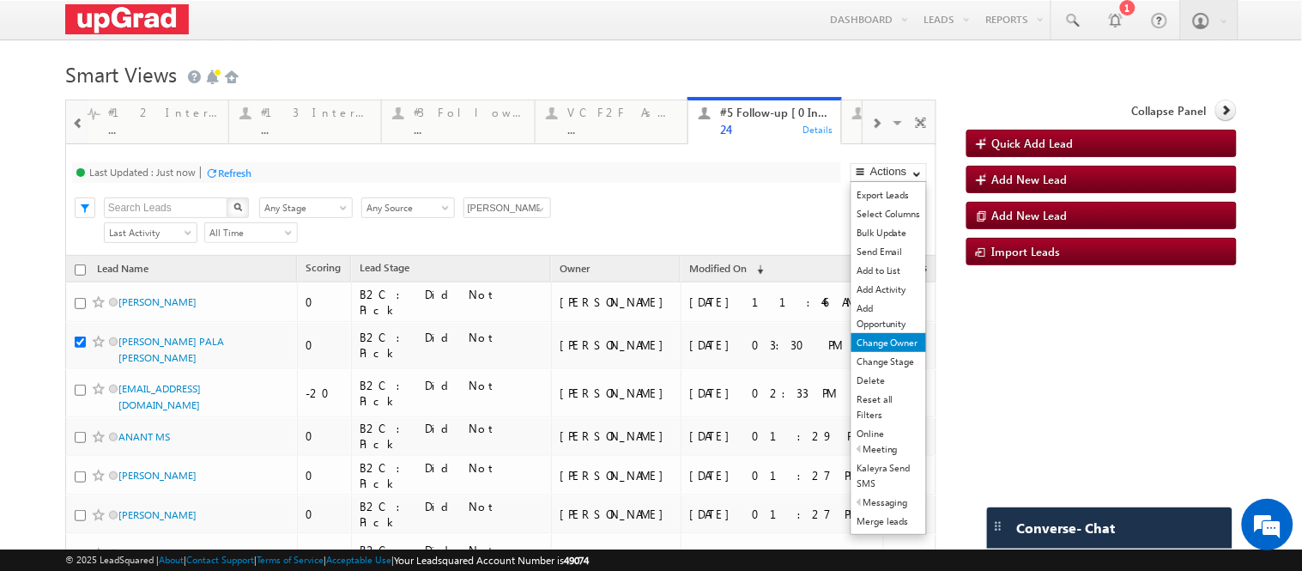
click at [882, 352] on link "Change Owner" at bounding box center [888, 342] width 75 height 19
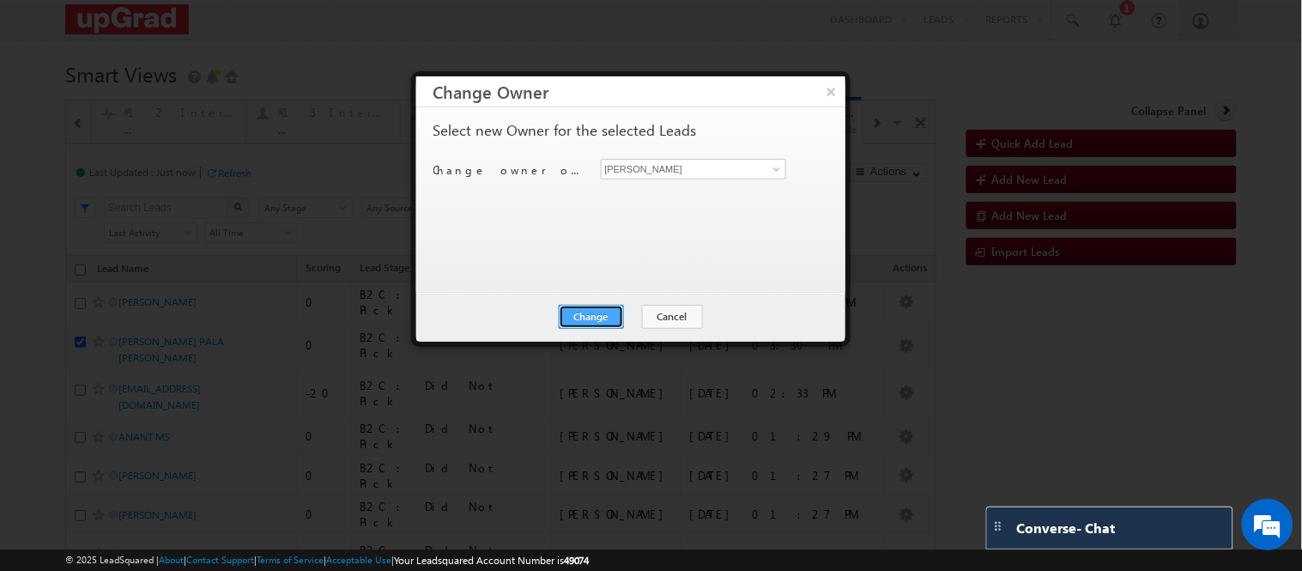
click at [598, 307] on button "Change" at bounding box center [591, 317] width 65 height 24
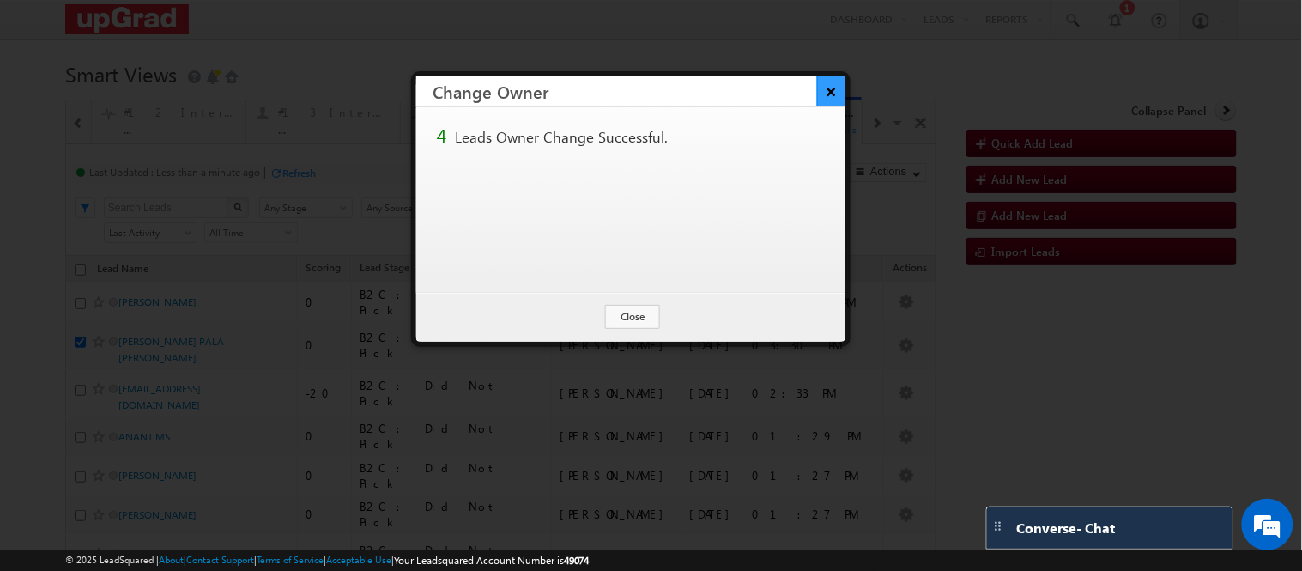
click at [825, 88] on button "×" at bounding box center [831, 91] width 28 height 30
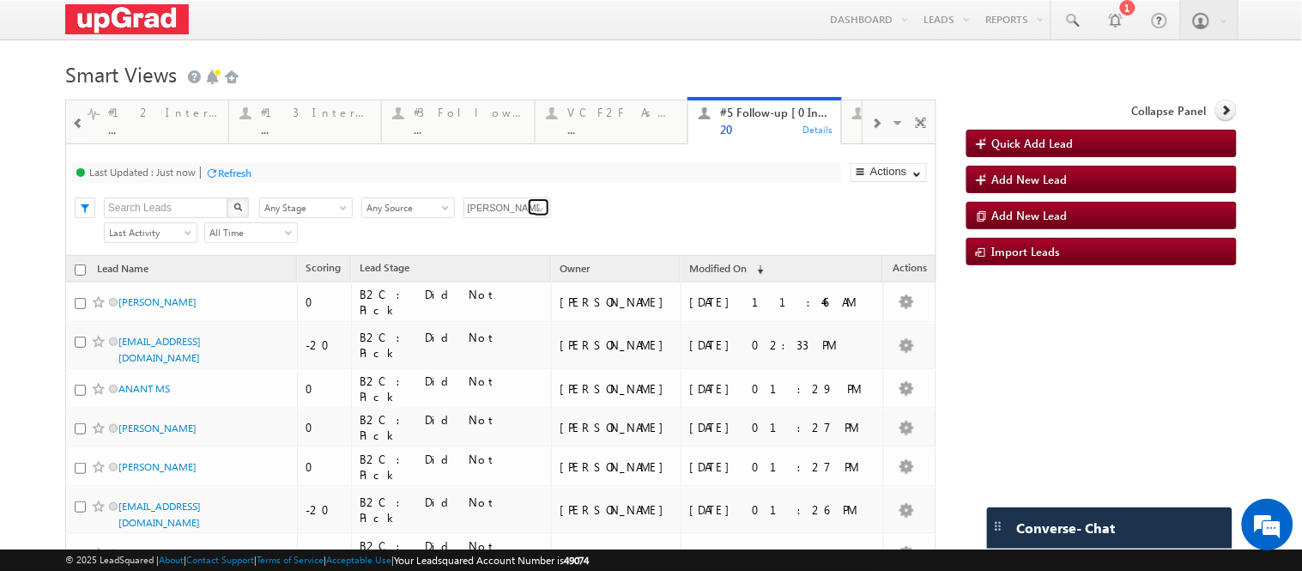
click at [541, 216] on span at bounding box center [541, 209] width 14 height 14
click at [503, 335] on link "[PERSON_NAME]" at bounding box center [507, 325] width 88 height 20
type input "[PERSON_NAME]"
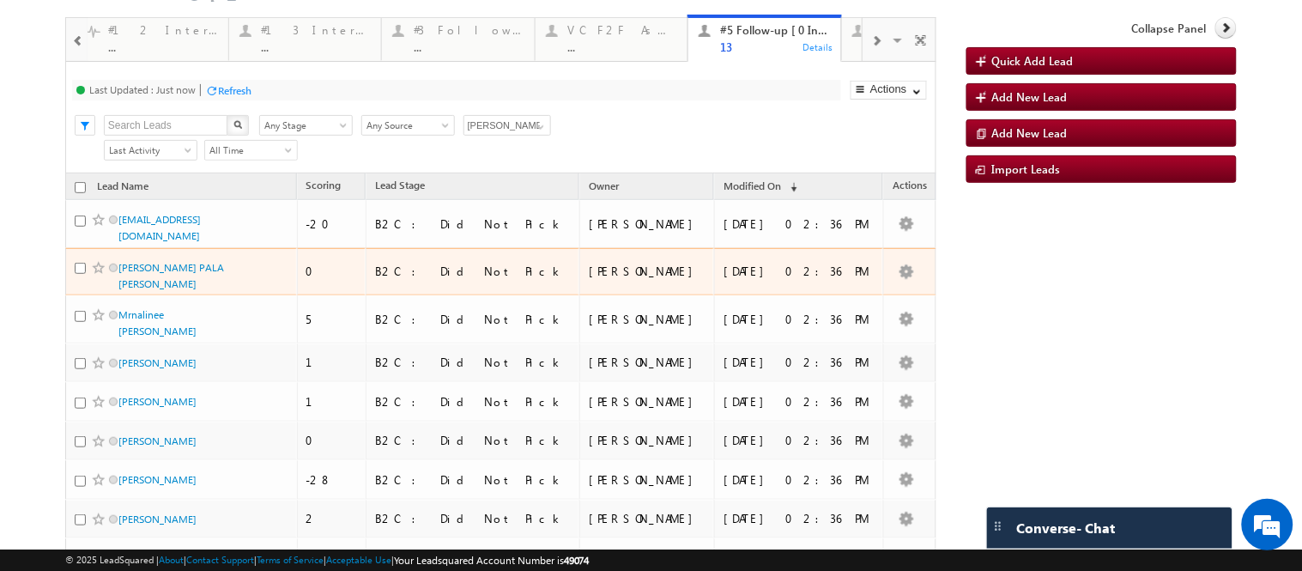
scroll to position [381, 0]
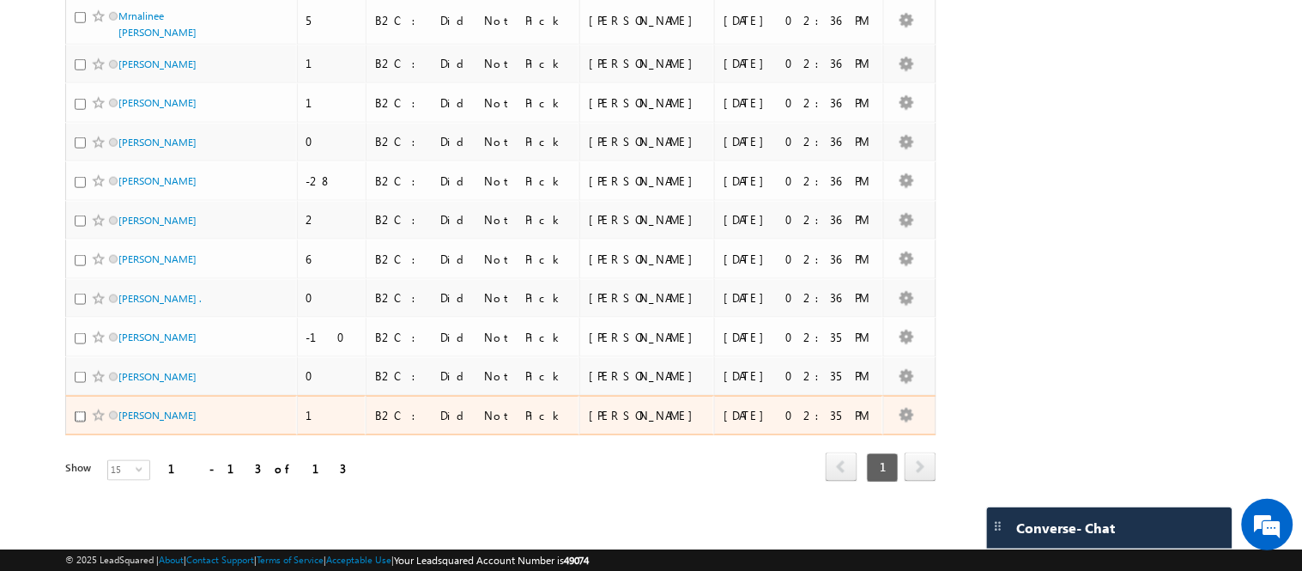
click at [76, 422] on input "checkbox" at bounding box center [80, 416] width 11 height 11
checkbox input "true"
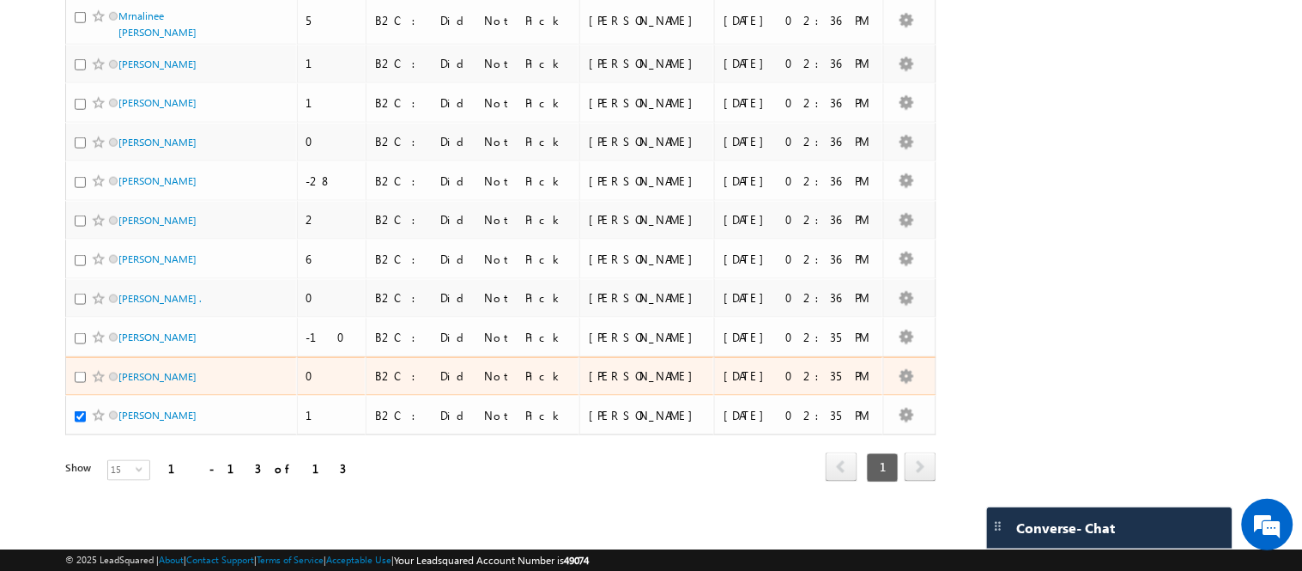
click at [75, 385] on div at bounding box center [101, 376] width 52 height 17
click at [81, 383] on input "checkbox" at bounding box center [80, 377] width 11 height 11
checkbox input "true"
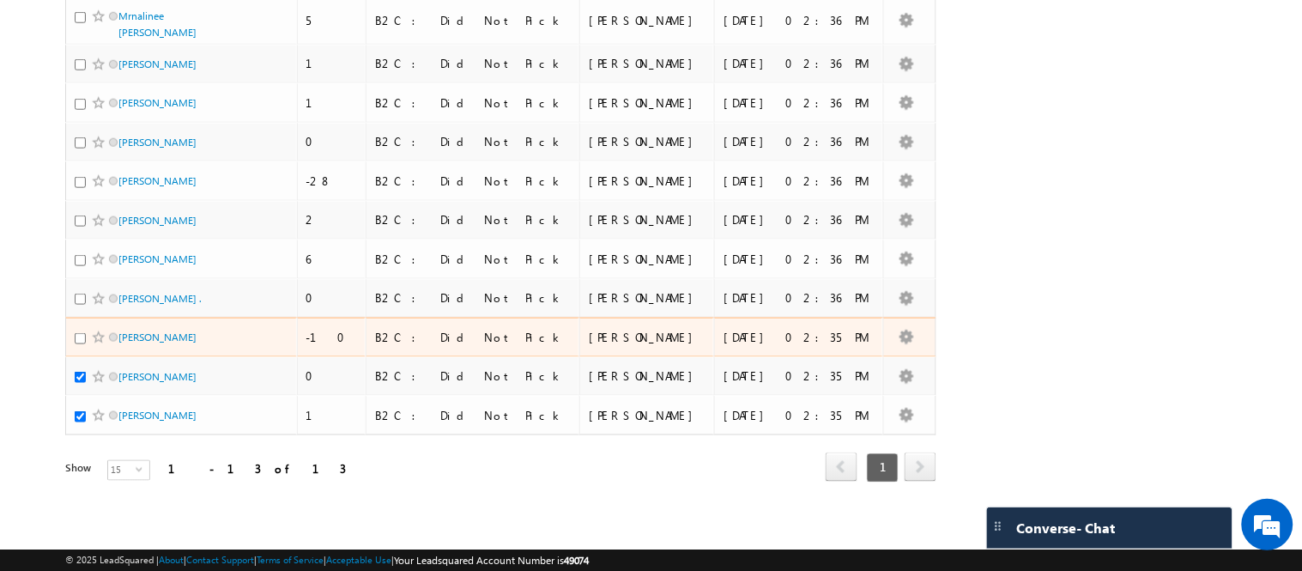
click at [75, 346] on div at bounding box center [101, 337] width 52 height 17
click at [79, 344] on input "checkbox" at bounding box center [80, 338] width 11 height 11
checkbox input "true"
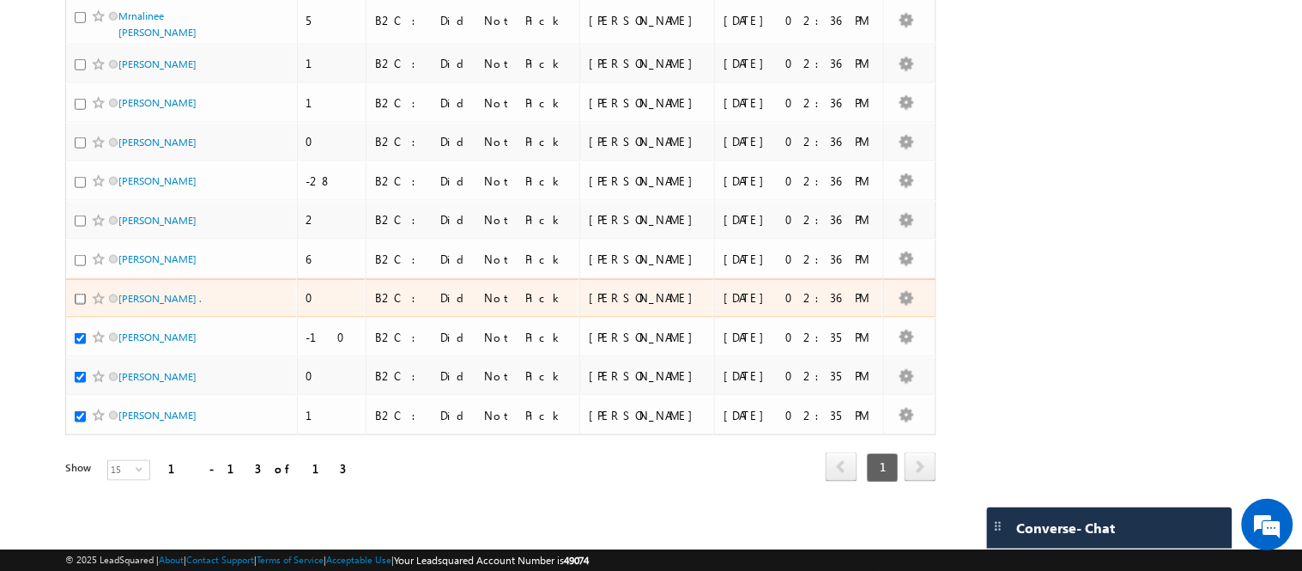
click at [79, 305] on input "checkbox" at bounding box center [80, 298] width 11 height 11
checkbox input "true"
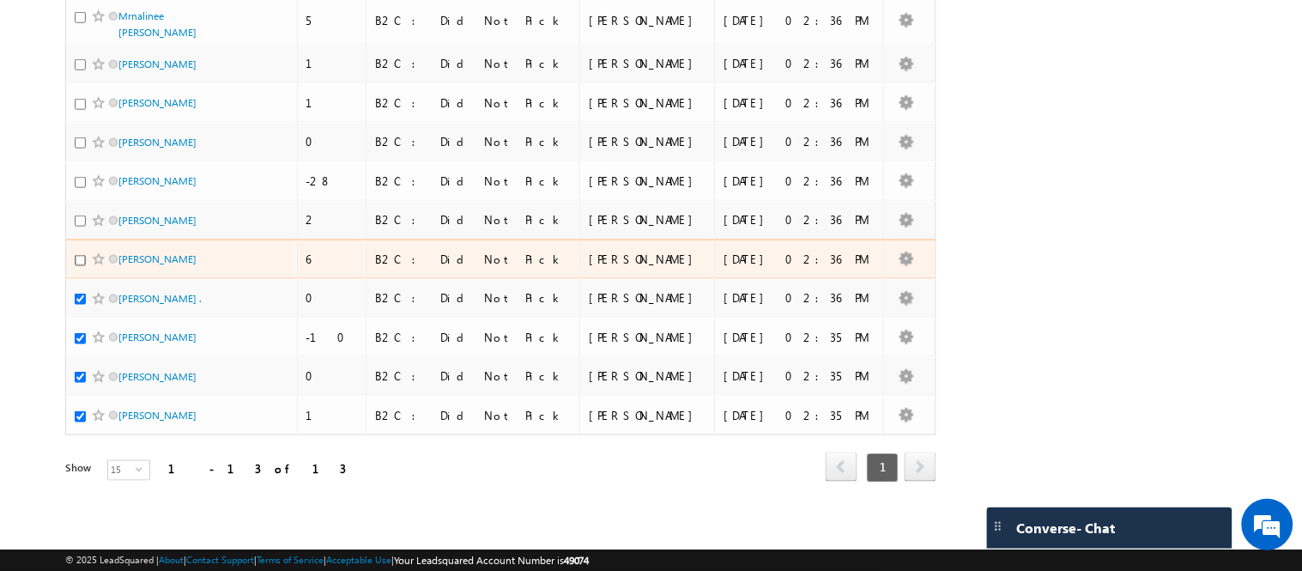
click at [80, 266] on input "checkbox" at bounding box center [80, 260] width 11 height 11
checkbox input "true"
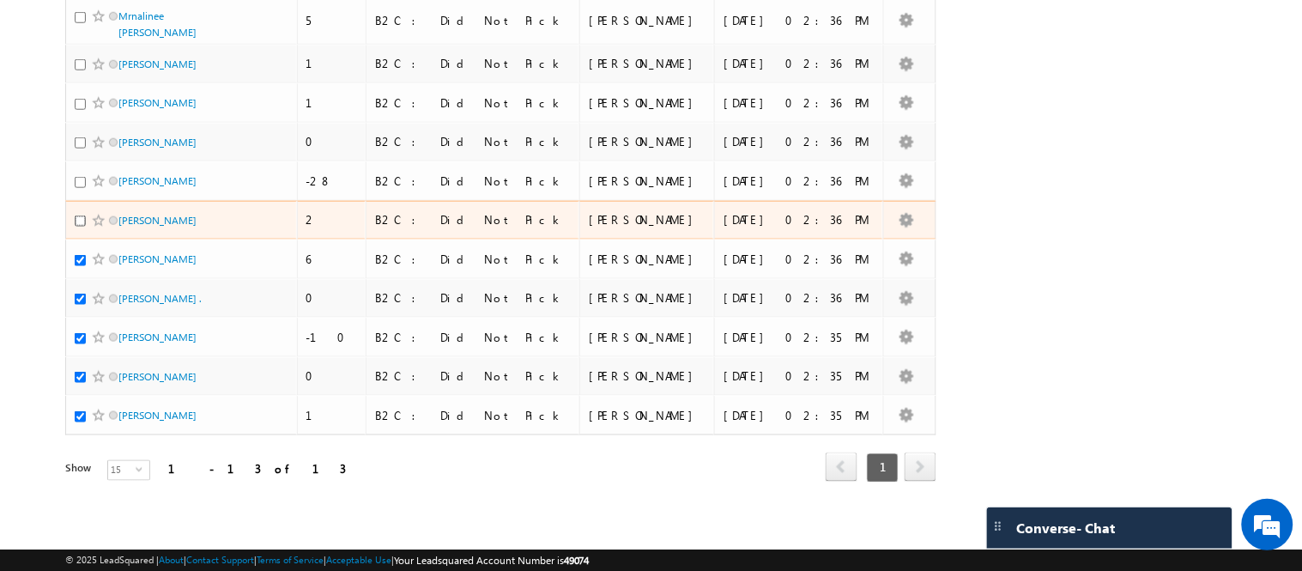
click at [75, 227] on input "checkbox" at bounding box center [80, 220] width 11 height 11
checkbox input "true"
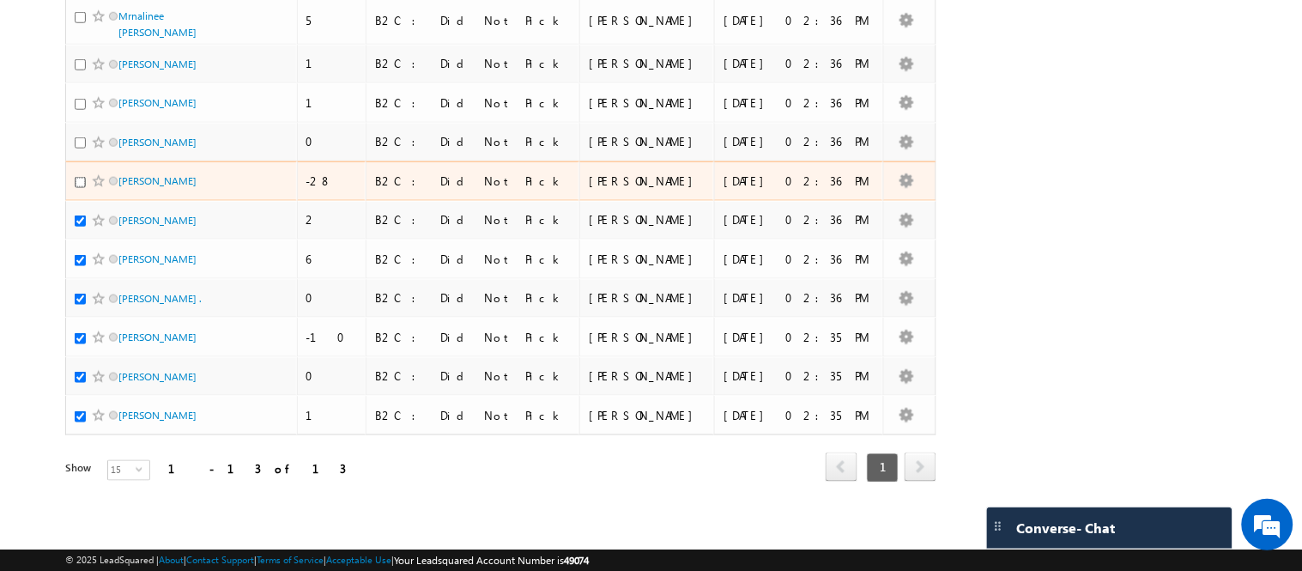
click at [79, 188] on input "checkbox" at bounding box center [80, 182] width 11 height 11
checkbox input "true"
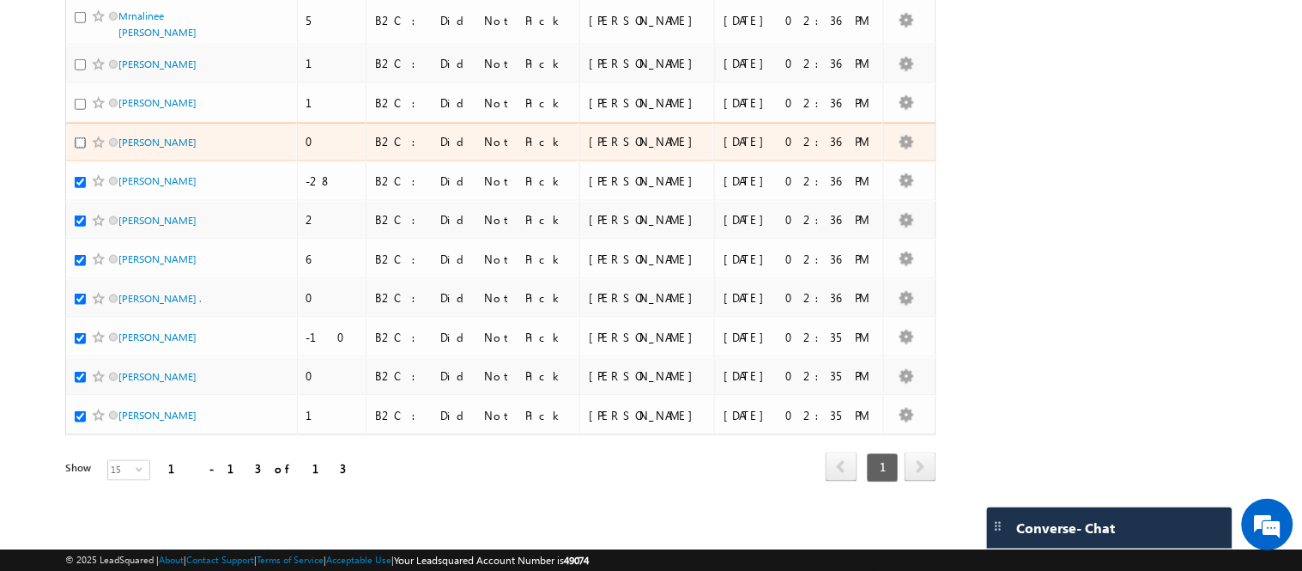
click at [80, 148] on input "checkbox" at bounding box center [80, 142] width 11 height 11
checkbox input "true"
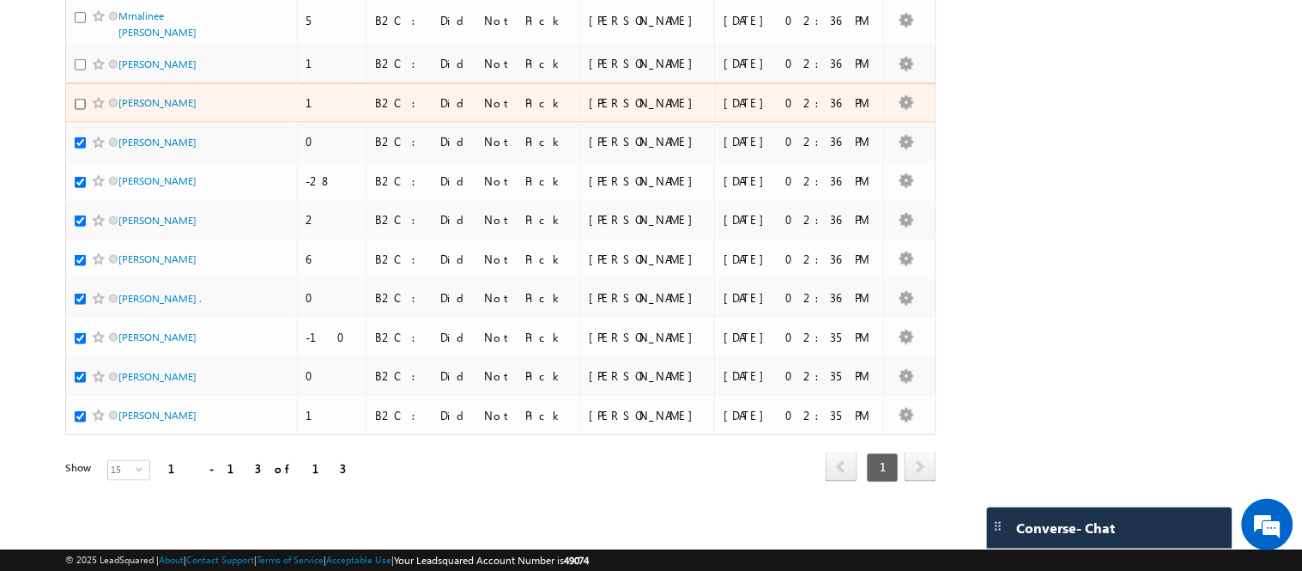
click at [79, 110] on input "checkbox" at bounding box center [80, 104] width 11 height 11
checkbox input "true"
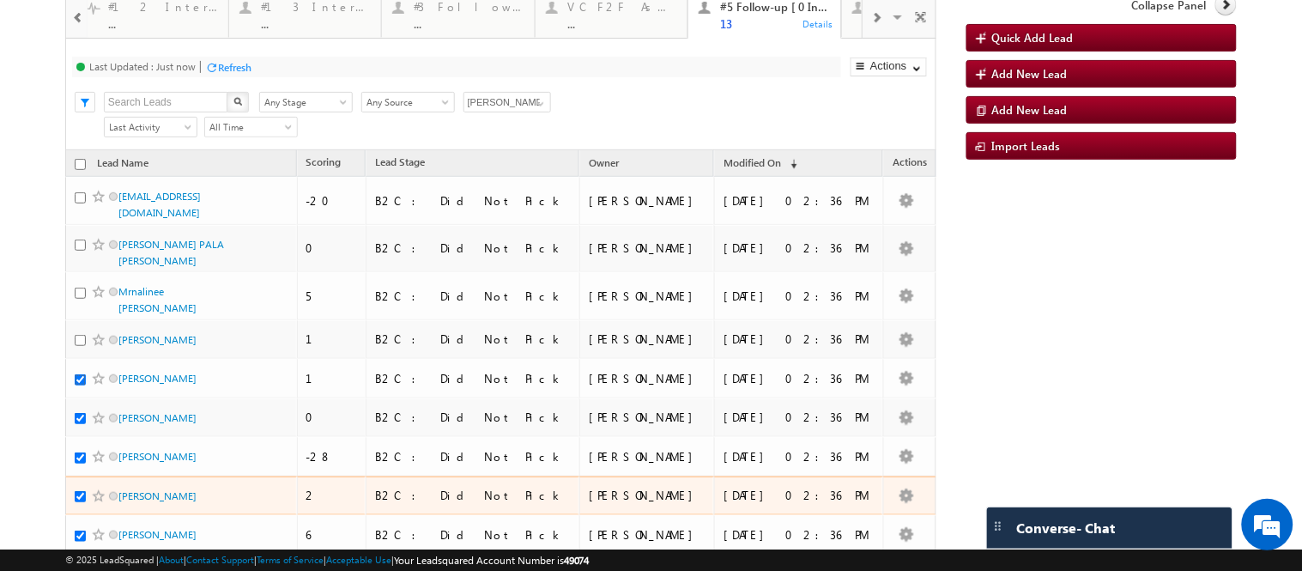
scroll to position [95, 0]
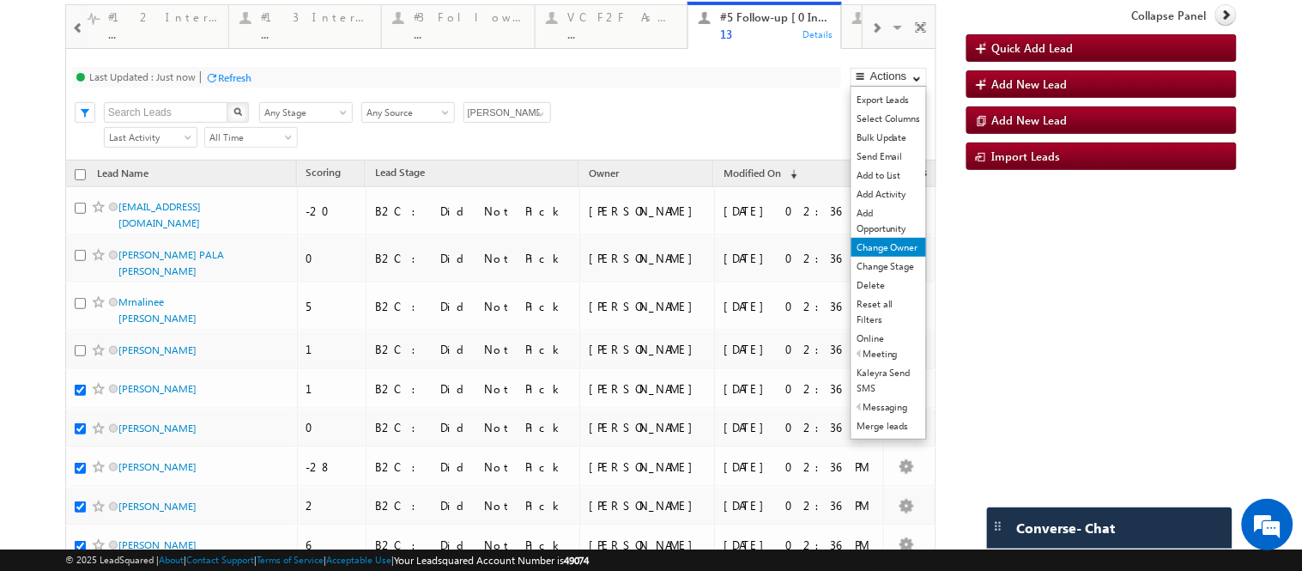
click at [878, 257] on link "Change Owner" at bounding box center [888, 247] width 75 height 19
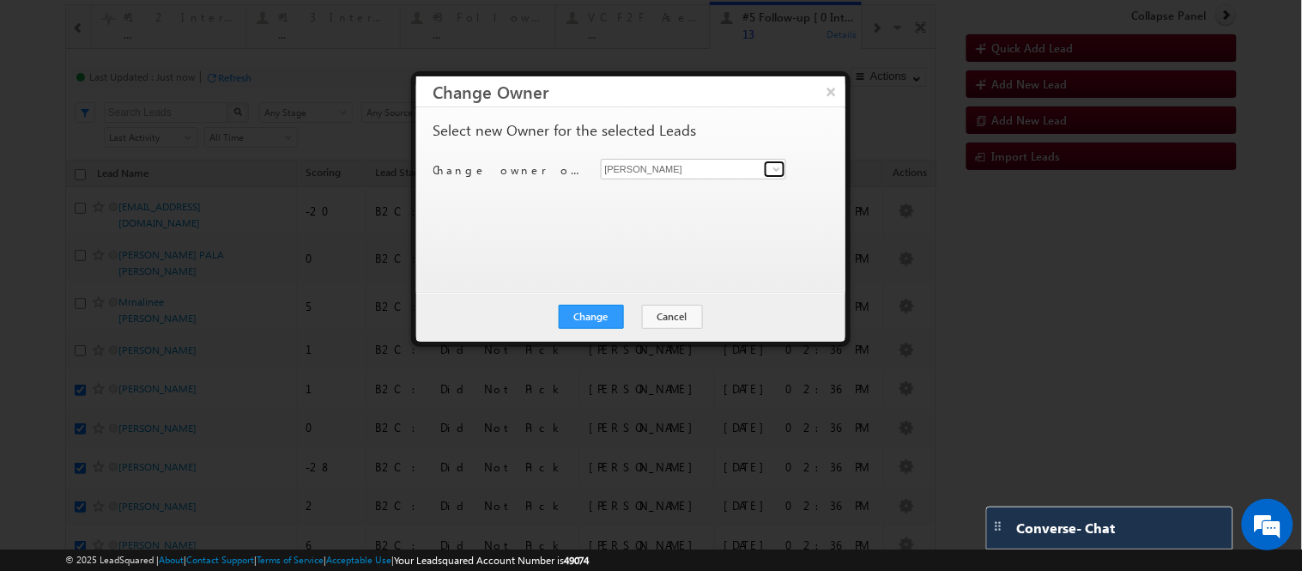
click at [770, 166] on span at bounding box center [777, 169] width 14 height 14
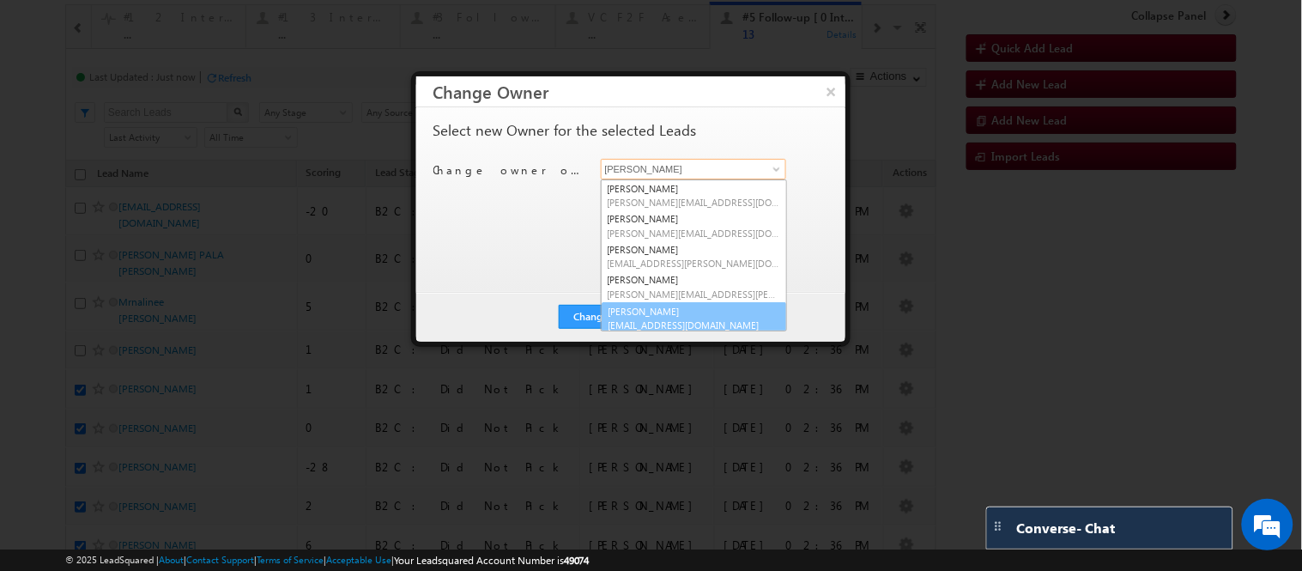
scroll to position [36, 0]
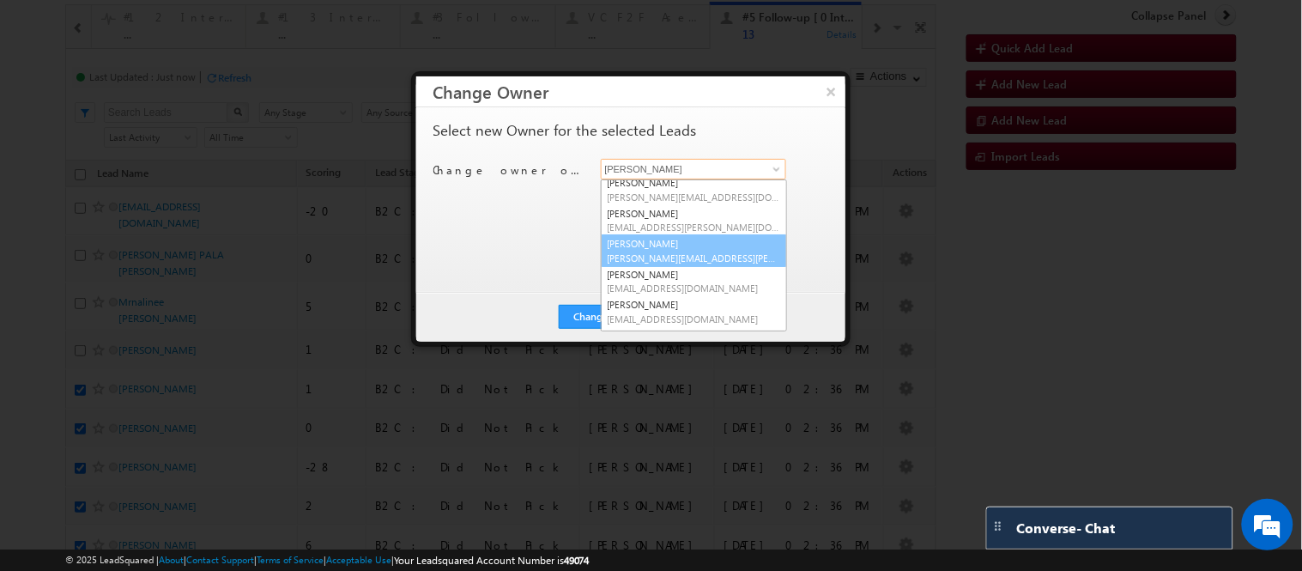
click at [668, 253] on span "kavya.bathula@upgrad.com" at bounding box center [693, 257] width 172 height 13
type input "[PERSON_NAME]"
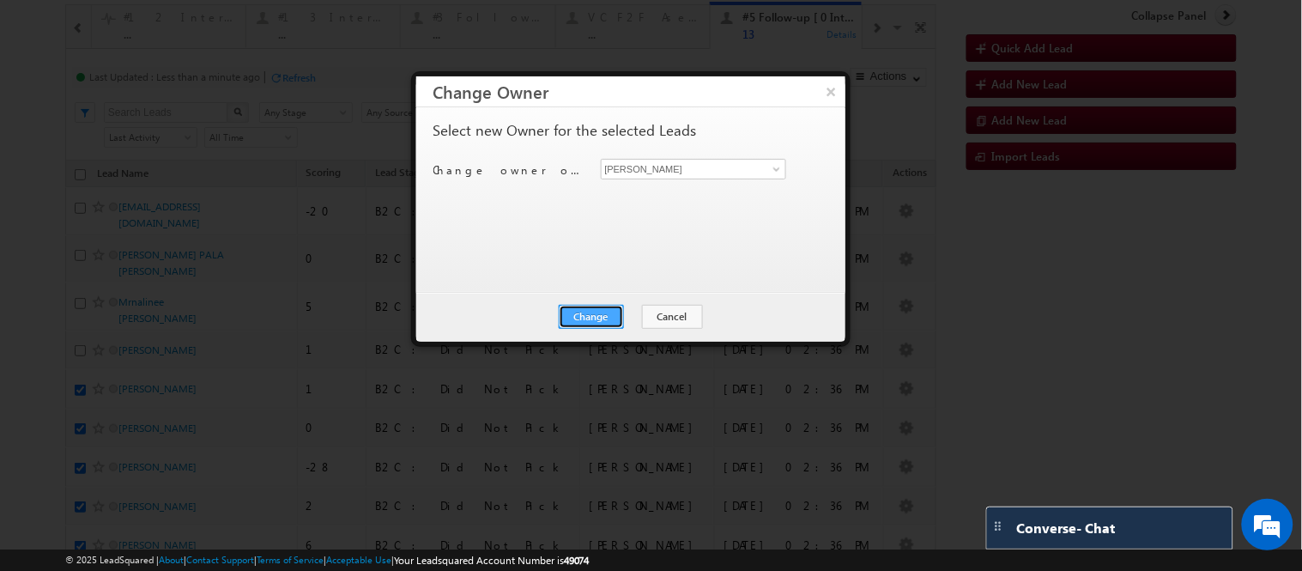
click at [610, 305] on button "Change" at bounding box center [591, 317] width 65 height 24
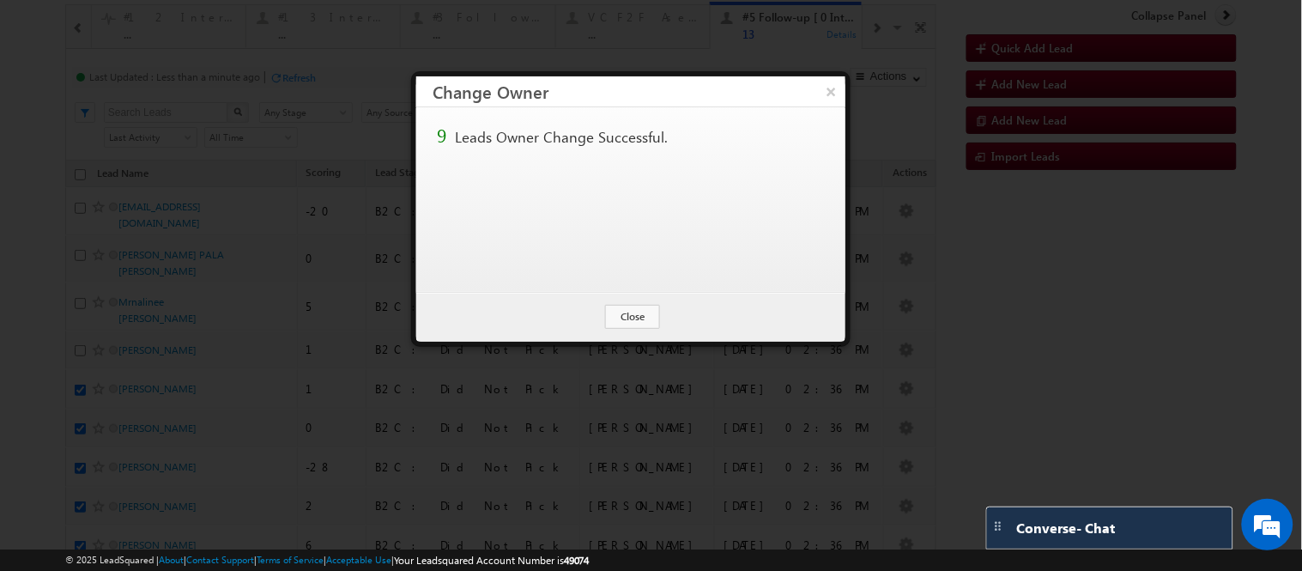
click at [813, 77] on h3 "Change Owner" at bounding box center [639, 91] width 412 height 30
click at [831, 84] on button "×" at bounding box center [831, 91] width 28 height 30
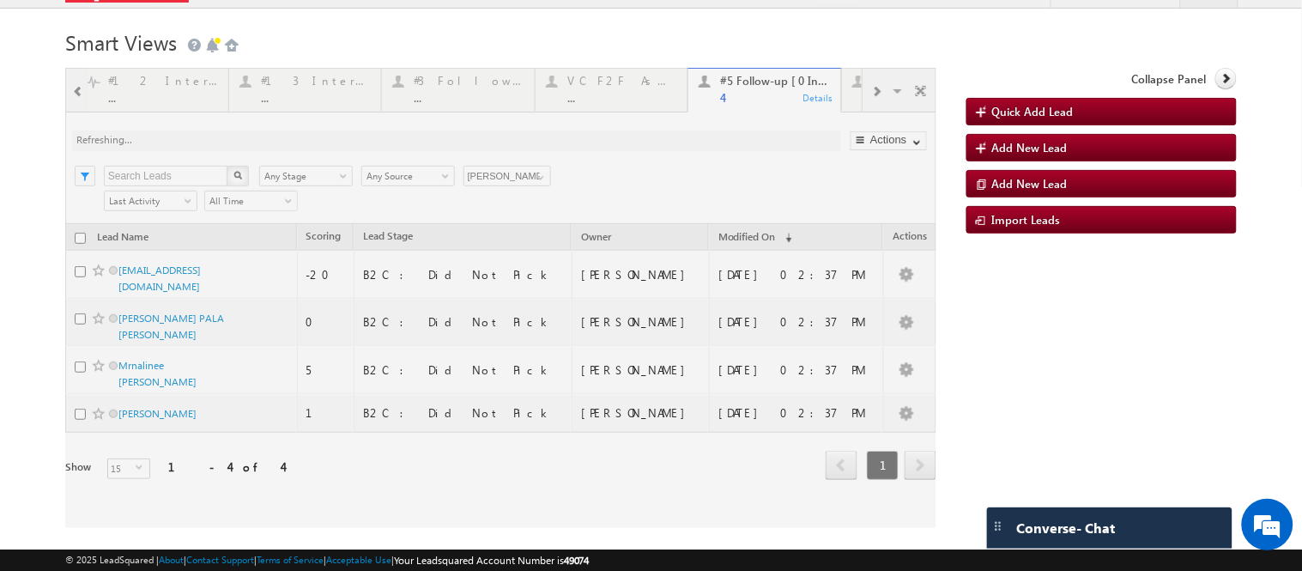
scroll to position [69, 0]
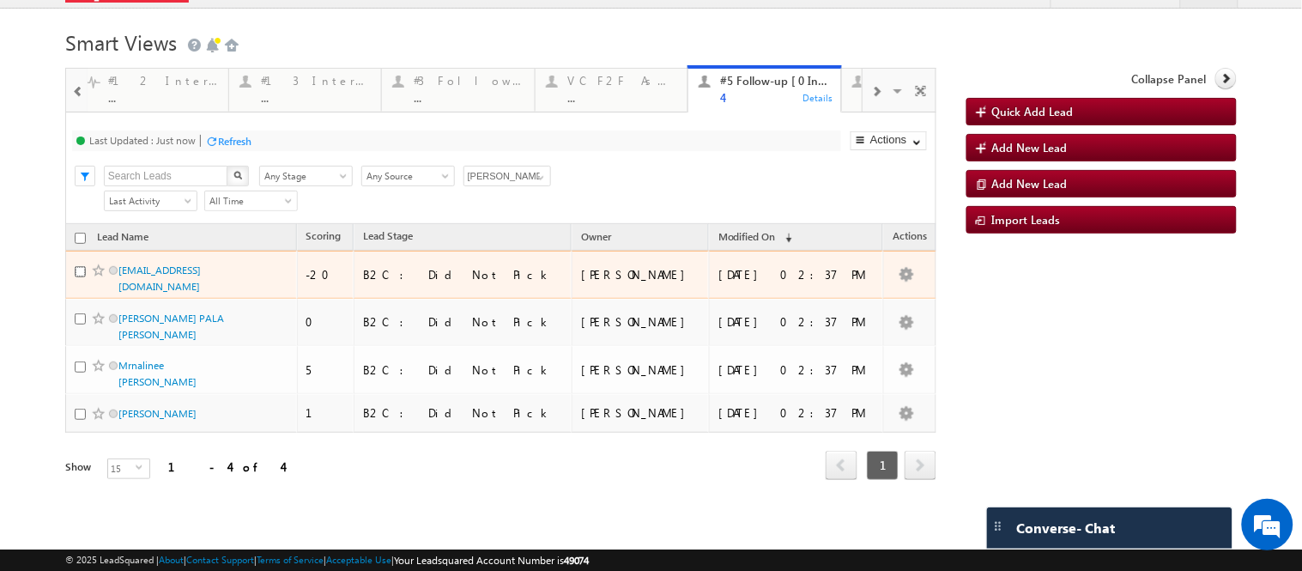
click at [77, 277] on input "checkbox" at bounding box center [80, 271] width 11 height 11
checkbox input "true"
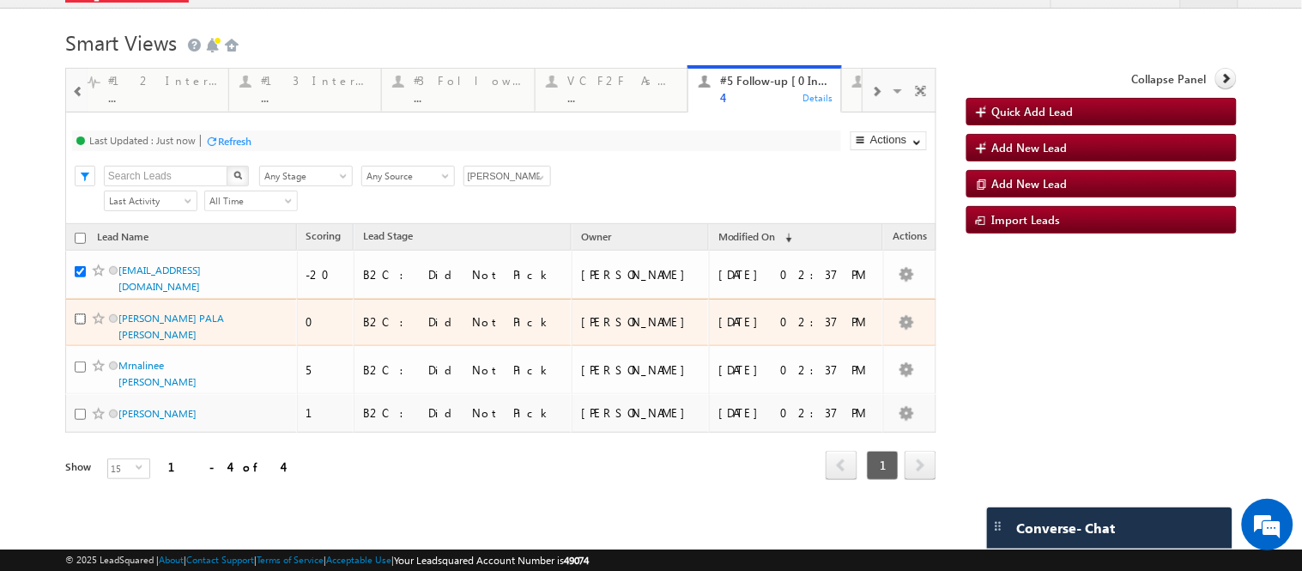
click at [82, 324] on input "checkbox" at bounding box center [80, 318] width 11 height 11
checkbox input "true"
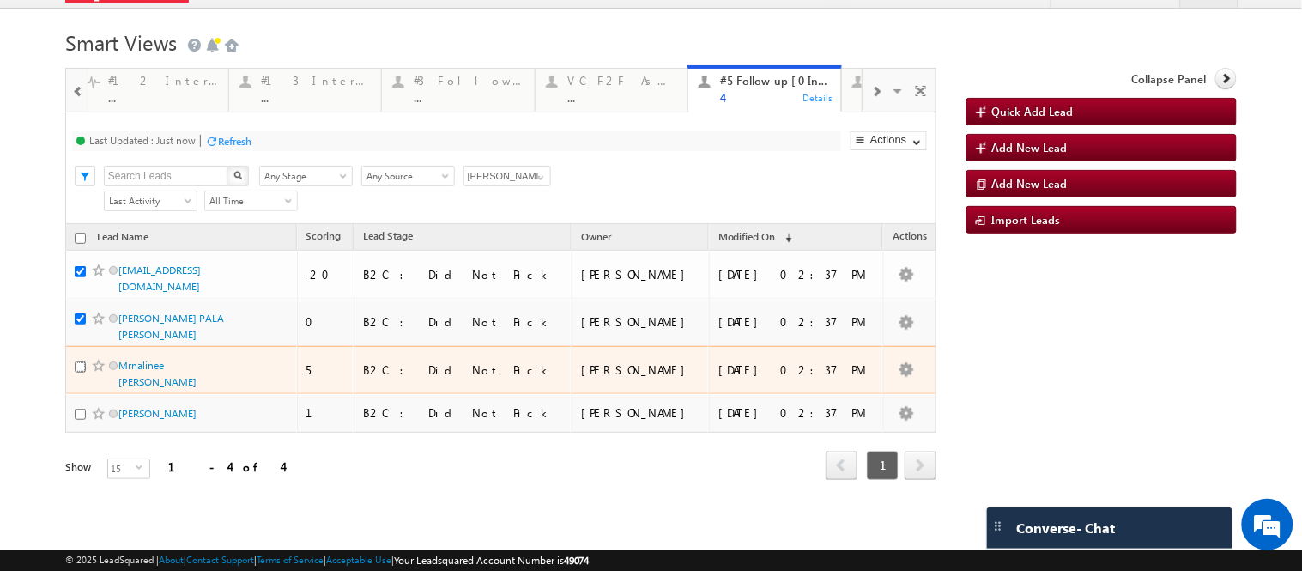
click at [80, 372] on input "checkbox" at bounding box center [80, 366] width 11 height 11
checkbox input "true"
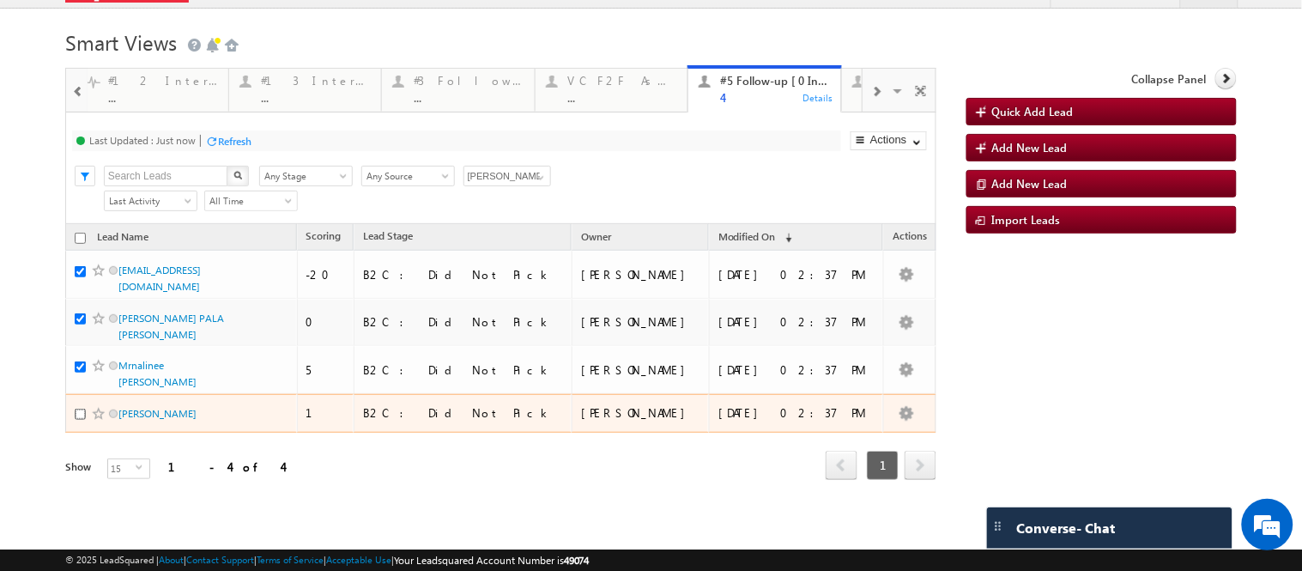
click at [83, 415] on input "checkbox" at bounding box center [80, 413] width 11 height 11
checkbox input "true"
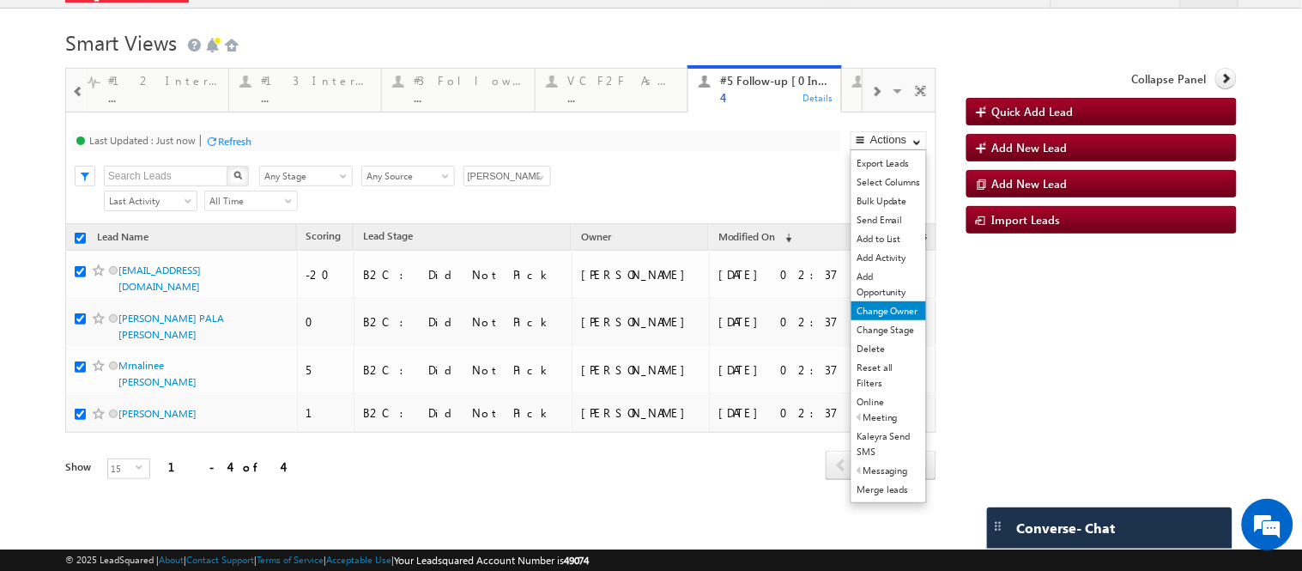
click at [886, 311] on link "Change Owner" at bounding box center [888, 310] width 75 height 19
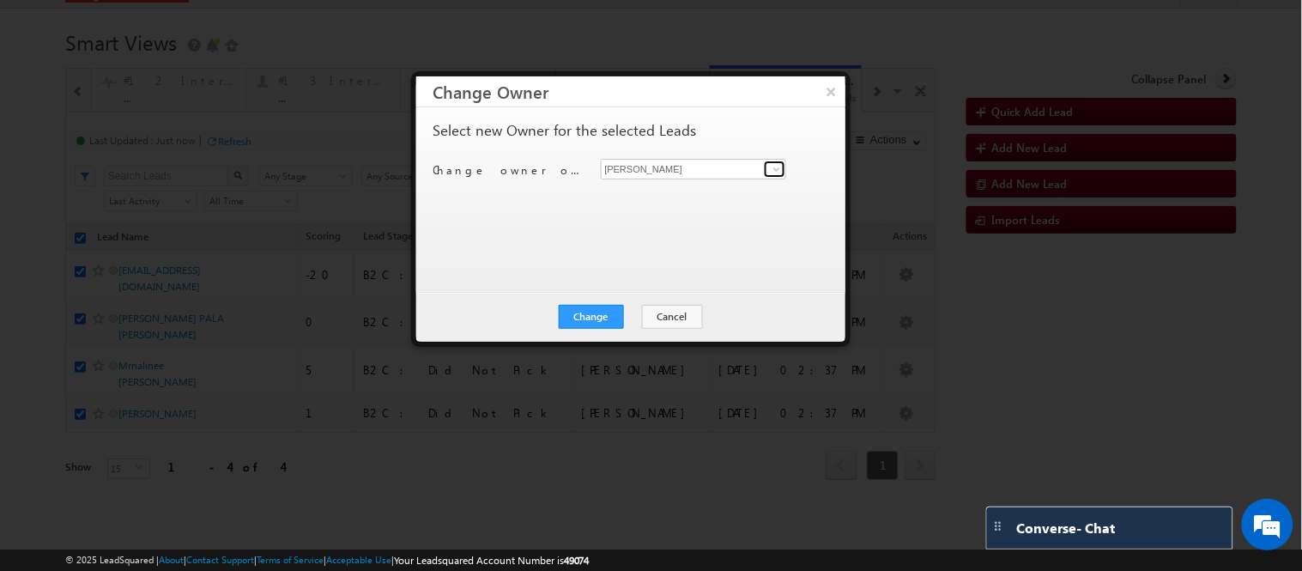
click at [772, 173] on span at bounding box center [777, 169] width 14 height 14
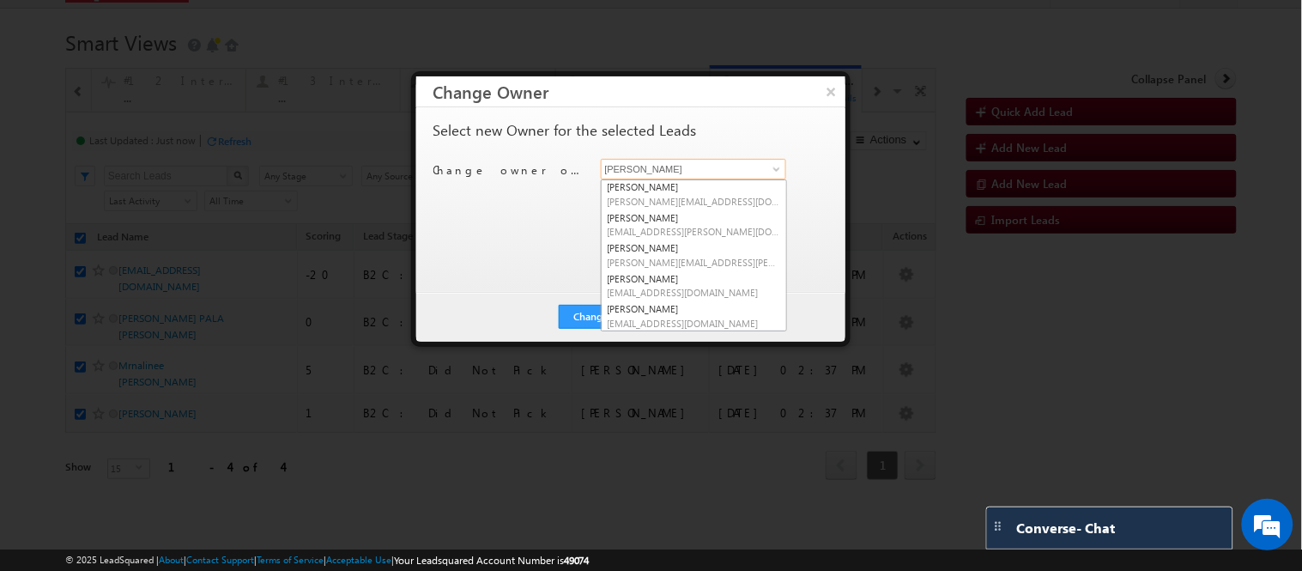
scroll to position [0, 0]
click at [656, 227] on span "gulafsha.bano@upgrad.com" at bounding box center [693, 233] width 172 height 13
type input "Gulafsha Bano"
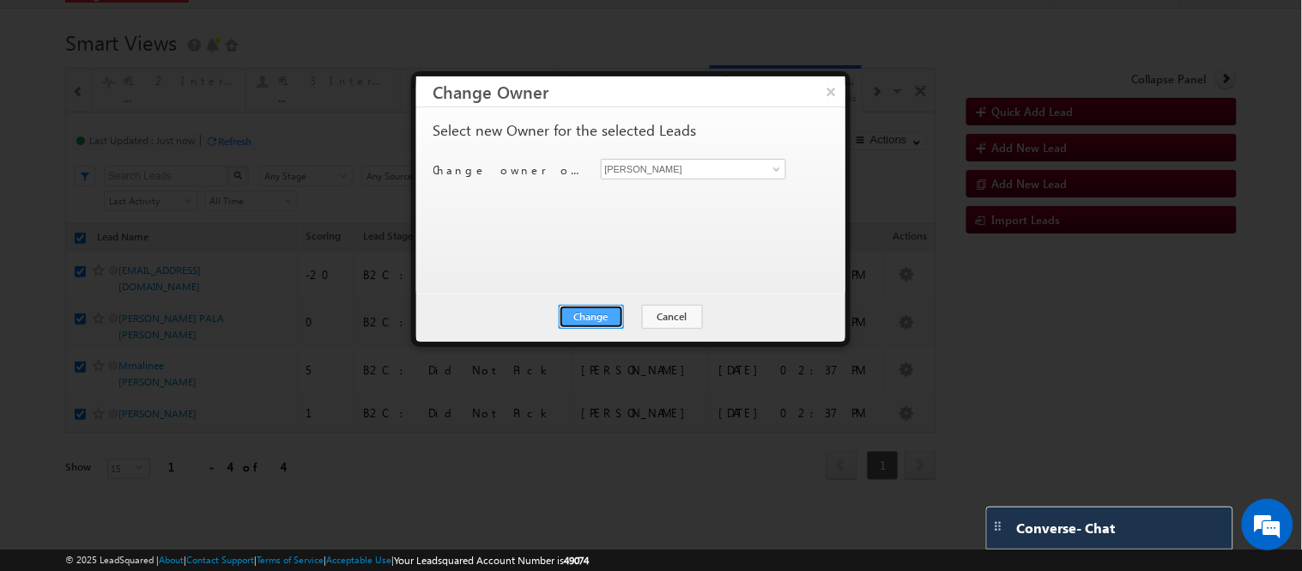
click at [588, 311] on button "Change" at bounding box center [591, 317] width 65 height 24
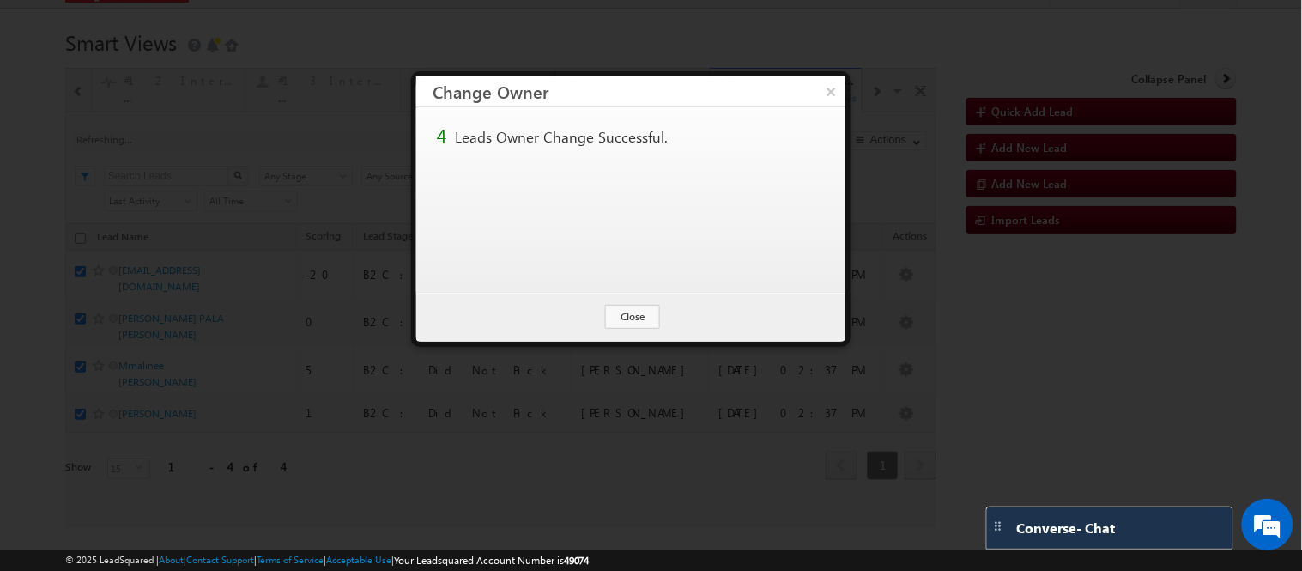
checkbox input "false"
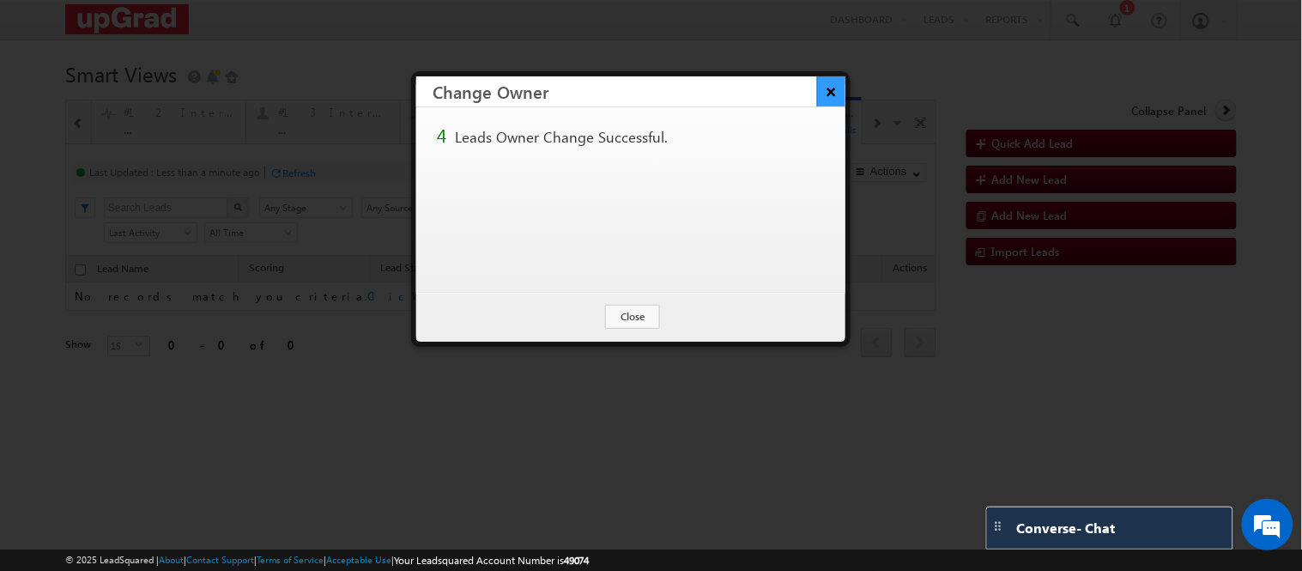
click at [830, 83] on button "×" at bounding box center [831, 91] width 28 height 30
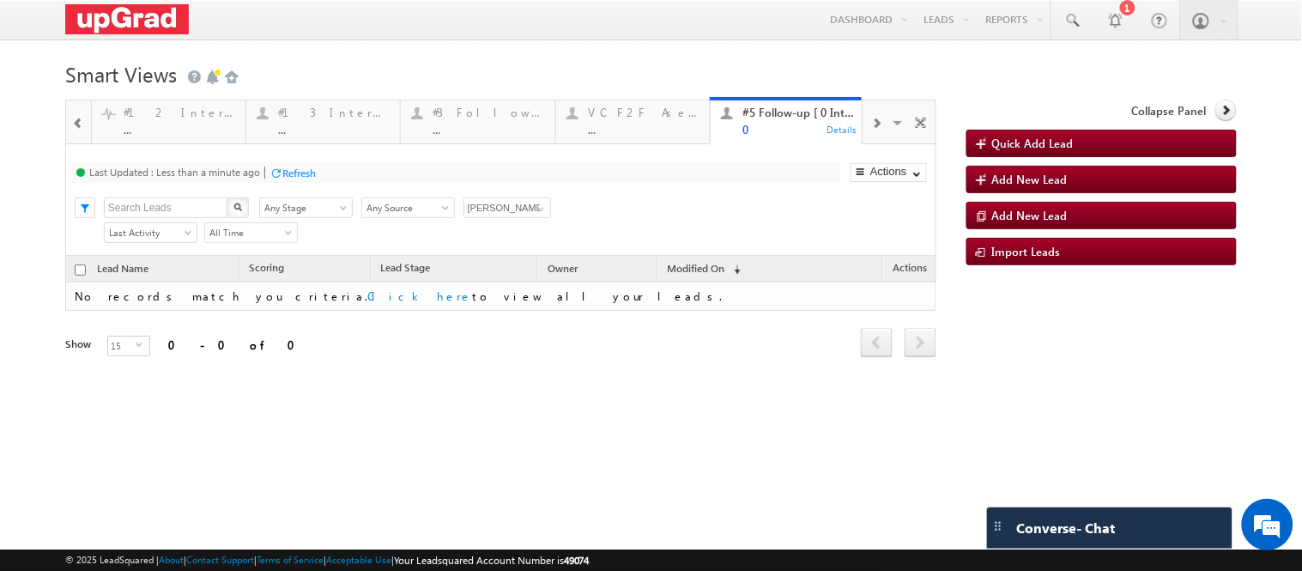
click at [871, 130] on span at bounding box center [876, 124] width 10 height 14
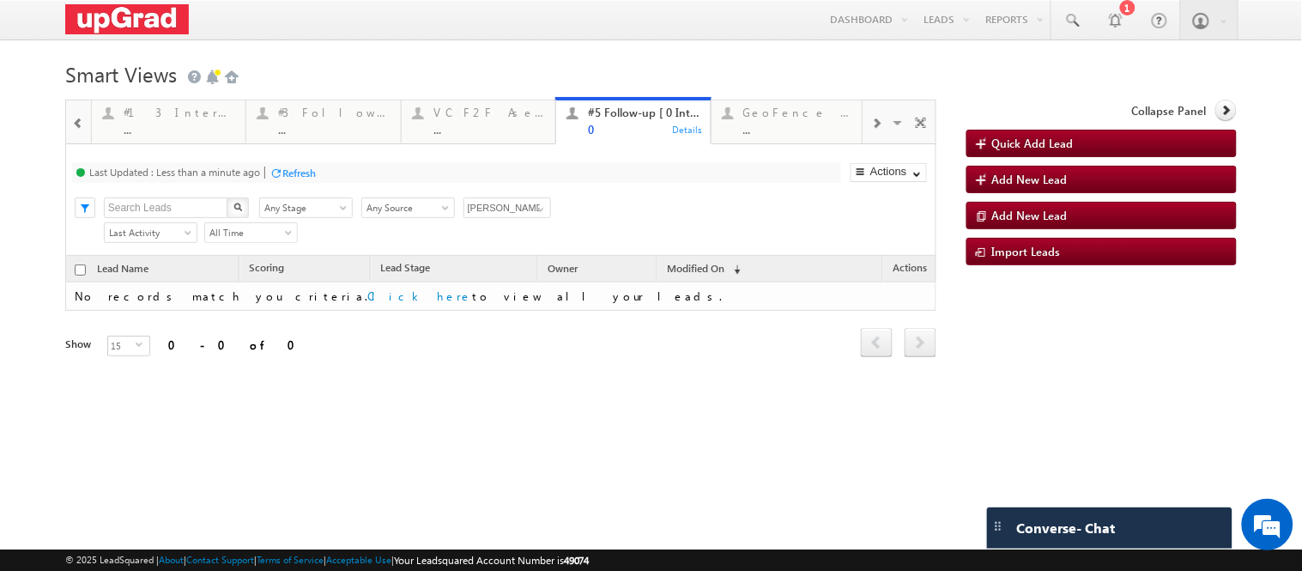
click at [871, 130] on span at bounding box center [876, 124] width 10 height 14
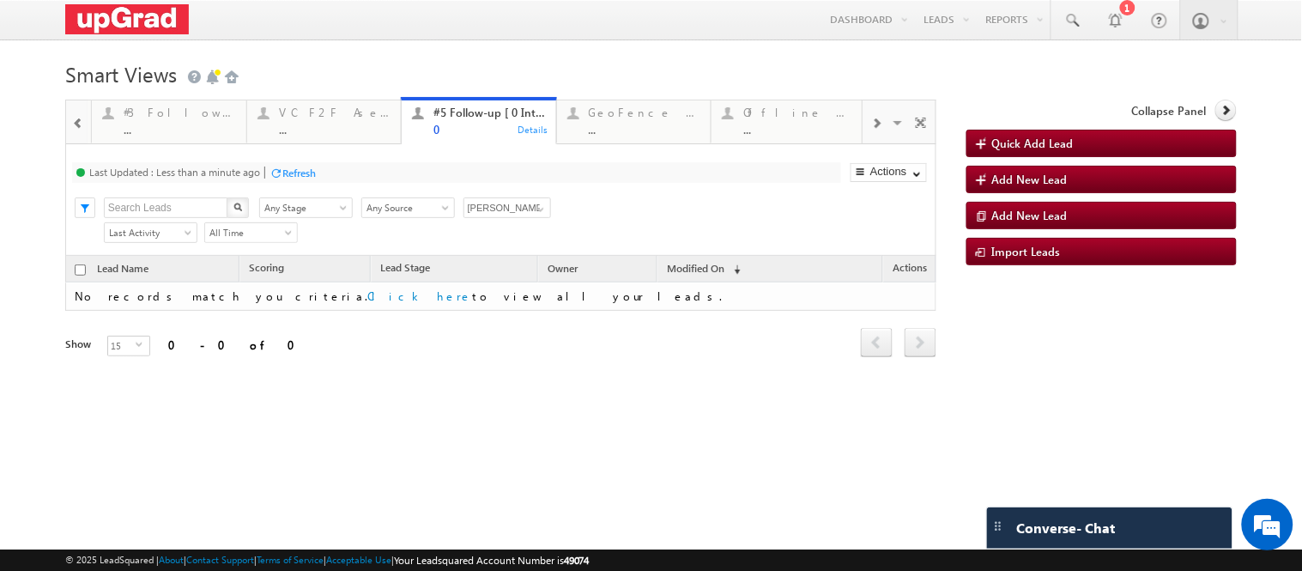
click at [871, 130] on span at bounding box center [876, 124] width 10 height 14
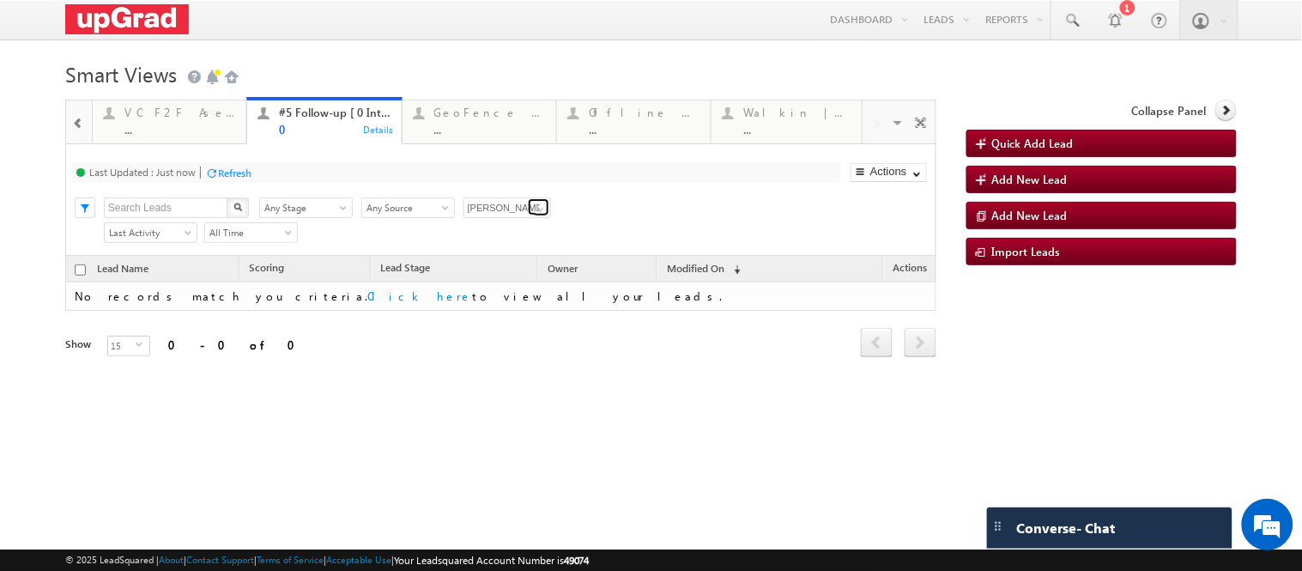
click at [534, 216] on span at bounding box center [541, 209] width 14 height 14
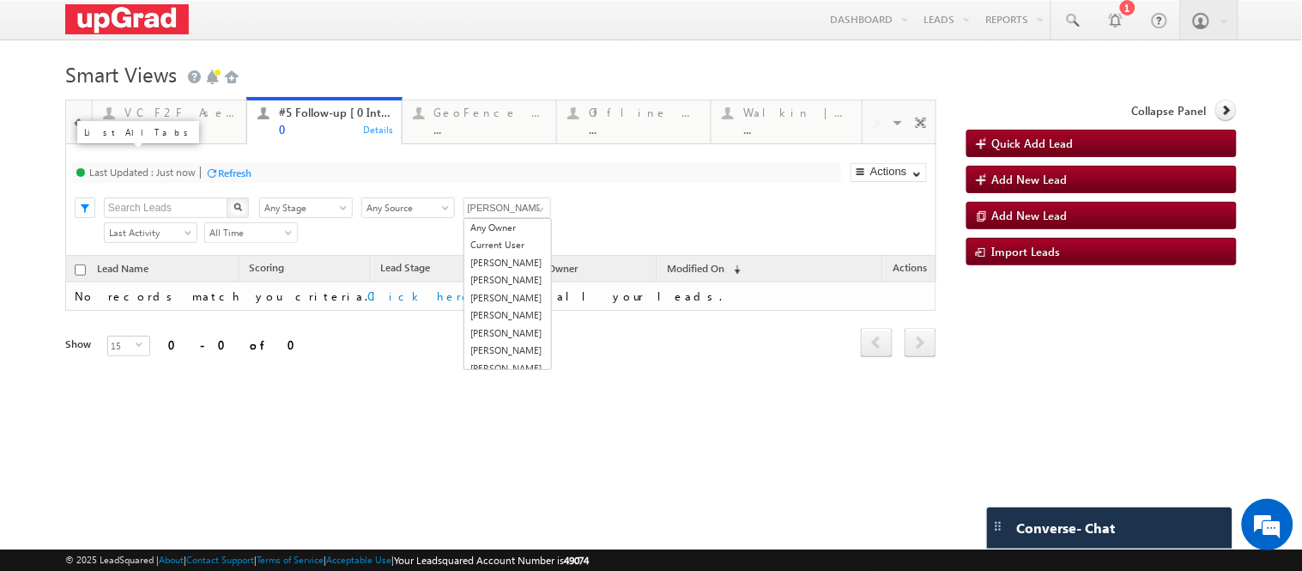
click at [891, 143] on span at bounding box center [899, 125] width 17 height 36
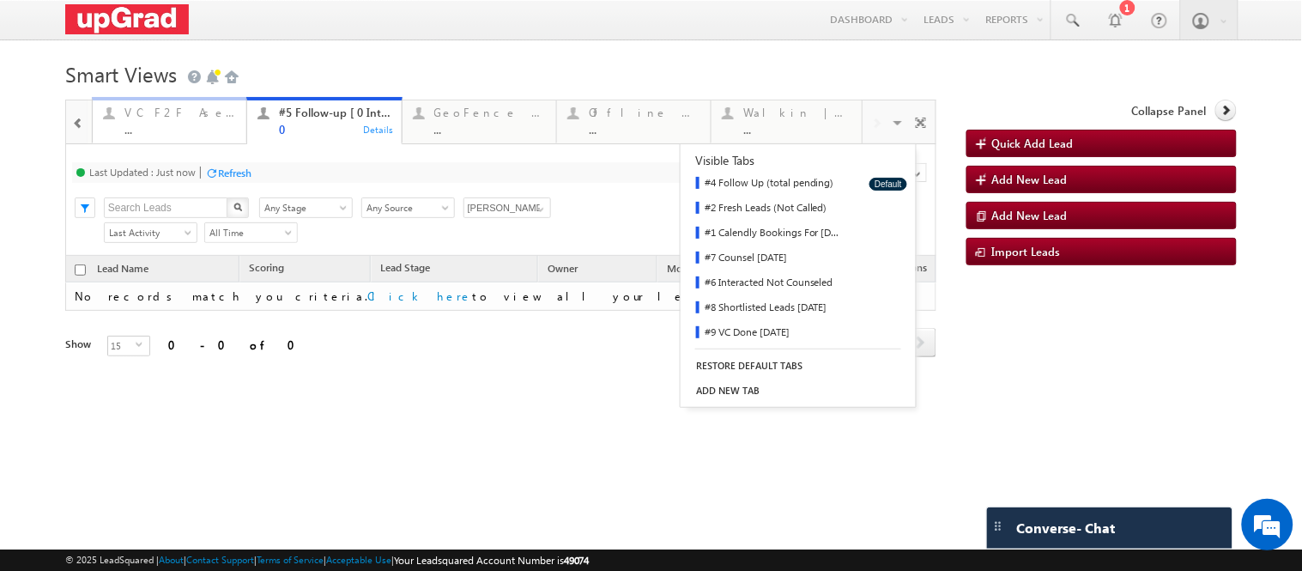
click at [193, 118] on div "VC F2F Asesment ([GEOGRAPHIC_DATA])" at bounding box center [180, 113] width 112 height 14
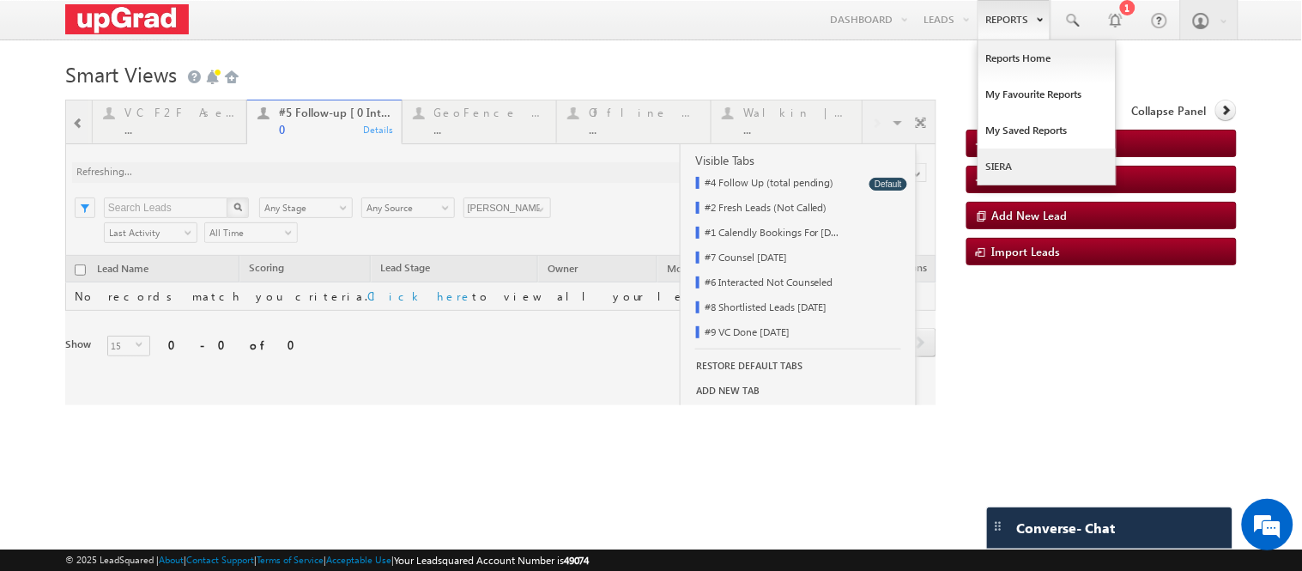
click at [1030, 163] on link "SIERA" at bounding box center [1046, 166] width 137 height 36
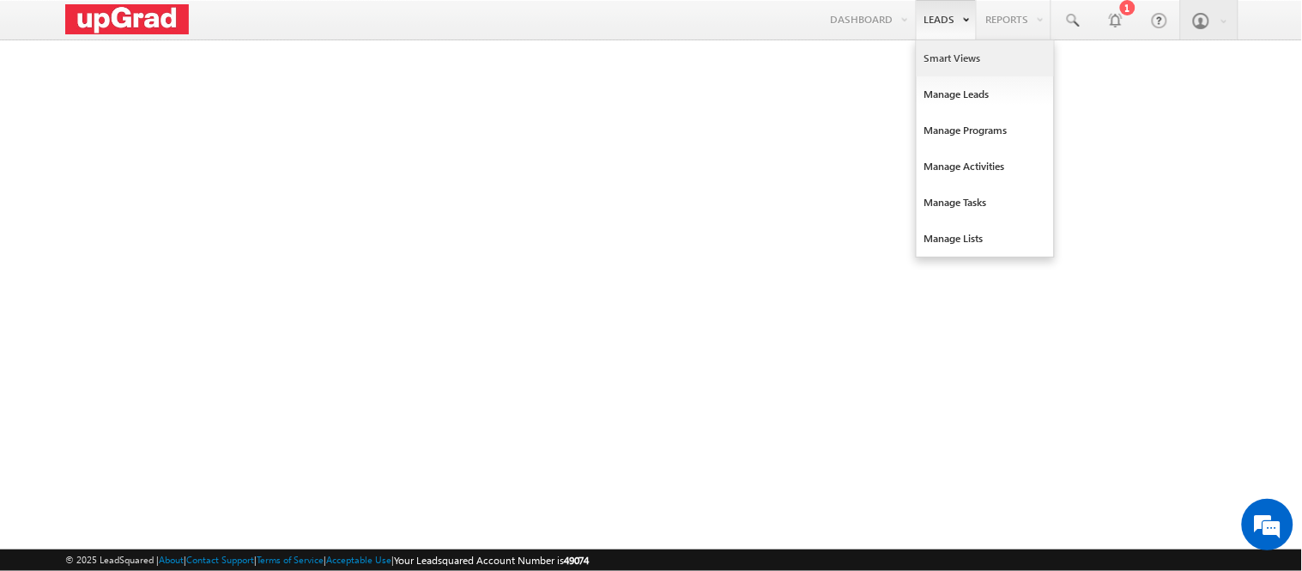
click at [950, 54] on link "Smart Views" at bounding box center [984, 58] width 137 height 36
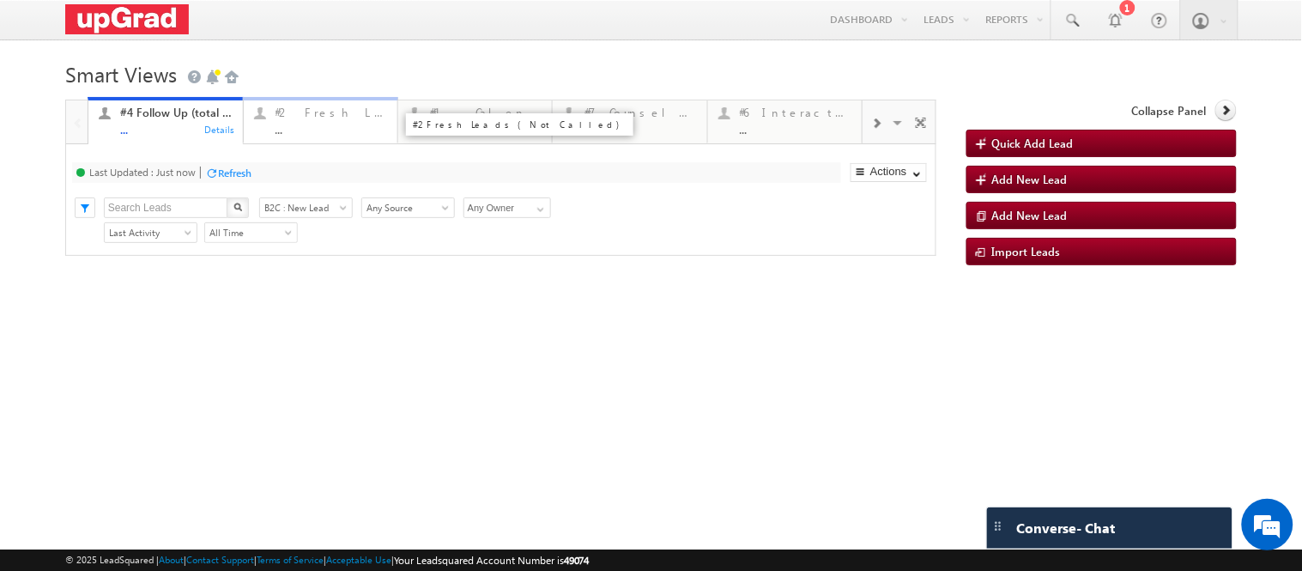
click at [310, 127] on div "..." at bounding box center [331, 129] width 112 height 13
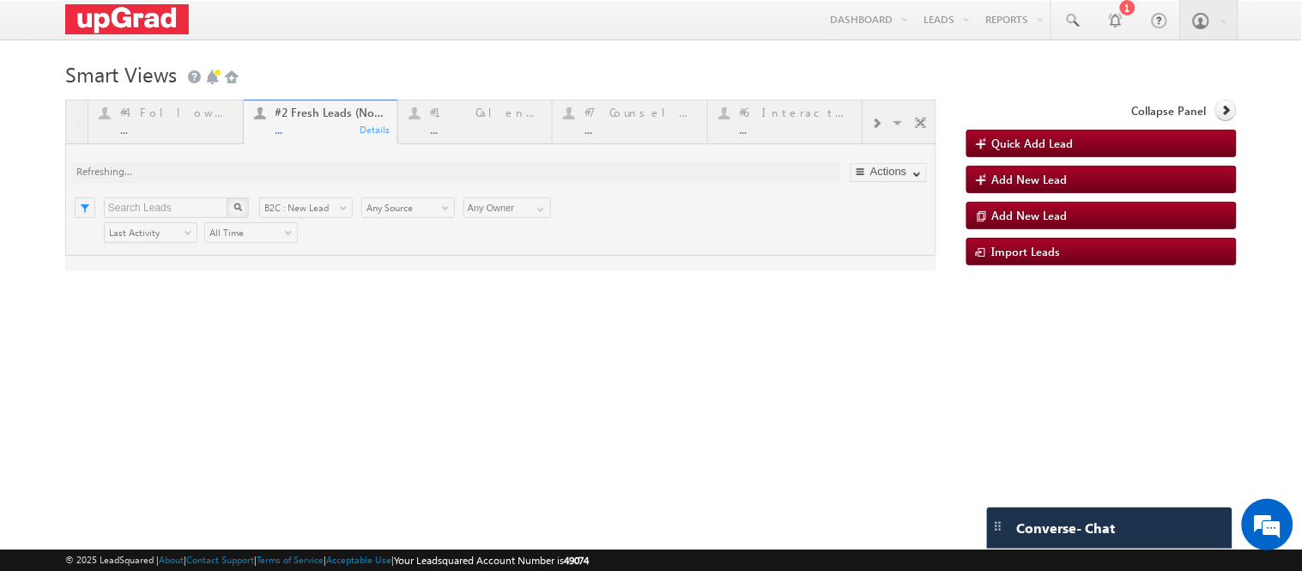
click at [632, 125] on div at bounding box center [500, 186] width 871 height 172
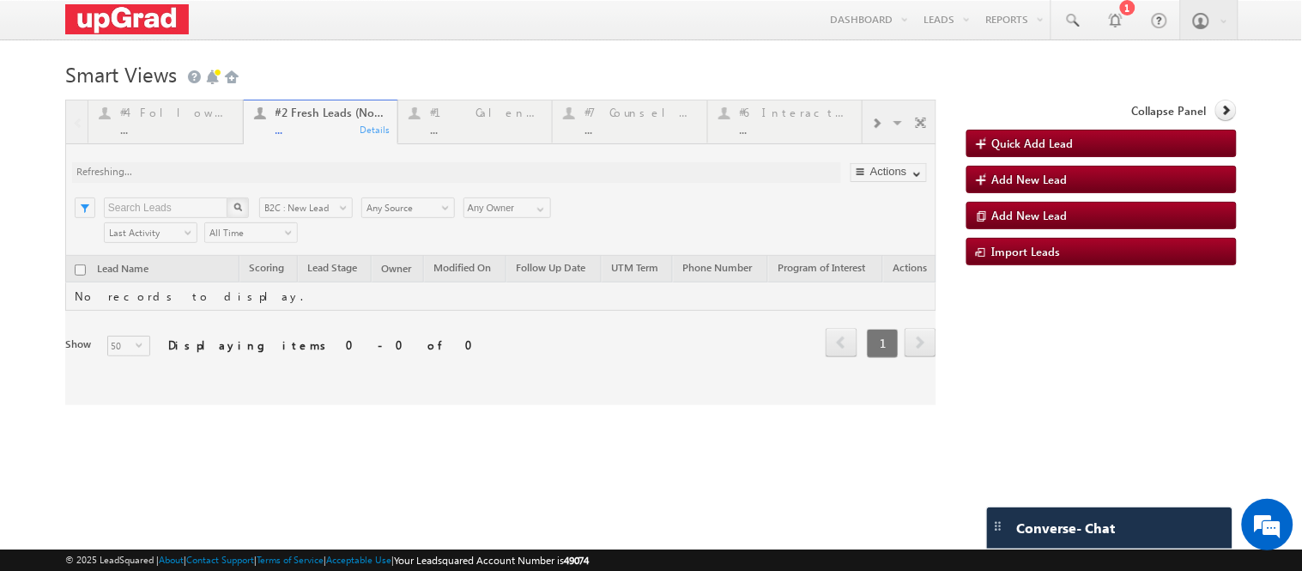
click at [619, 126] on div at bounding box center [500, 252] width 871 height 305
click at [607, 114] on div at bounding box center [500, 252] width 871 height 305
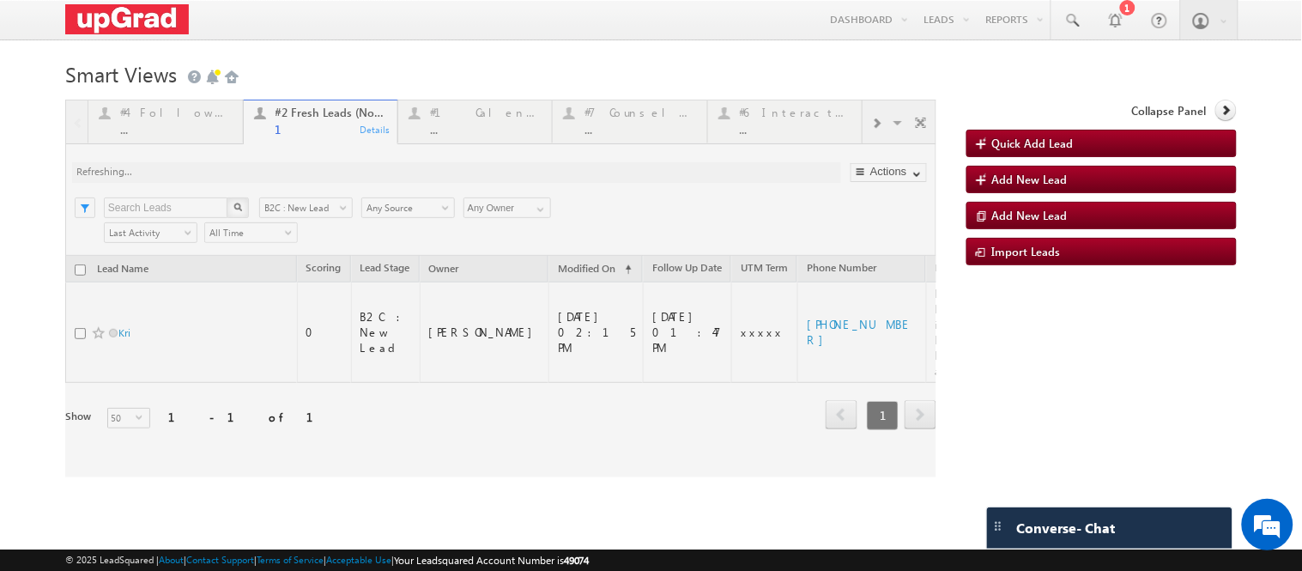
click at [605, 127] on div at bounding box center [500, 289] width 871 height 378
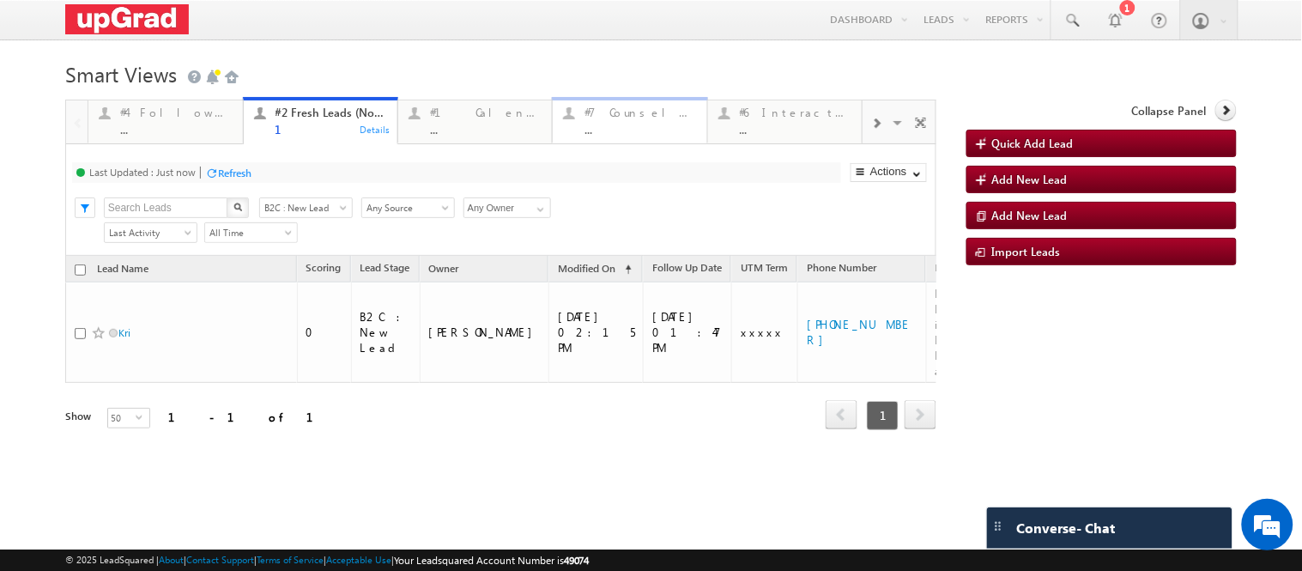
click at [607, 129] on div "..." at bounding box center [640, 129] width 112 height 13
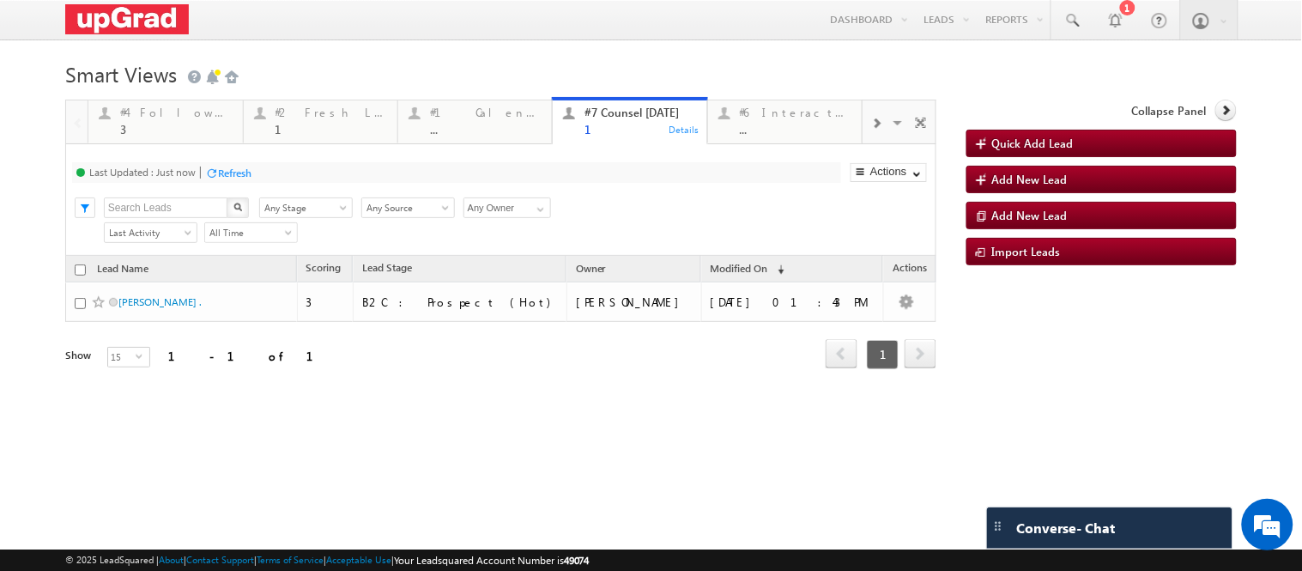
click at [327, 131] on div "1" at bounding box center [331, 129] width 112 height 13
